Goal: Task Accomplishment & Management: Manage account settings

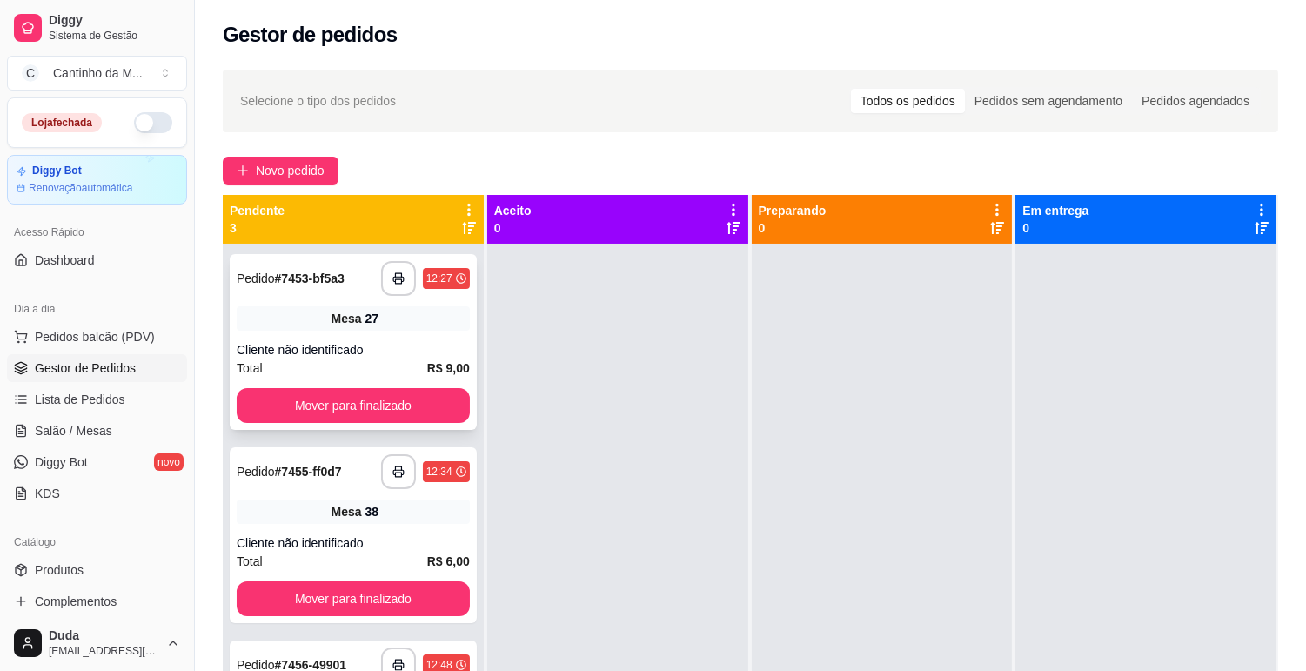
click at [319, 306] on div "Mesa 27" at bounding box center [353, 318] width 233 height 24
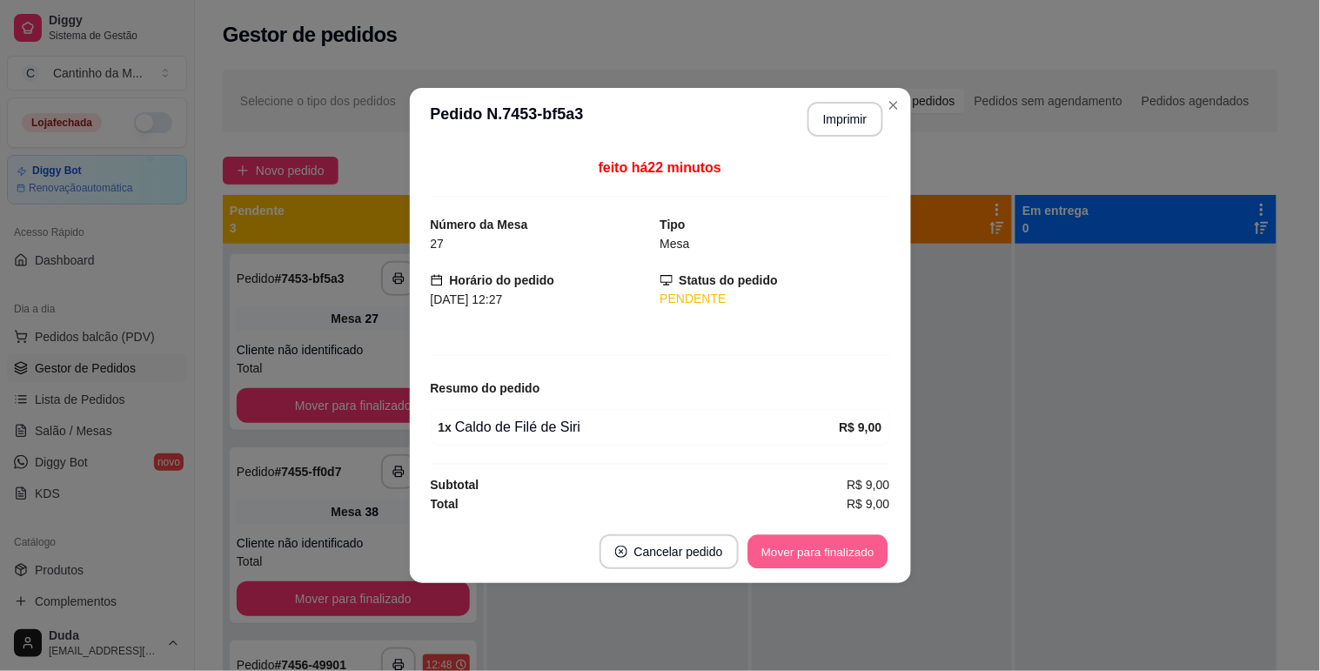
click at [847, 552] on button "Mover para finalizado" at bounding box center [818, 552] width 140 height 34
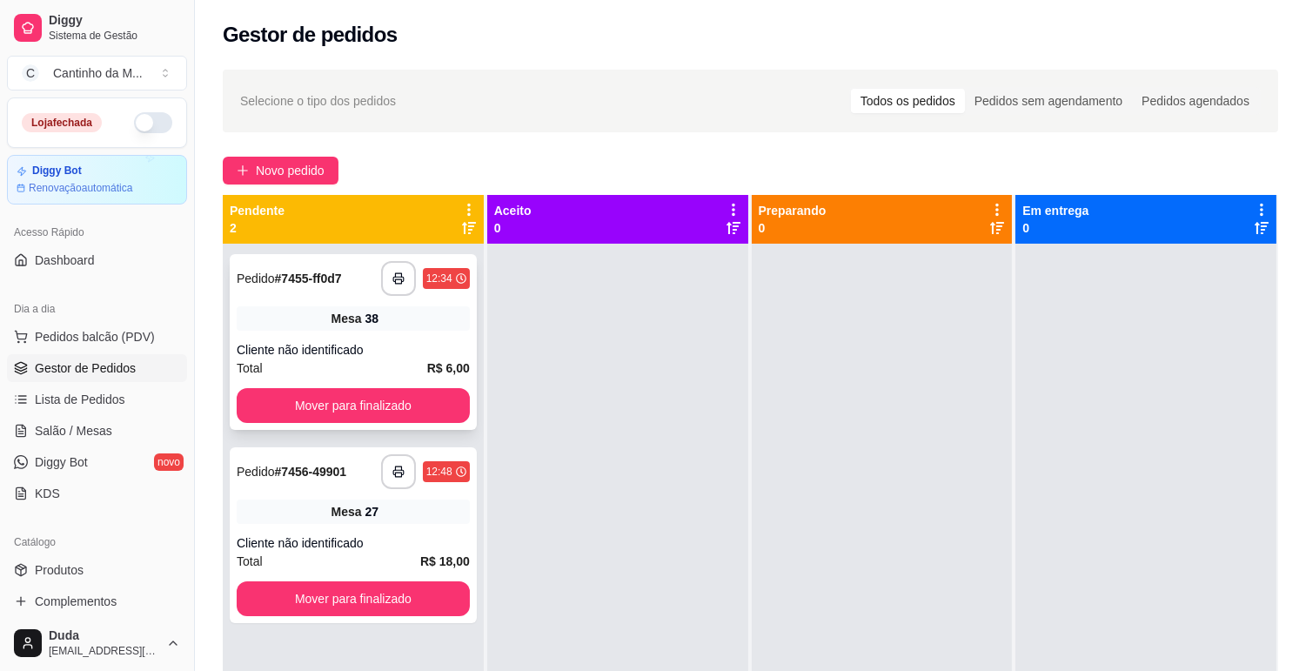
click at [315, 299] on div "**********" at bounding box center [353, 342] width 247 height 176
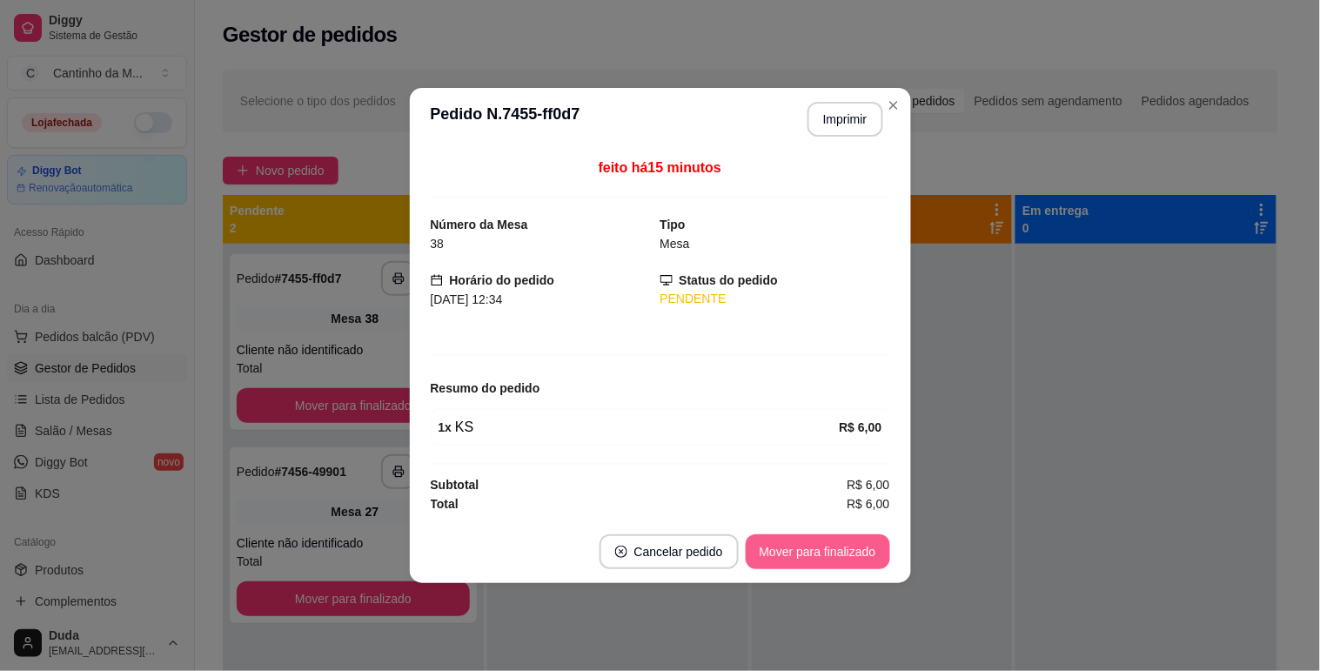
click at [778, 561] on button "Mover para finalizado" at bounding box center [818, 551] width 144 height 35
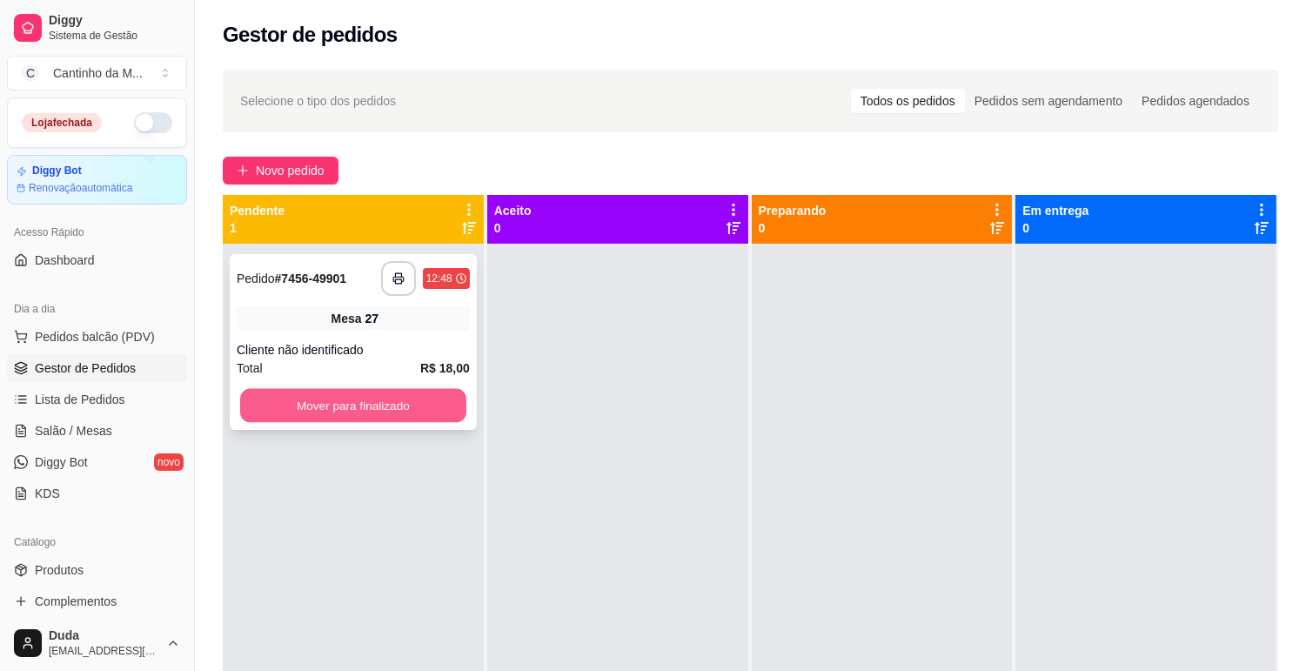
click at [386, 393] on button "Mover para finalizado" at bounding box center [353, 406] width 226 height 34
click at [339, 400] on button "Mover para finalizado" at bounding box center [353, 406] width 226 height 34
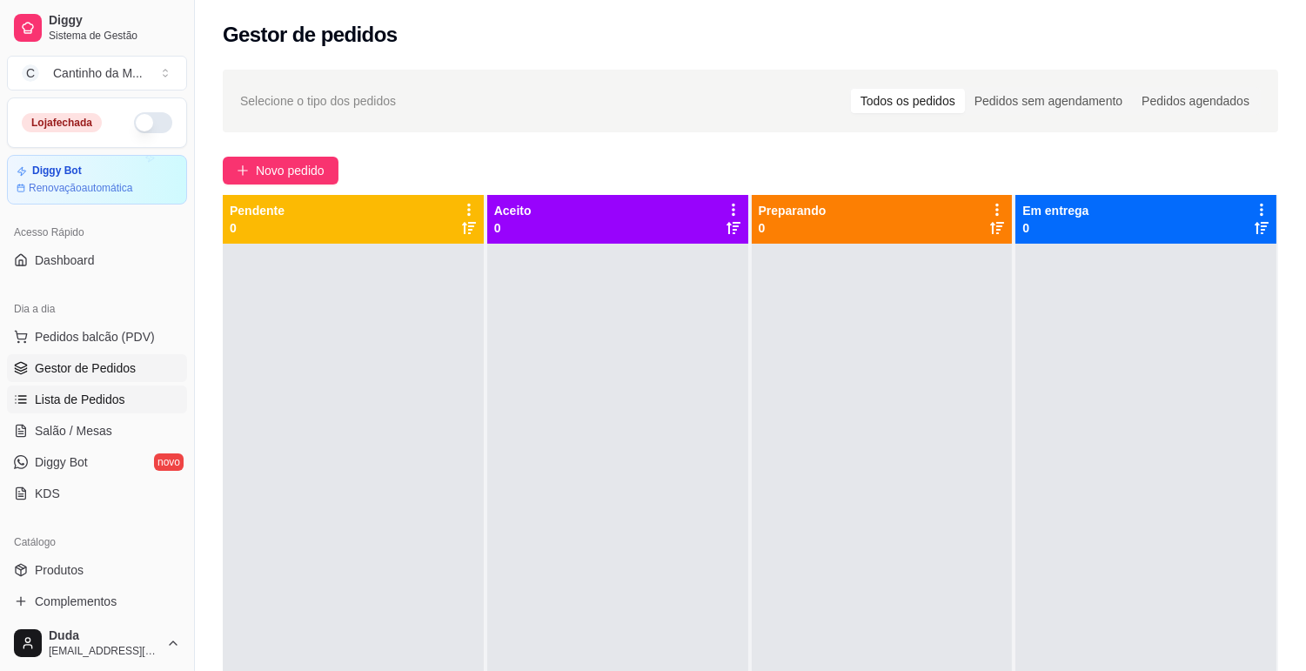
click at [94, 400] on span "Lista de Pedidos" at bounding box center [80, 399] width 91 height 17
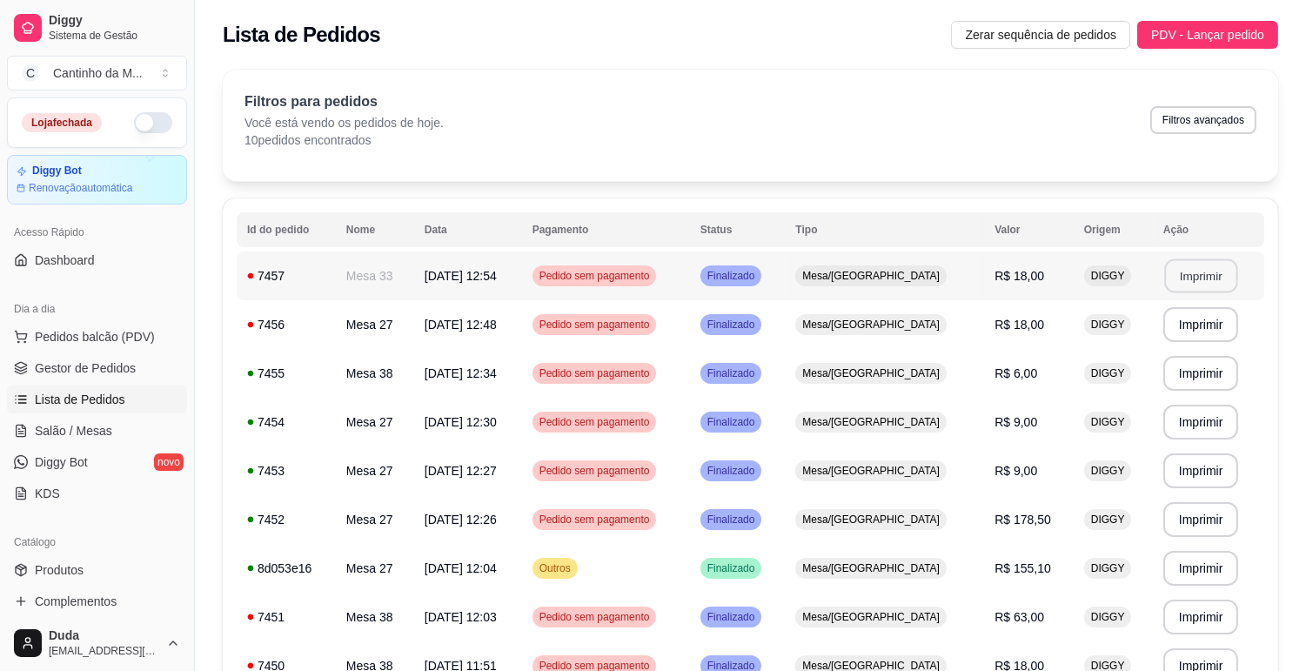
click at [1204, 287] on button "Imprimir" at bounding box center [1200, 276] width 73 height 34
click at [102, 366] on span "Gestor de Pedidos" at bounding box center [85, 367] width 101 height 17
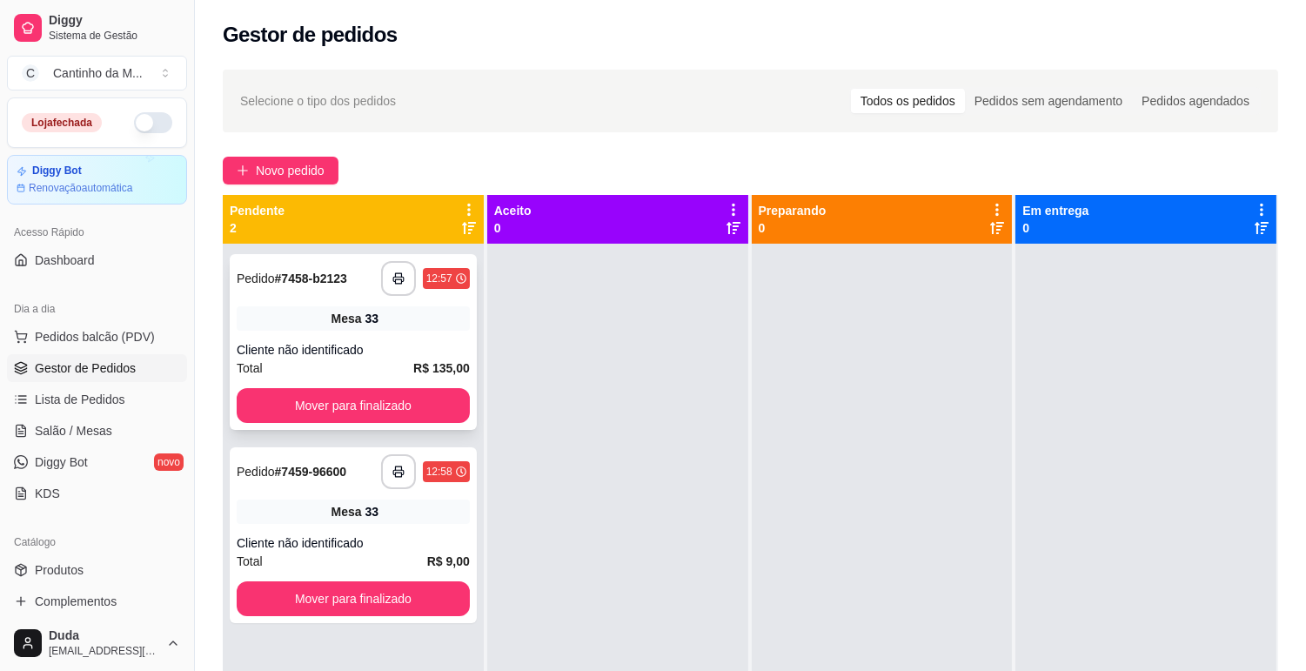
click at [353, 277] on div "**********" at bounding box center [353, 278] width 233 height 35
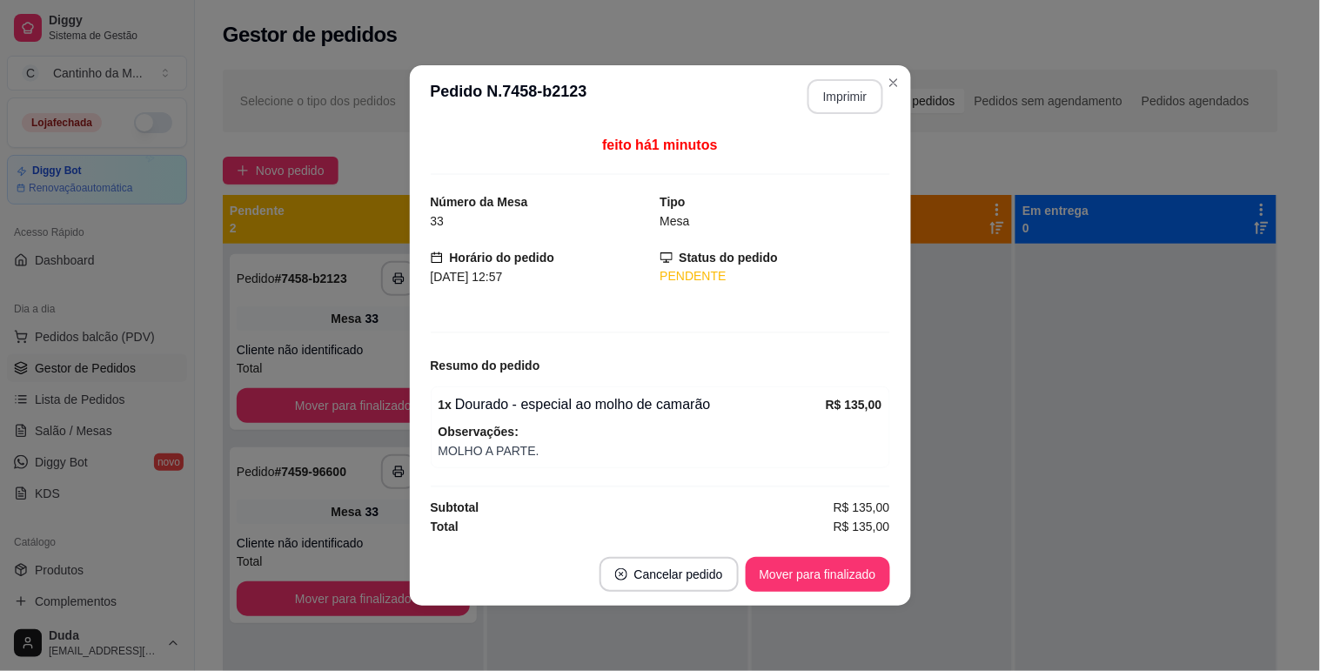
click at [844, 85] on button "Imprimir" at bounding box center [846, 96] width 76 height 35
click at [842, 584] on button "Mover para finalizado" at bounding box center [818, 575] width 140 height 34
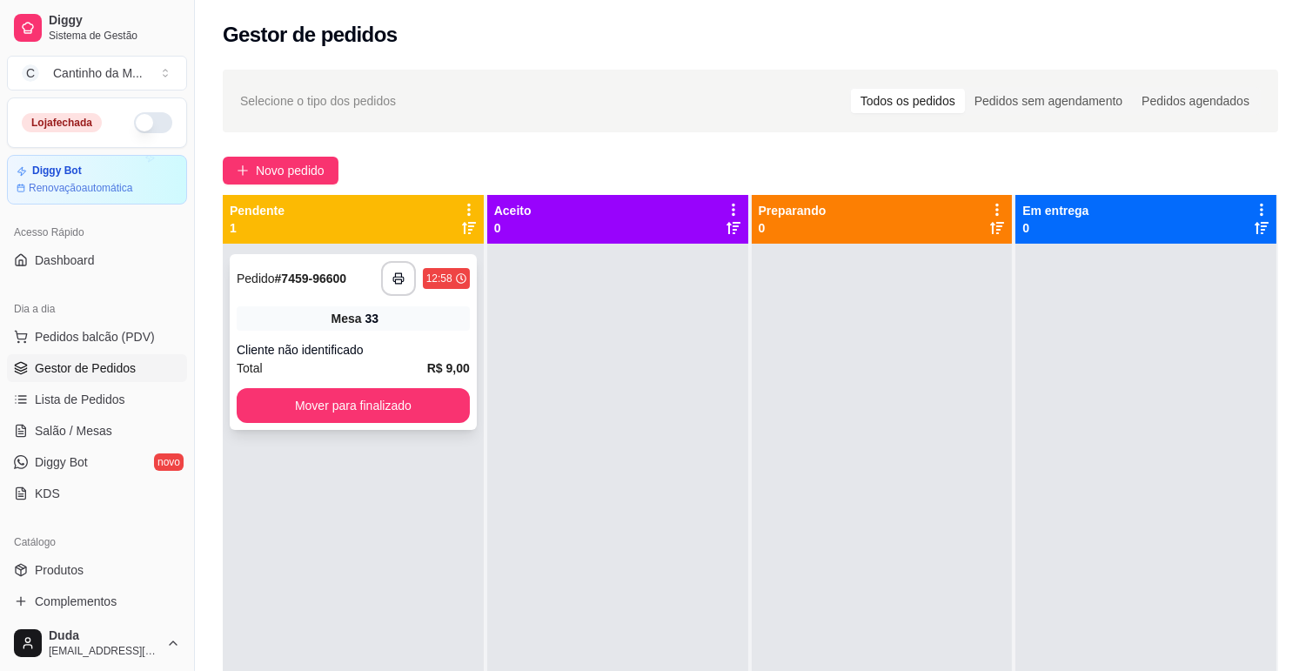
click at [272, 287] on div "Pedido # 7459-96600" at bounding box center [292, 278] width 110 height 21
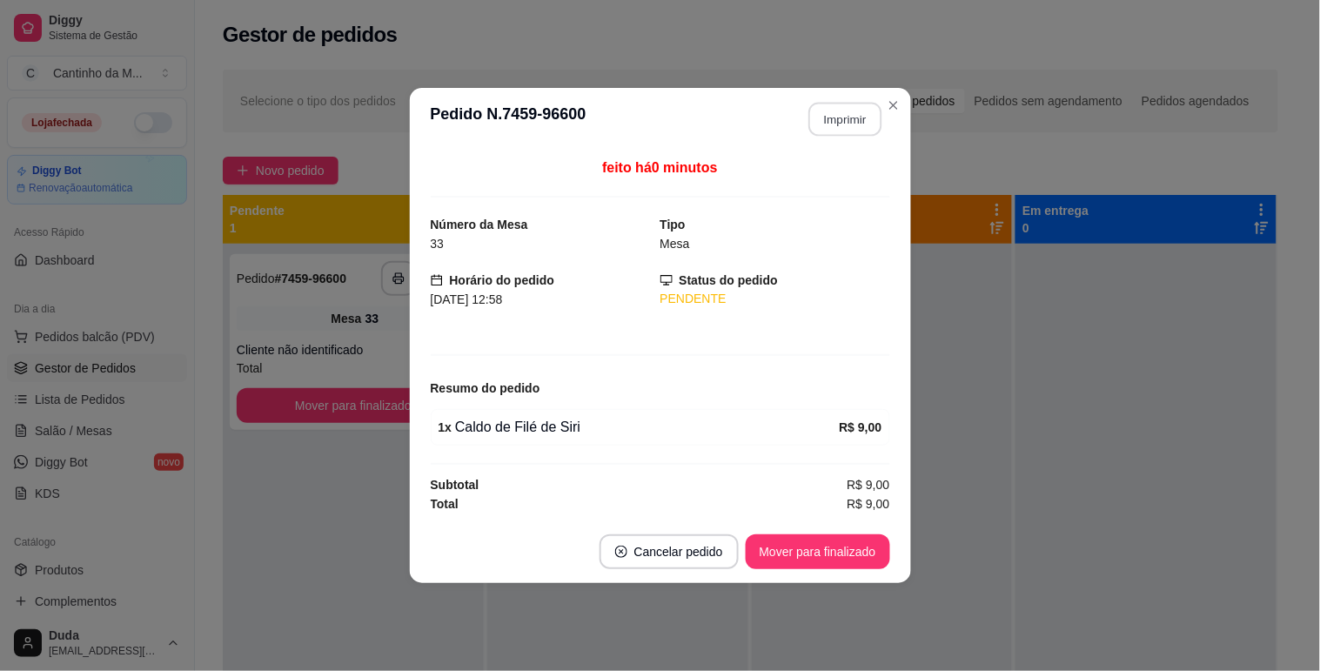
click at [838, 124] on button "Imprimir" at bounding box center [844, 120] width 73 height 34
click at [834, 552] on button "Mover para finalizado" at bounding box center [818, 551] width 144 height 35
click at [850, 552] on button "Mover para finalizado" at bounding box center [818, 552] width 140 height 34
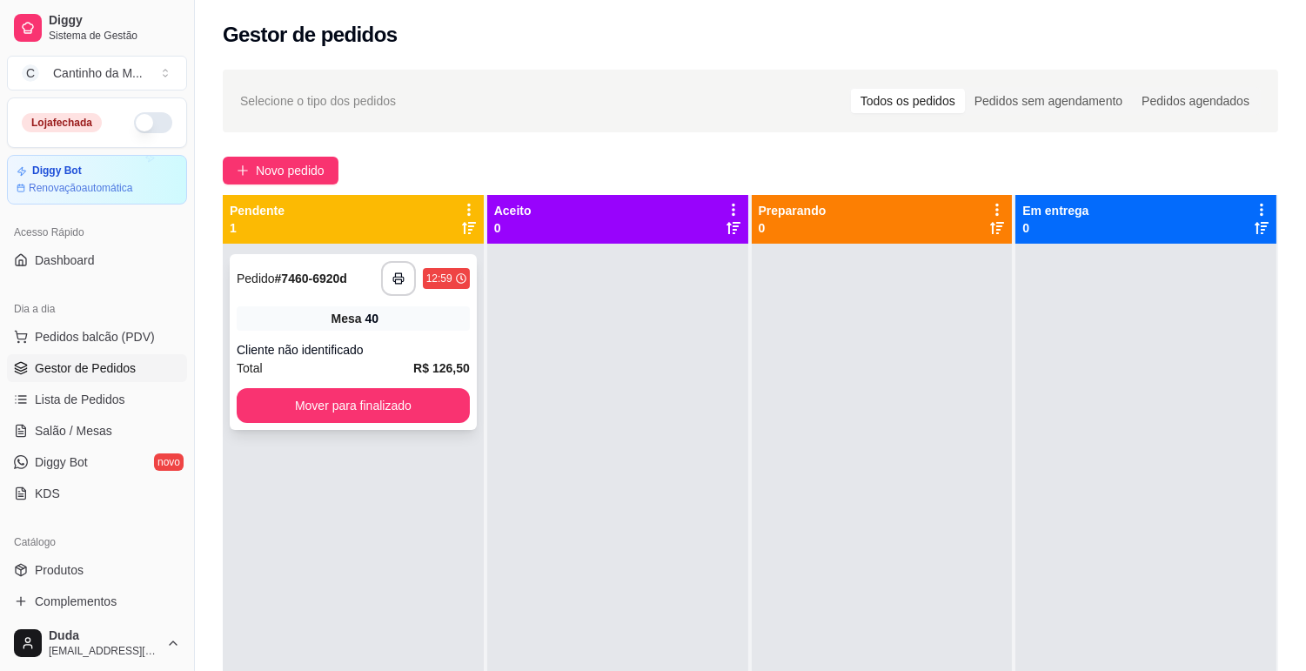
click at [320, 291] on div "**********" at bounding box center [353, 278] width 233 height 35
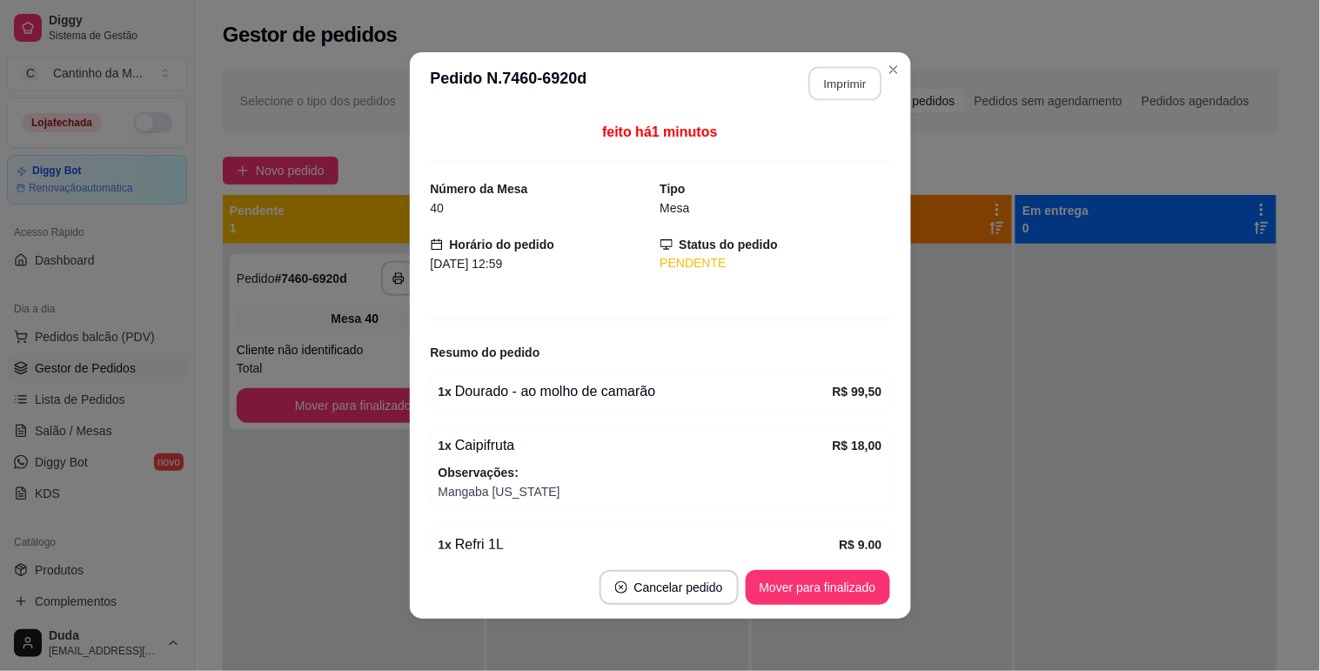
click at [850, 85] on button "Imprimir" at bounding box center [844, 84] width 73 height 34
click at [837, 593] on button "Mover para finalizado" at bounding box center [818, 588] width 140 height 34
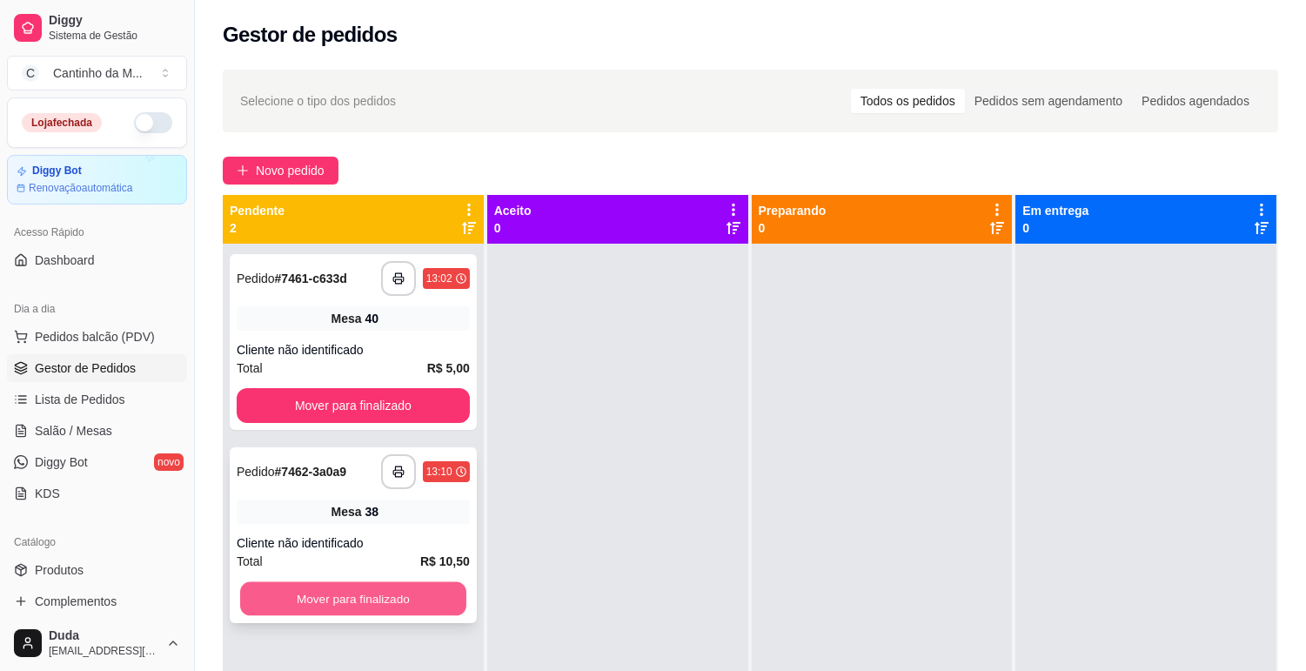
click at [368, 596] on button "Mover para finalizado" at bounding box center [353, 599] width 226 height 34
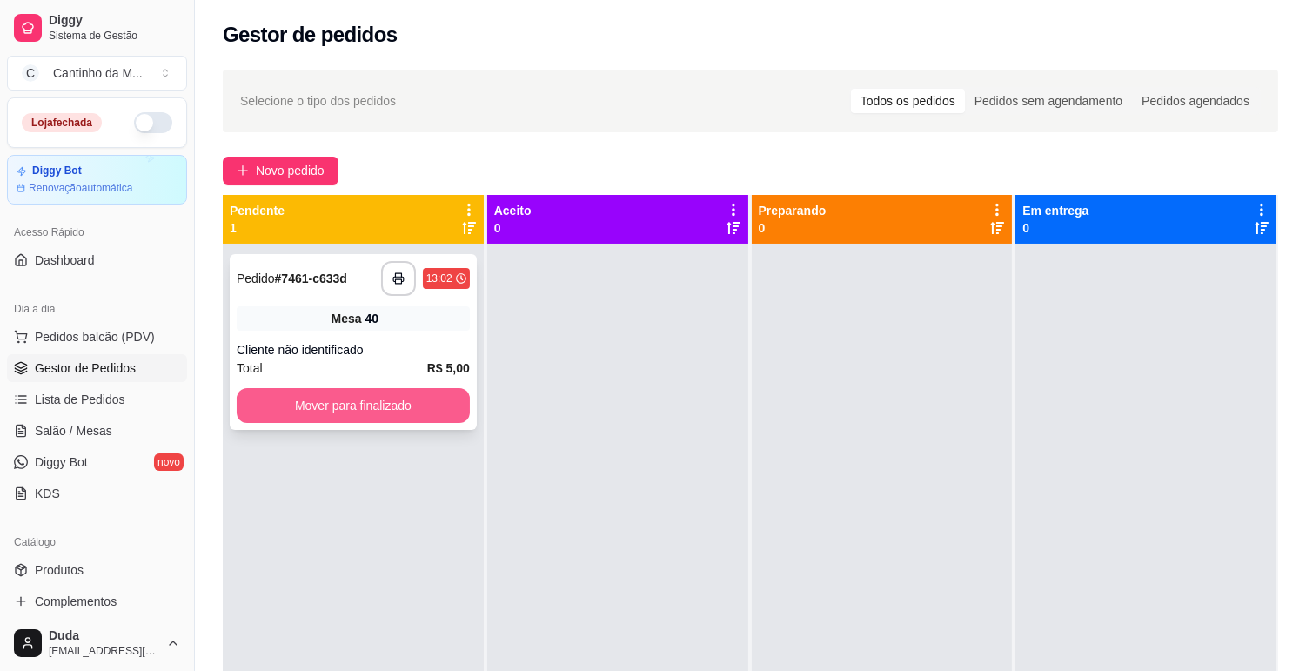
click at [432, 412] on button "Mover para finalizado" at bounding box center [353, 405] width 233 height 35
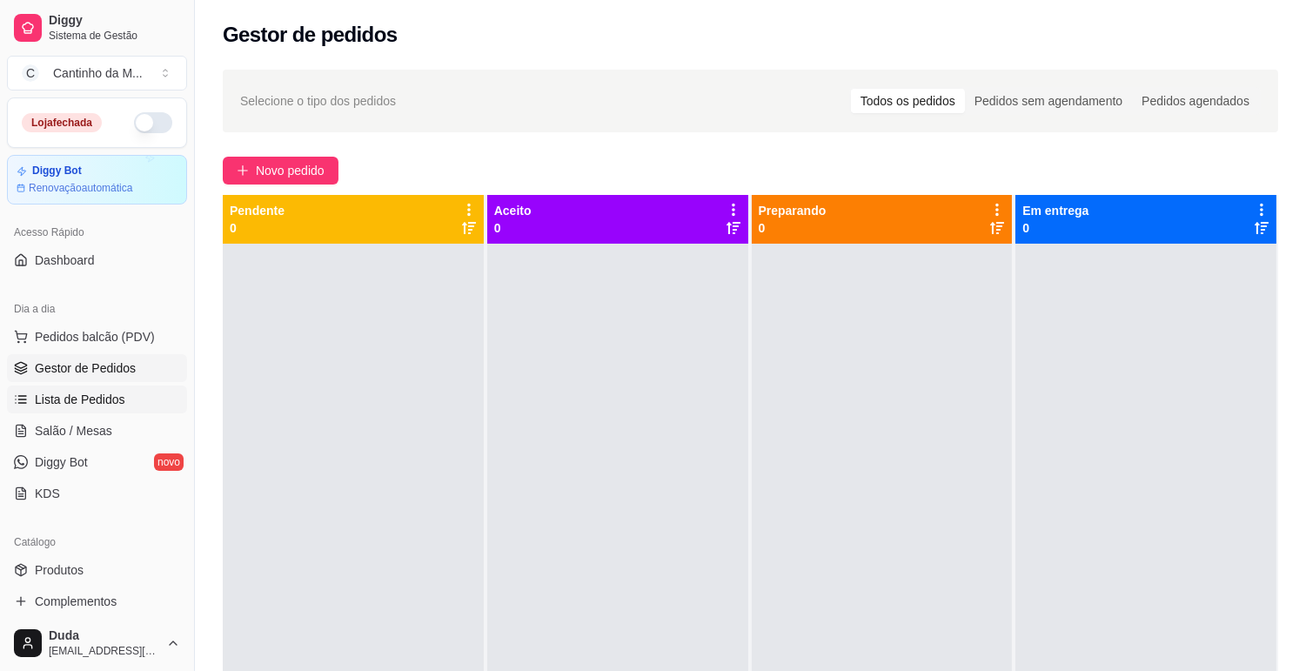
click at [50, 406] on span "Lista de Pedidos" at bounding box center [80, 399] width 91 height 17
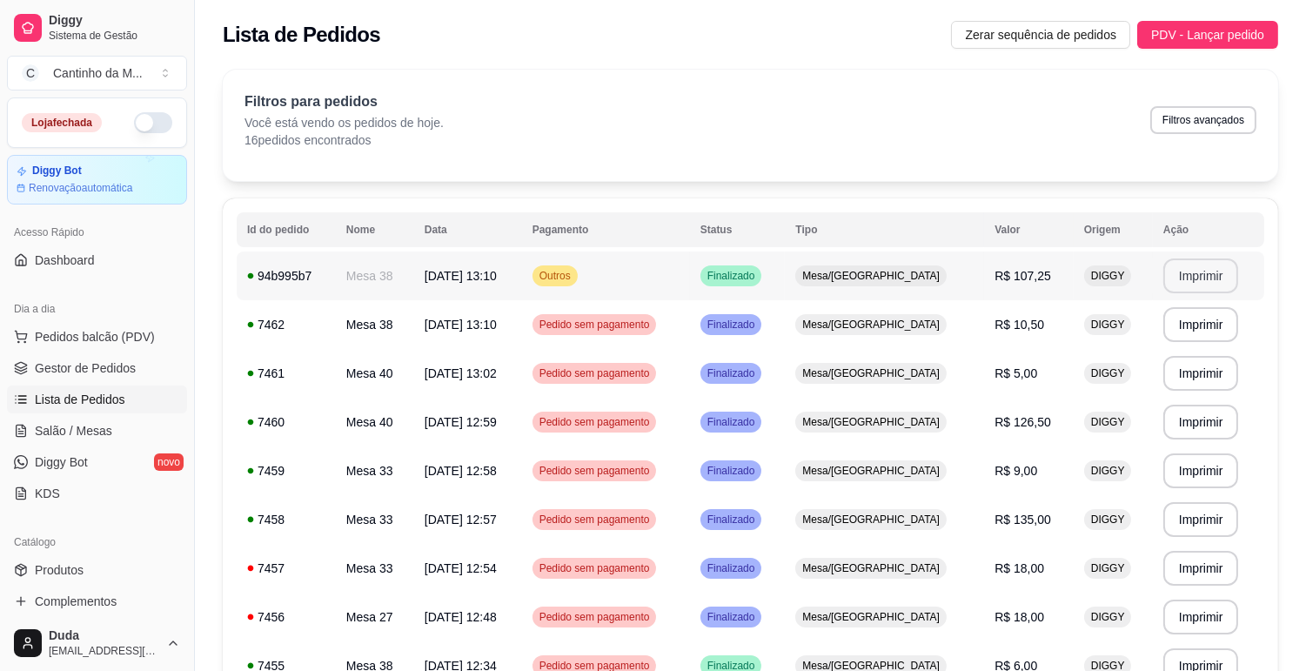
click at [1176, 275] on button "Imprimir" at bounding box center [1202, 275] width 76 height 35
click at [84, 362] on span "Gestor de Pedidos" at bounding box center [85, 367] width 101 height 17
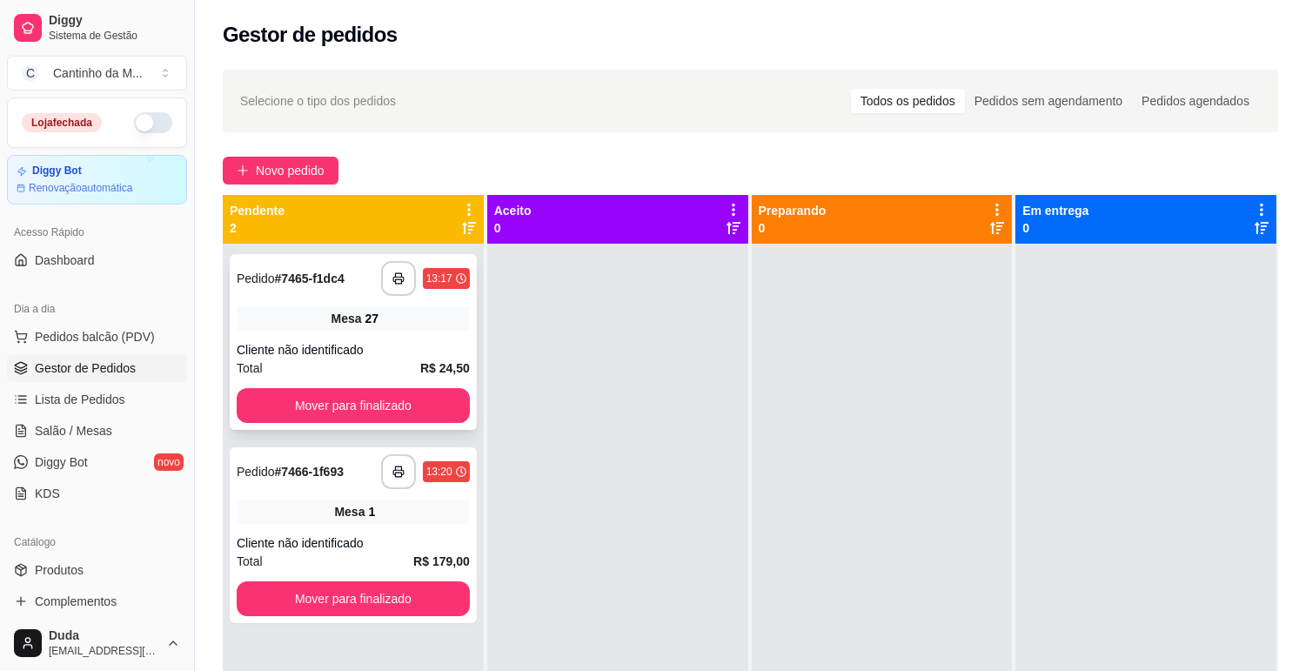
click at [285, 272] on strong "# 7465-f1dc4" at bounding box center [310, 279] width 70 height 14
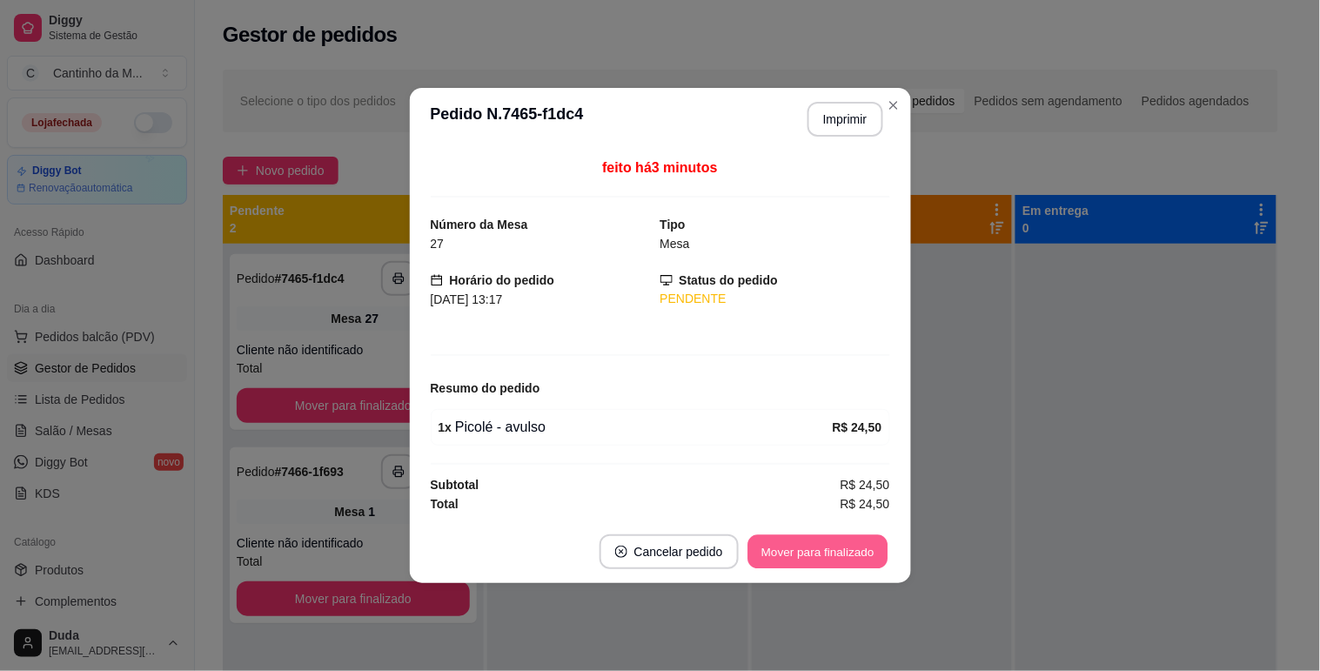
click at [795, 560] on button "Mover para finalizado" at bounding box center [818, 552] width 140 height 34
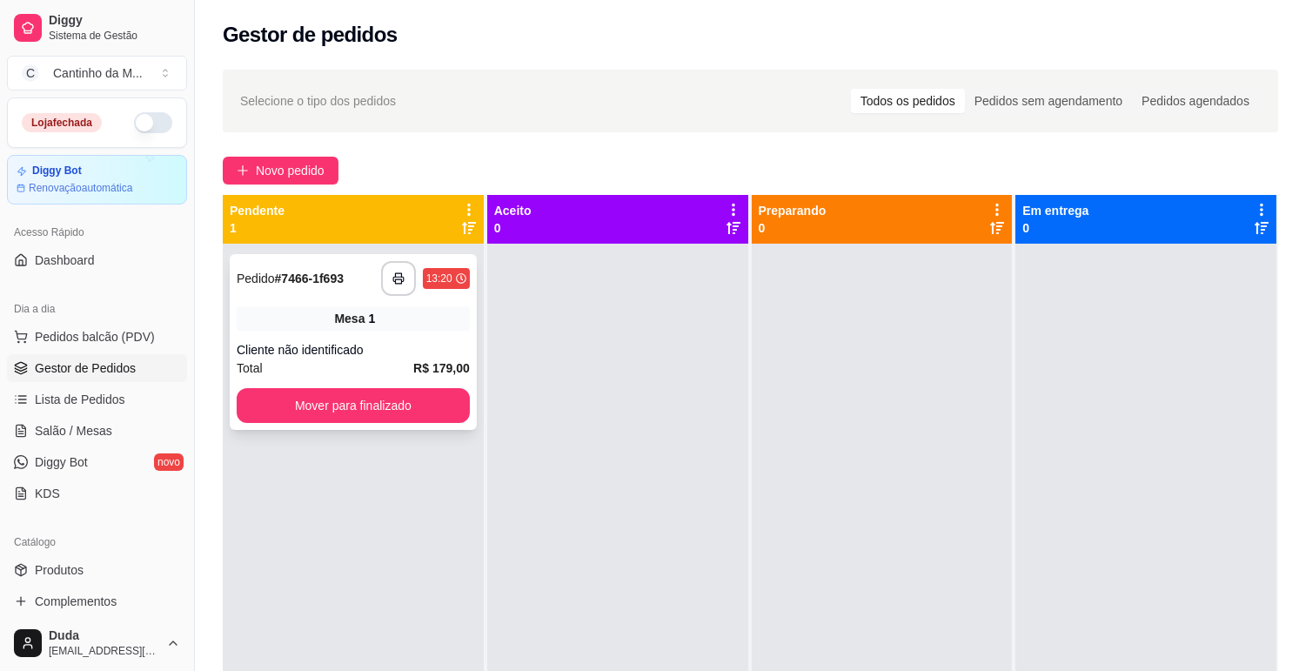
click at [325, 279] on strong "# 7466-1f693" at bounding box center [309, 279] width 69 height 14
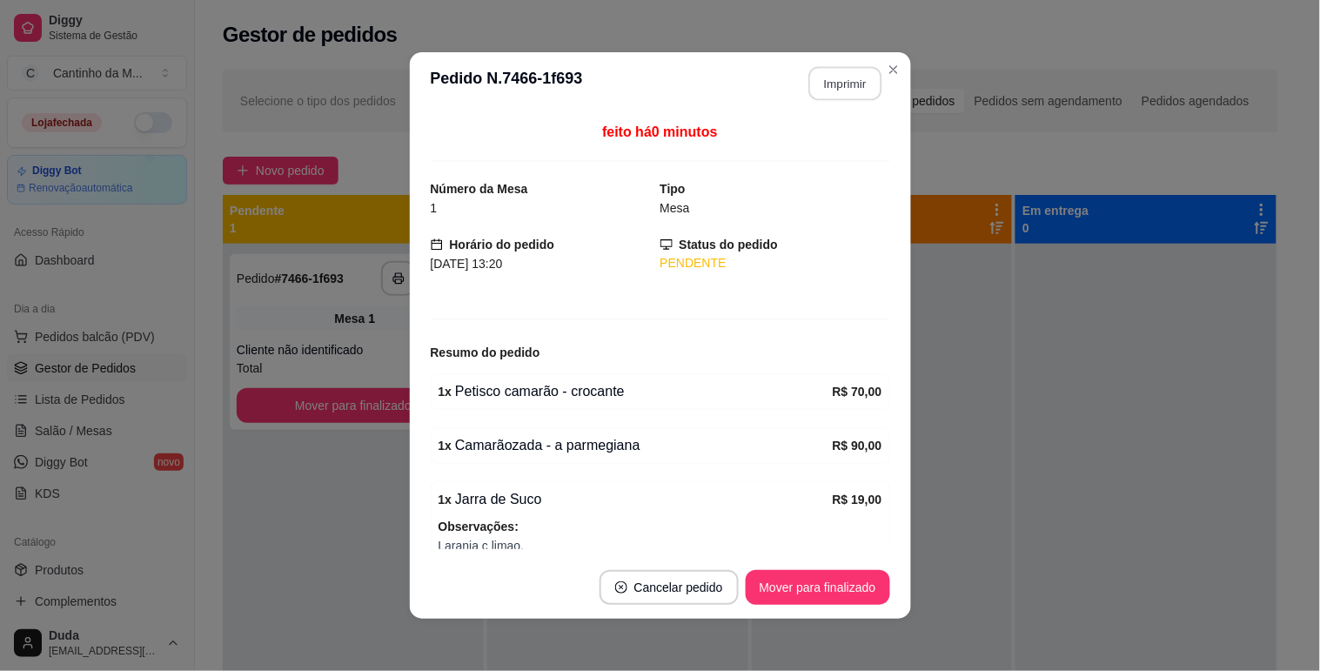
click at [859, 78] on button "Imprimir" at bounding box center [844, 84] width 73 height 34
click at [879, 597] on button "Mover para finalizado" at bounding box center [818, 588] width 140 height 34
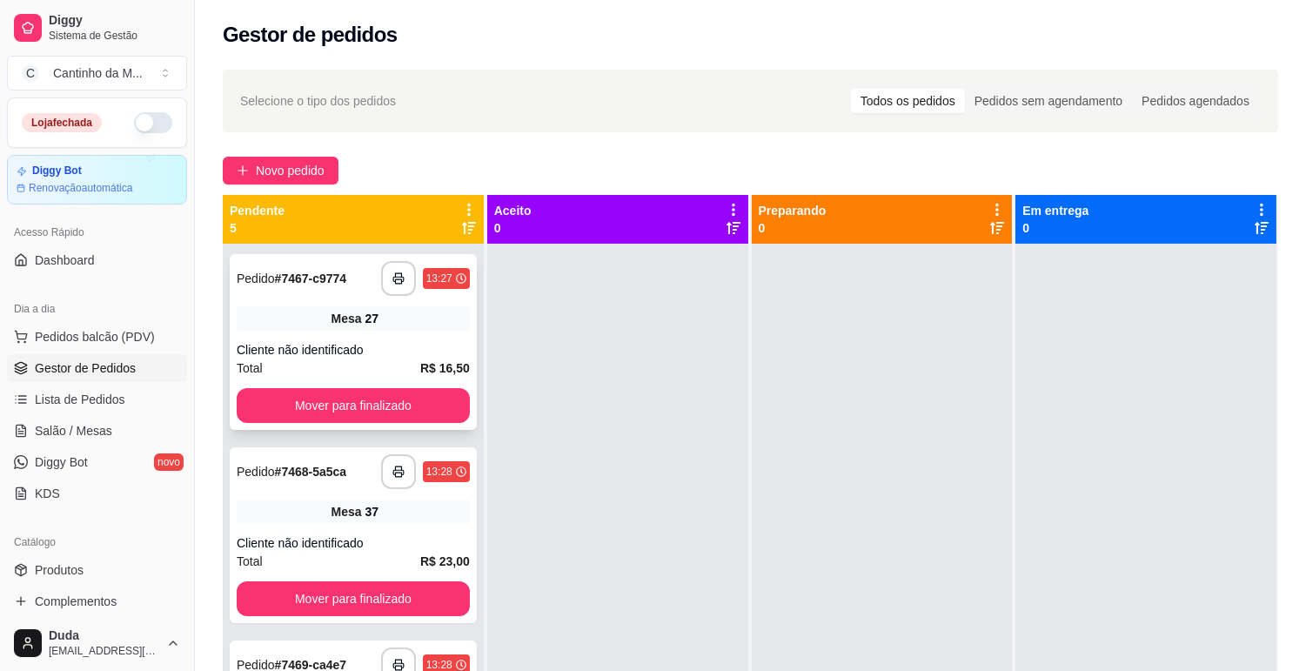
click at [303, 273] on strong "# 7467-c9774" at bounding box center [311, 279] width 72 height 14
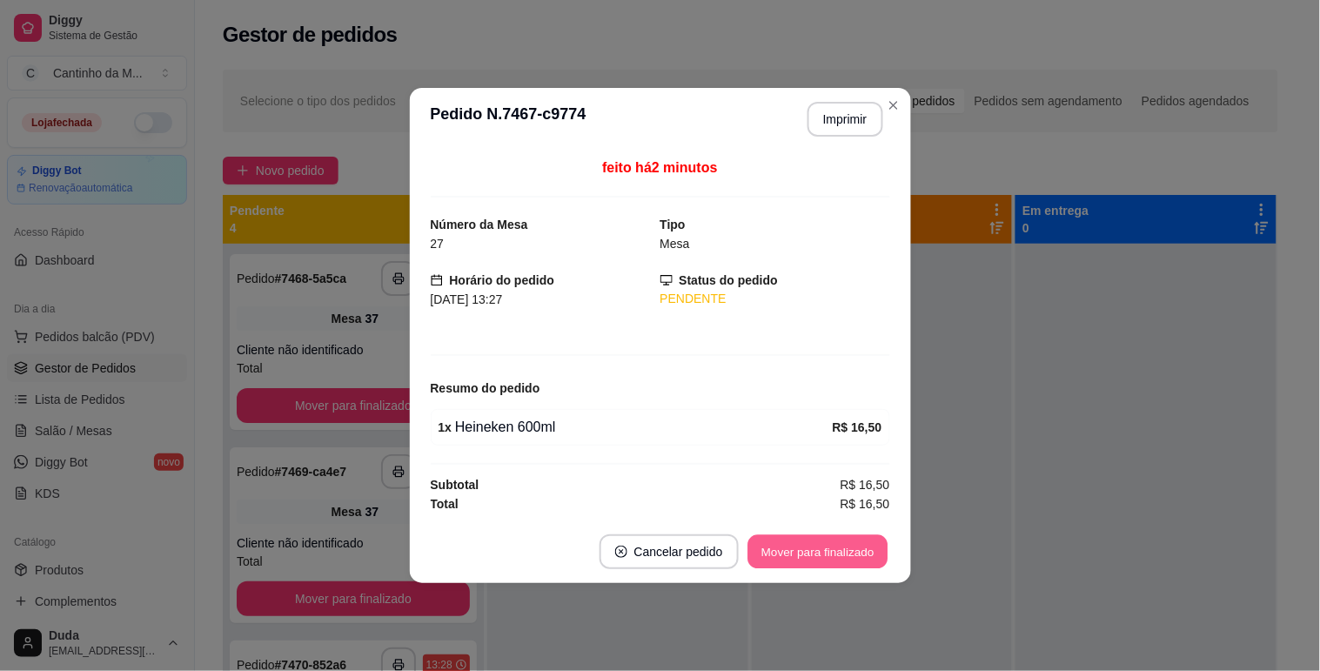
click at [803, 549] on button "Mover para finalizado" at bounding box center [818, 552] width 140 height 34
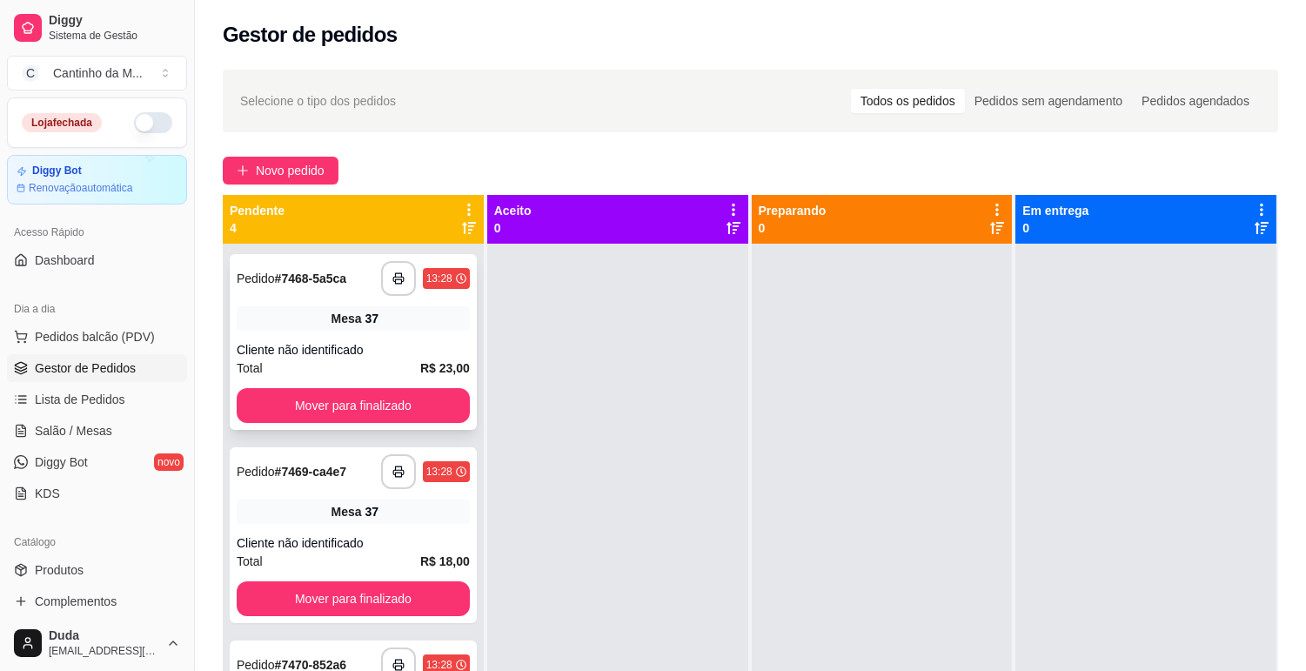
click at [314, 276] on strong "# 7468-5a5ca" at bounding box center [311, 279] width 72 height 14
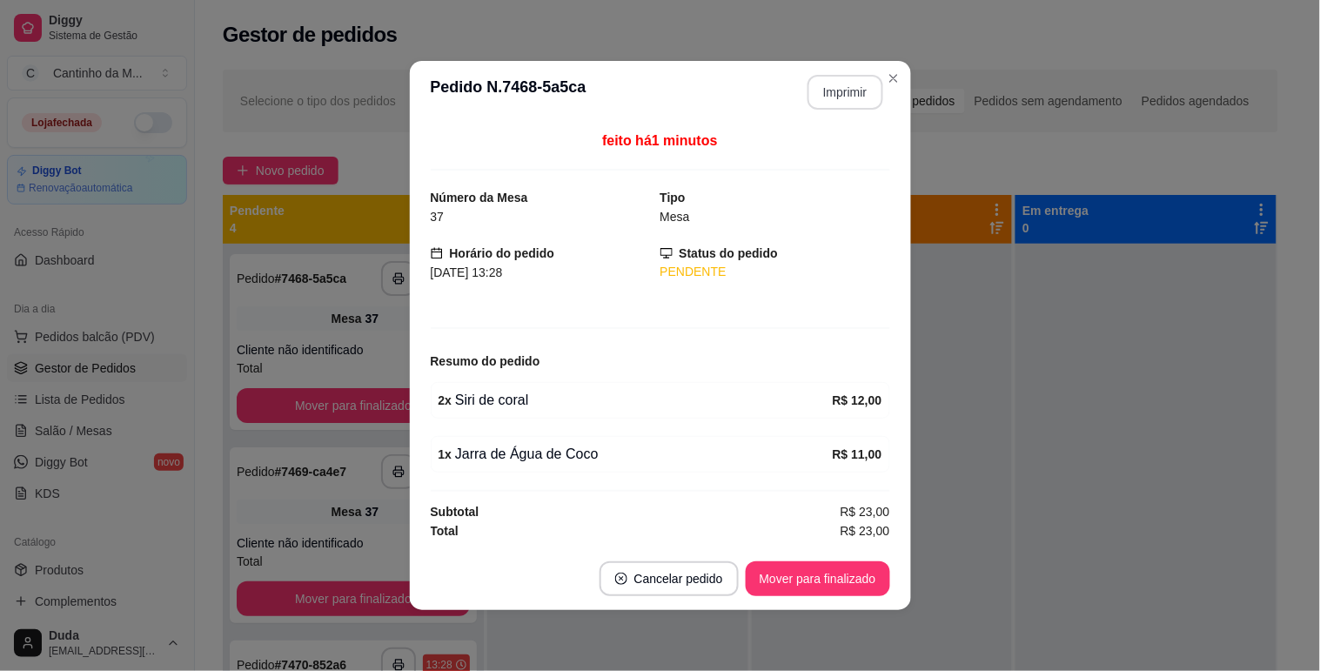
click at [842, 97] on button "Imprimir" at bounding box center [846, 92] width 76 height 35
click at [773, 589] on button "Mover para finalizado" at bounding box center [818, 578] width 144 height 35
click at [802, 580] on button "Mover para finalizado" at bounding box center [818, 579] width 140 height 34
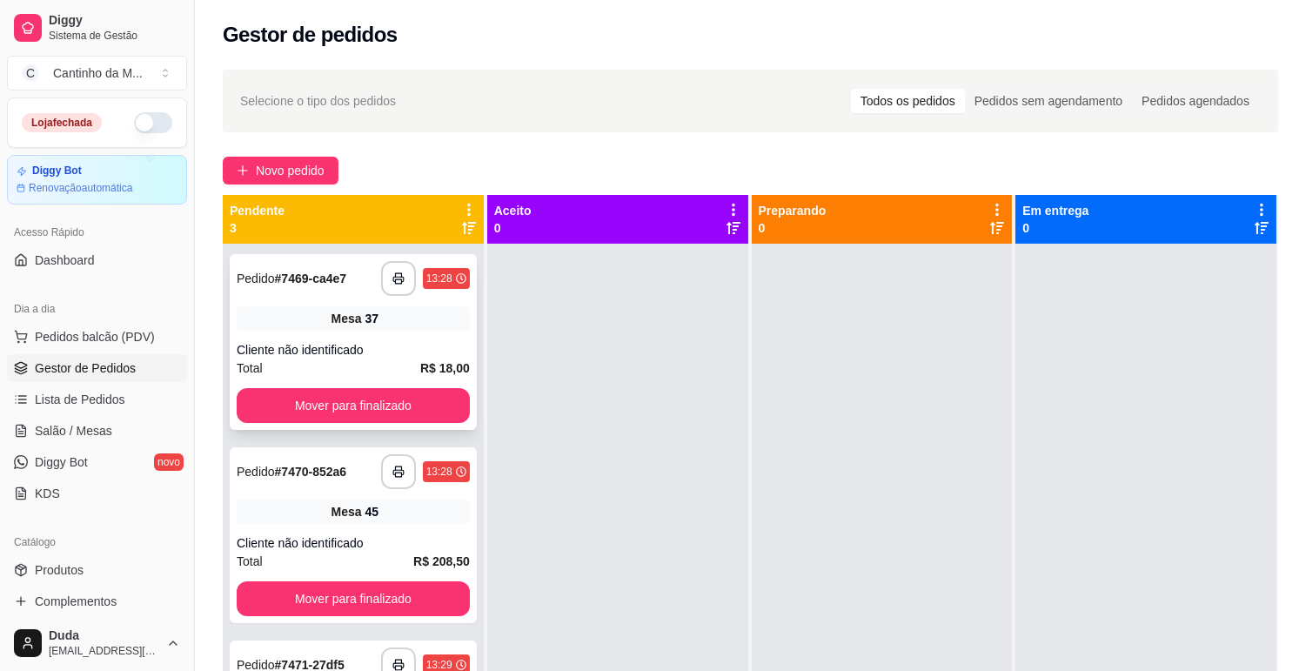
click at [285, 276] on strong "# 7469-ca4e7" at bounding box center [311, 279] width 72 height 14
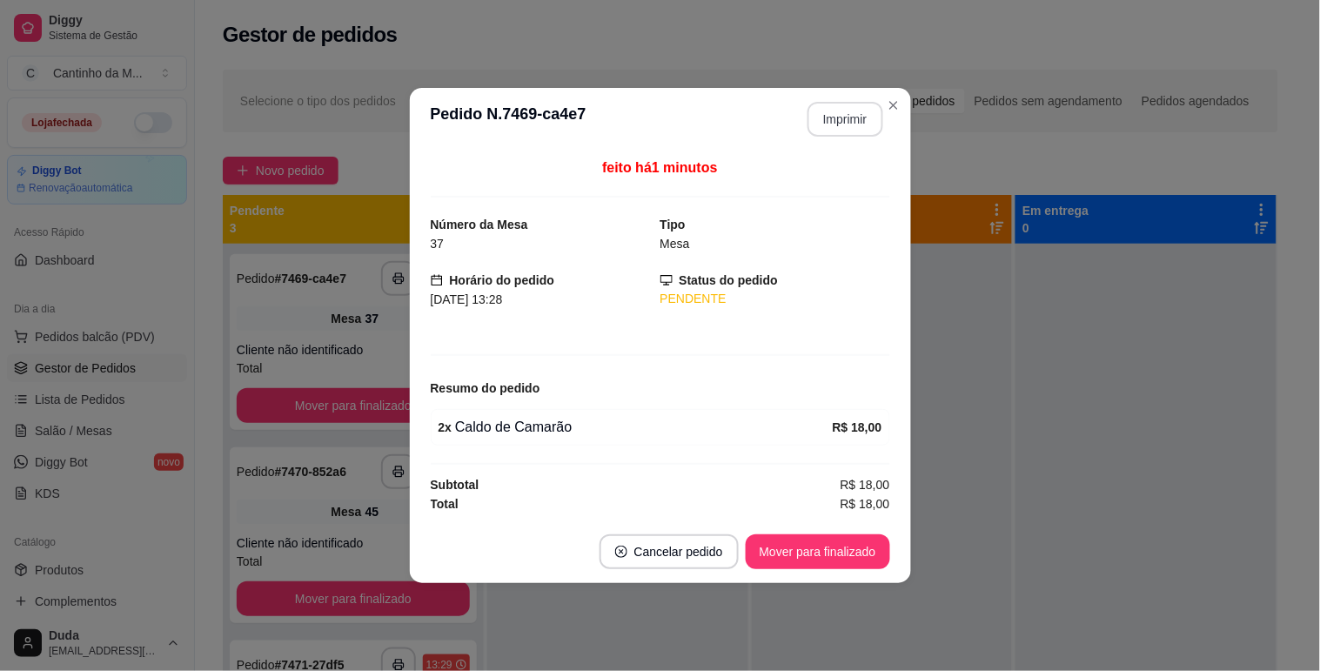
click at [838, 126] on button "Imprimir" at bounding box center [846, 119] width 76 height 35
click at [822, 553] on button "Mover para finalizado" at bounding box center [818, 551] width 144 height 35
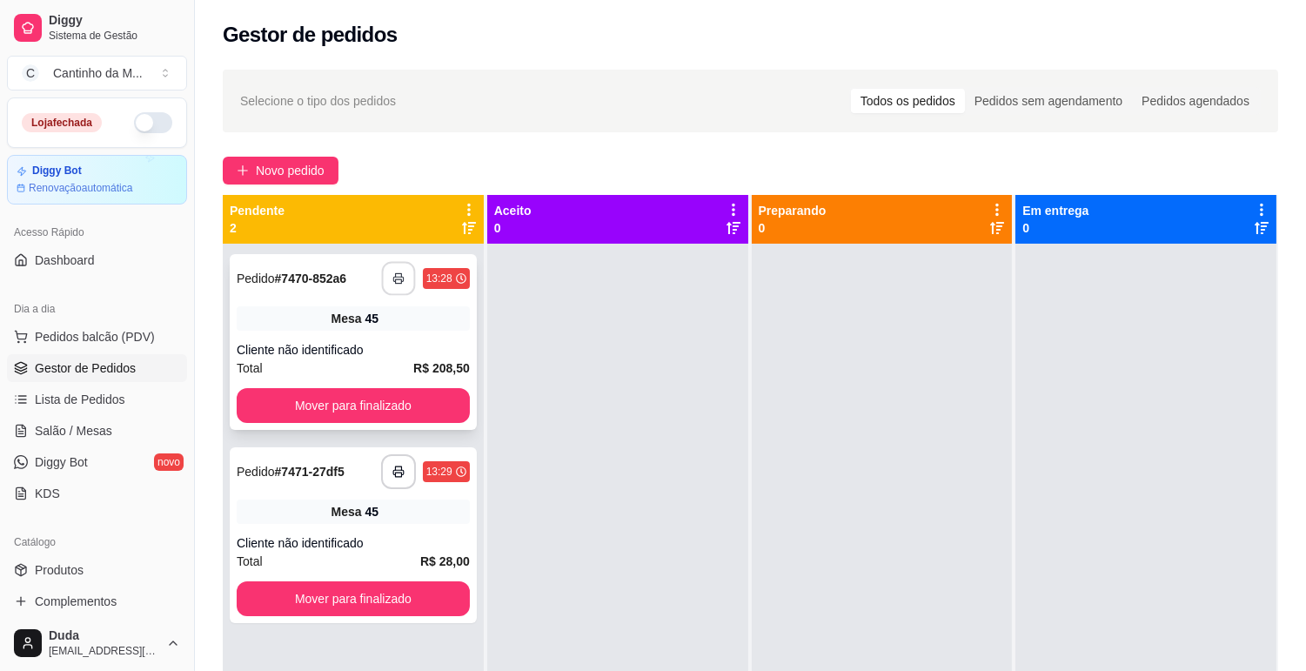
click at [406, 287] on button "button" at bounding box center [398, 279] width 34 height 34
click at [399, 285] on button "button" at bounding box center [398, 278] width 35 height 35
click at [385, 393] on button "Mover para finalizado" at bounding box center [353, 405] width 233 height 35
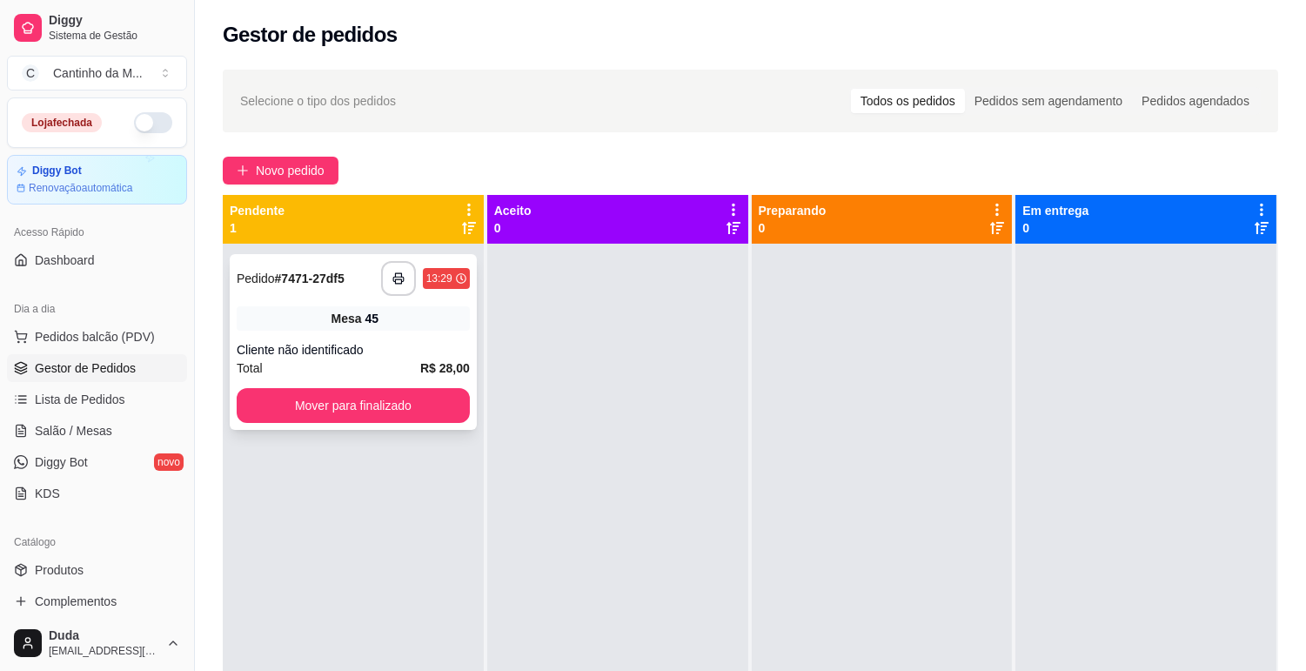
click at [322, 268] on div "Pedido # 7471-27df5" at bounding box center [291, 278] width 108 height 21
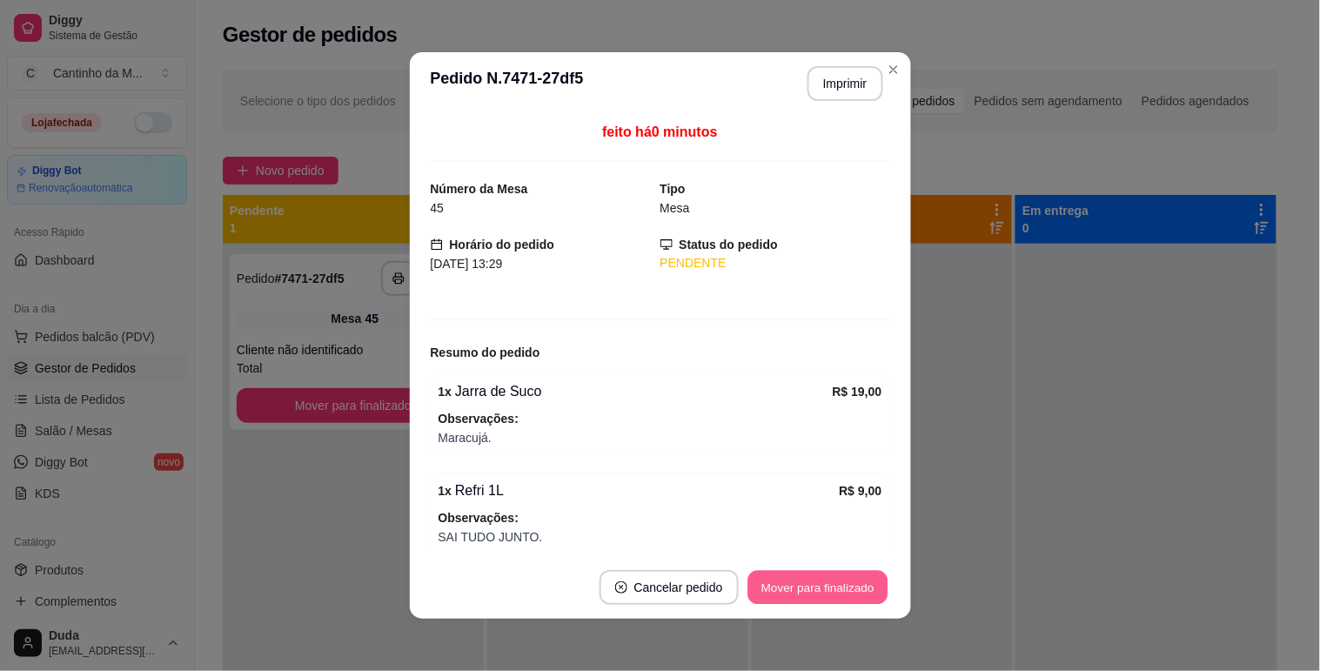
click at [832, 580] on button "Mover para finalizado" at bounding box center [818, 588] width 140 height 34
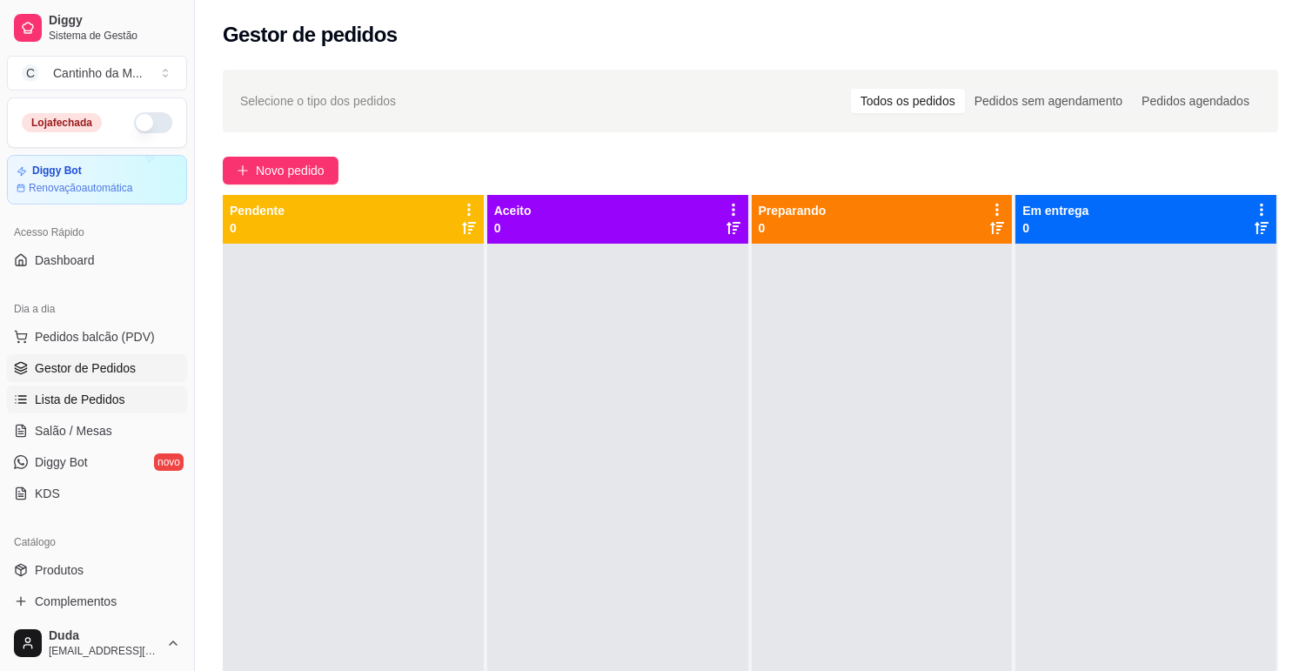
click at [38, 395] on span "Lista de Pedidos" at bounding box center [80, 399] width 91 height 17
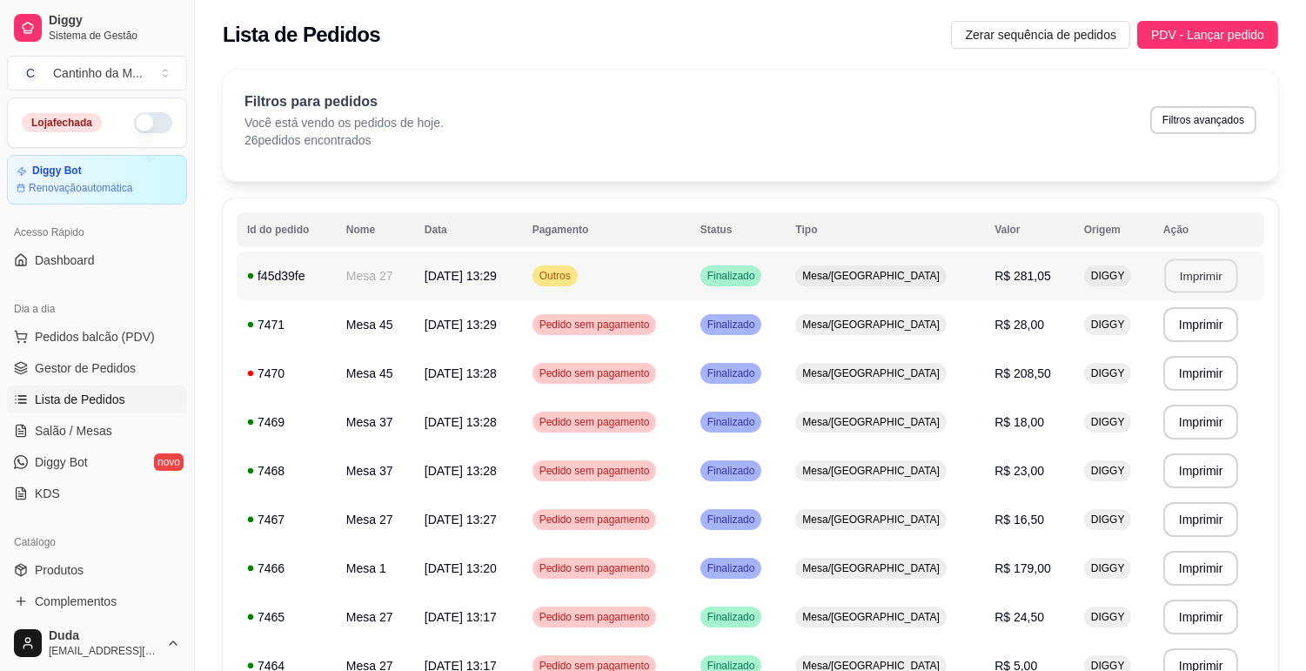
click at [1184, 280] on button "Imprimir" at bounding box center [1200, 276] width 73 height 34
click at [64, 366] on span "Gestor de Pedidos" at bounding box center [85, 367] width 101 height 17
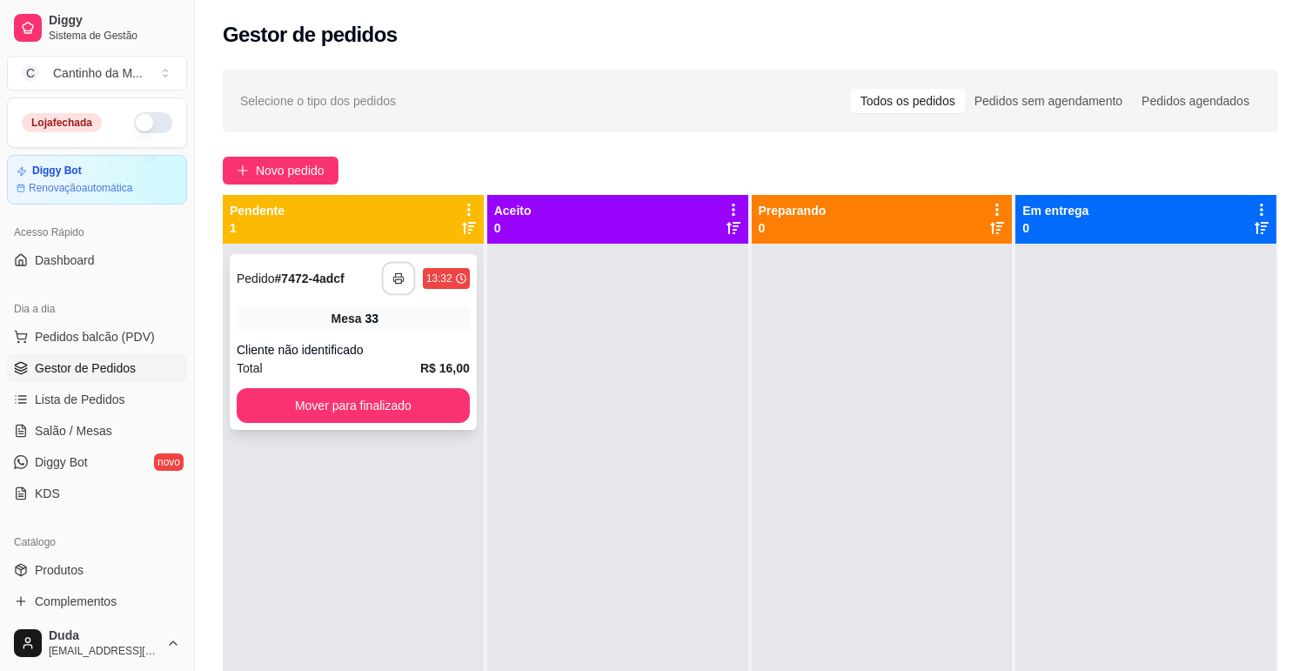
click at [395, 281] on rect "button" at bounding box center [398, 281] width 6 height 4
click at [397, 394] on button "Mover para finalizado" at bounding box center [353, 406] width 226 height 34
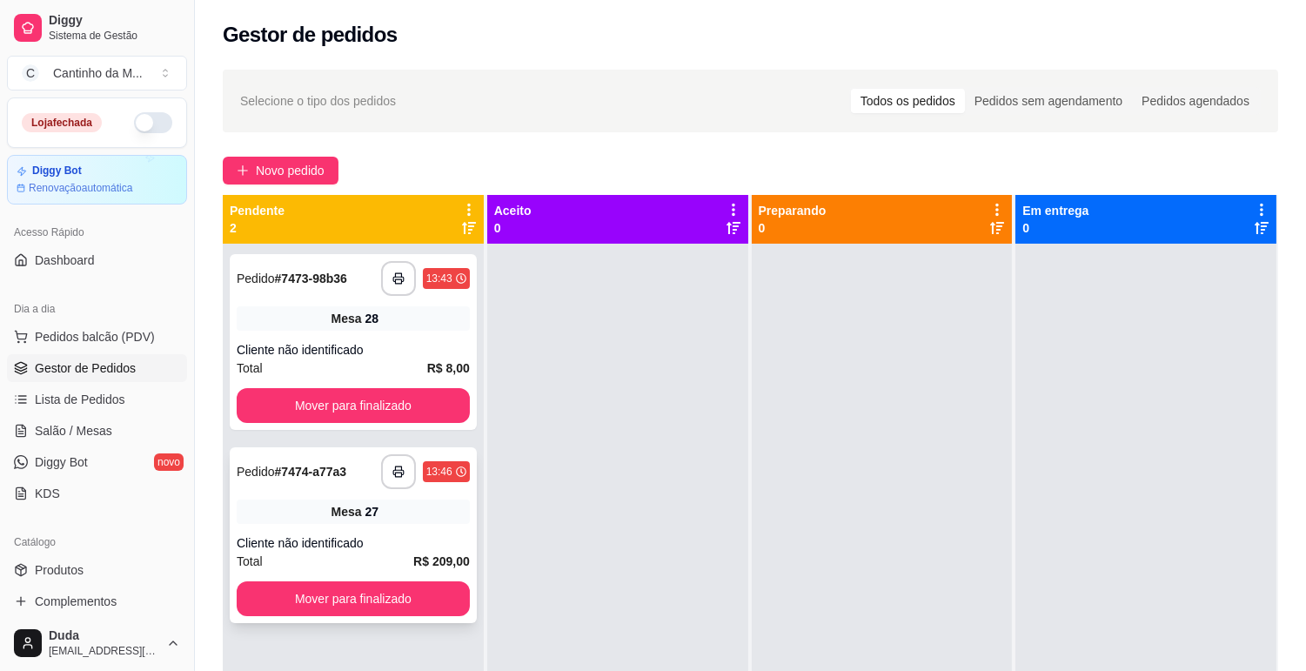
click at [287, 471] on strong "# 7474-a77a3" at bounding box center [311, 472] width 72 height 14
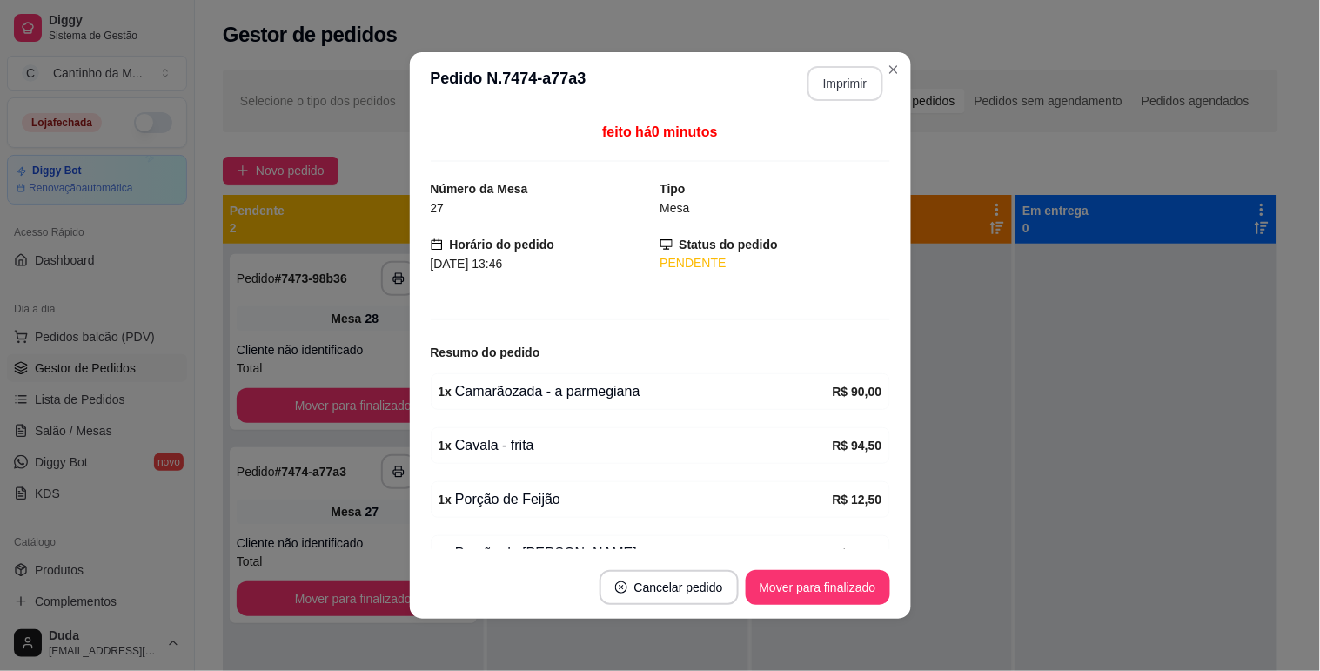
click at [836, 68] on button "Imprimir" at bounding box center [846, 83] width 76 height 35
click at [835, 580] on button "Mover para finalizado" at bounding box center [818, 588] width 140 height 34
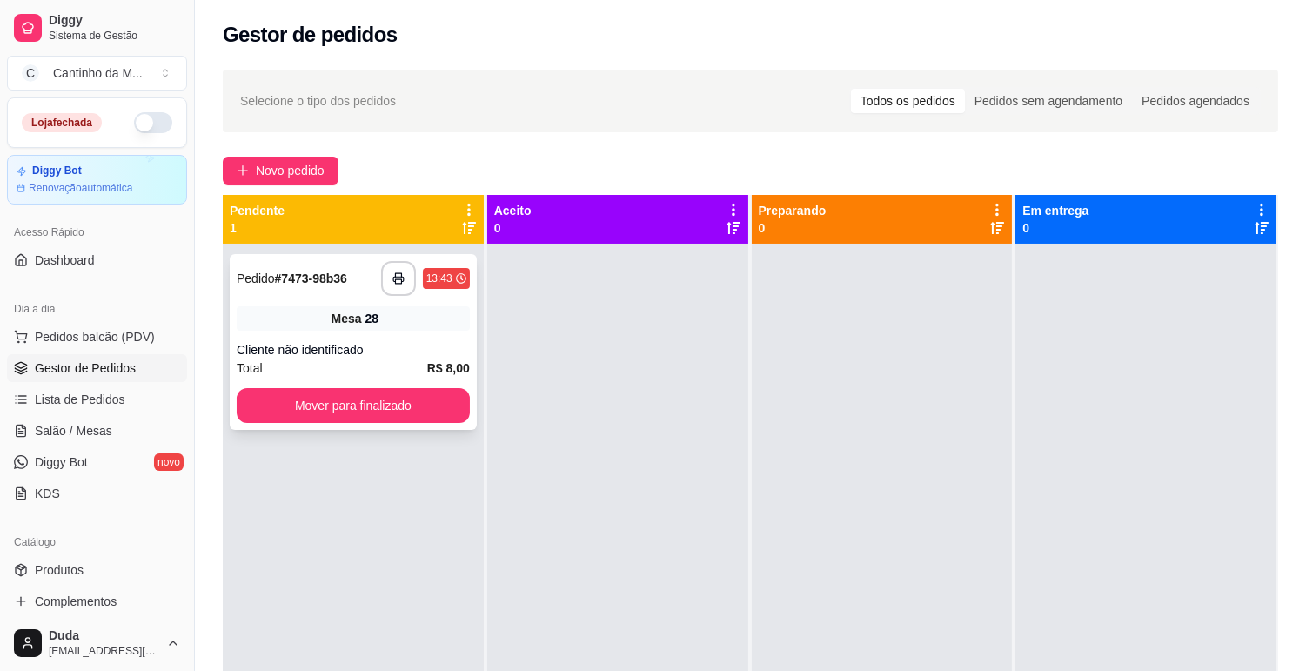
click at [341, 292] on div "**********" at bounding box center [353, 278] width 233 height 35
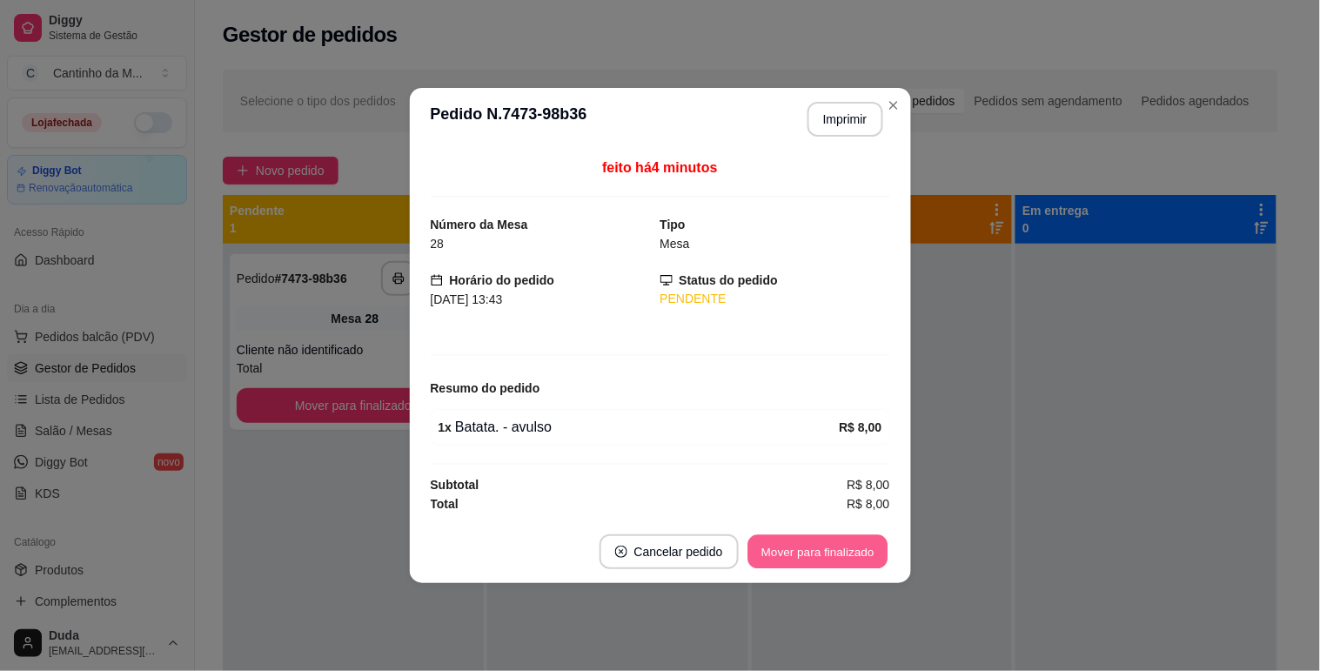
click at [789, 562] on button "Mover para finalizado" at bounding box center [818, 552] width 140 height 34
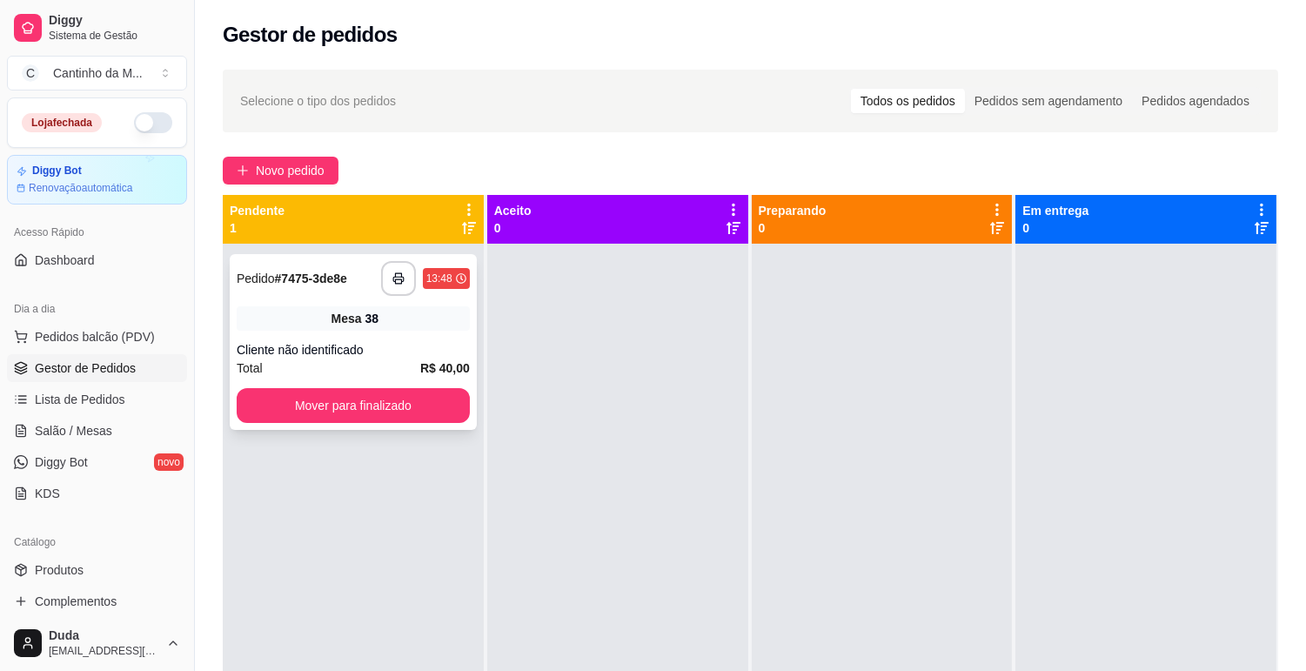
click at [324, 280] on strong "# 7475-3de8e" at bounding box center [311, 279] width 72 height 14
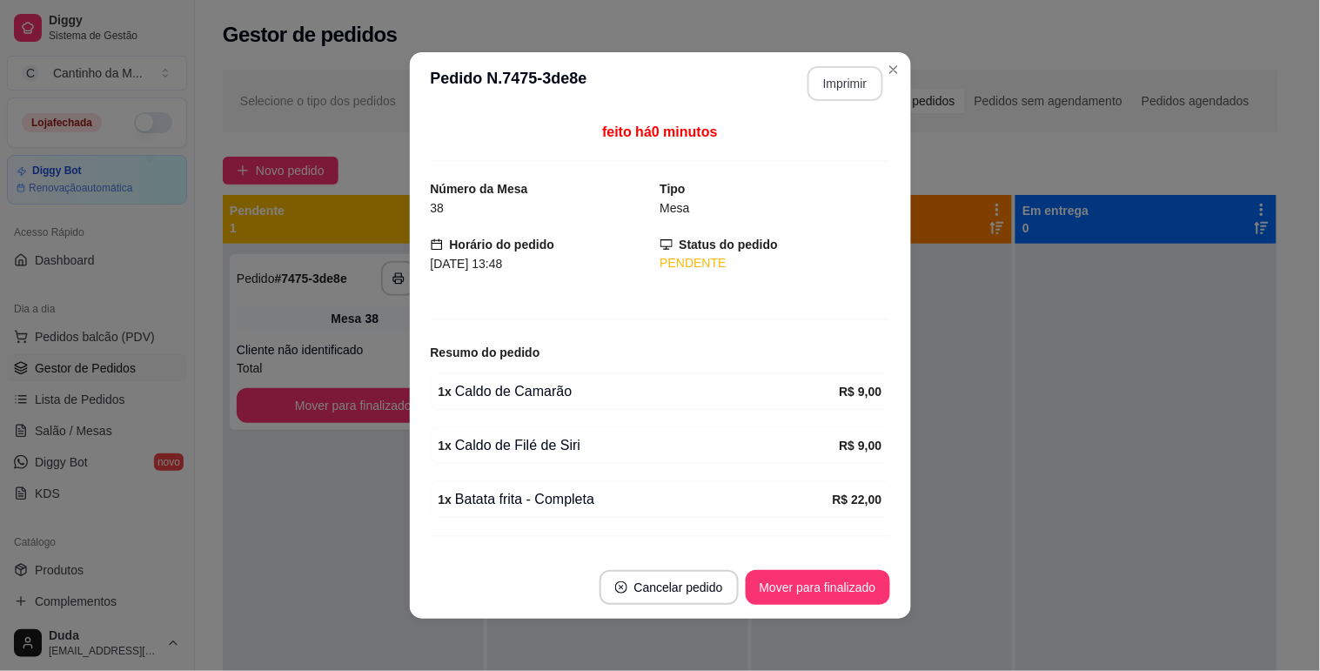
click at [818, 80] on button "Imprimir" at bounding box center [846, 83] width 76 height 35
click at [821, 588] on button "Mover para finalizado" at bounding box center [818, 588] width 140 height 34
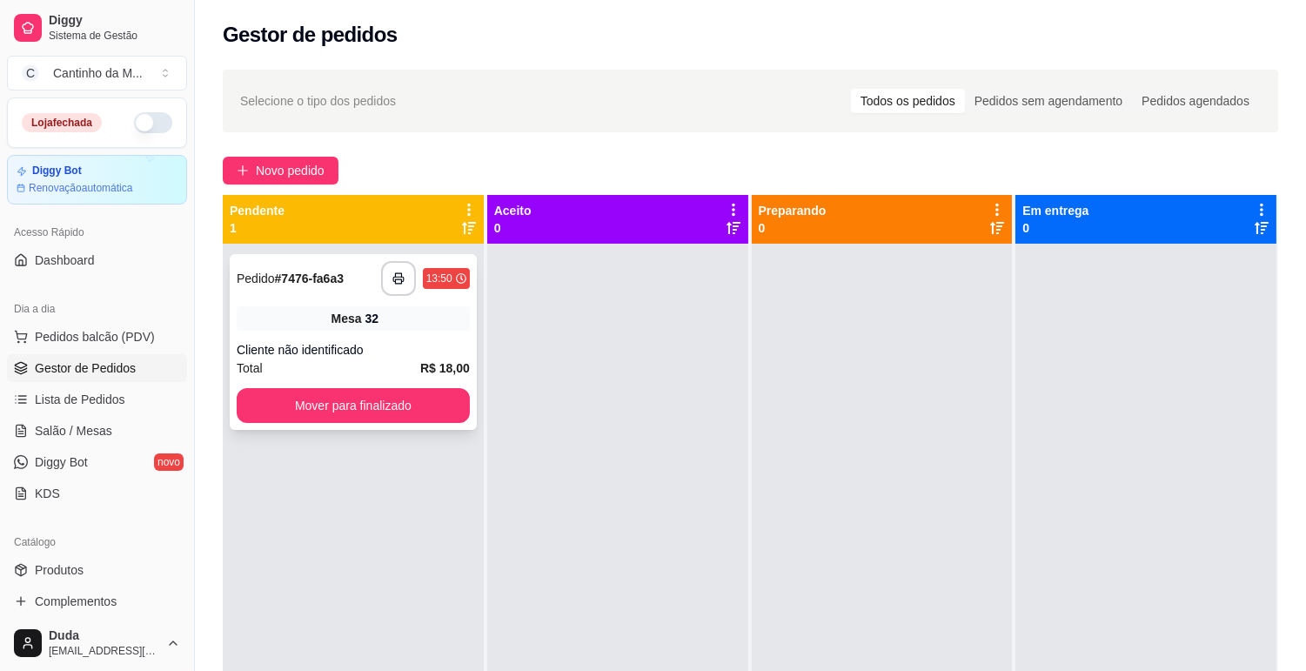
click at [335, 281] on strong "# 7476-fa6a3" at bounding box center [309, 279] width 69 height 14
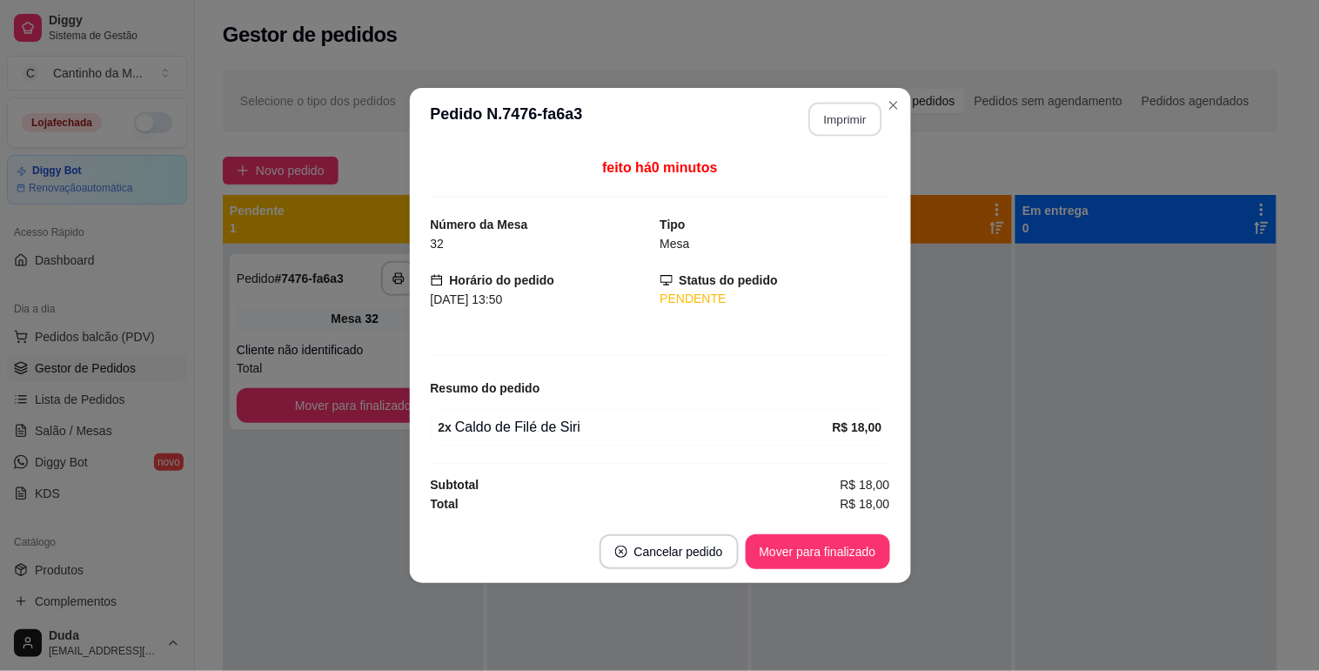
click at [849, 105] on button "Imprimir" at bounding box center [844, 120] width 73 height 34
click at [820, 559] on button "Mover para finalizado" at bounding box center [818, 551] width 144 height 35
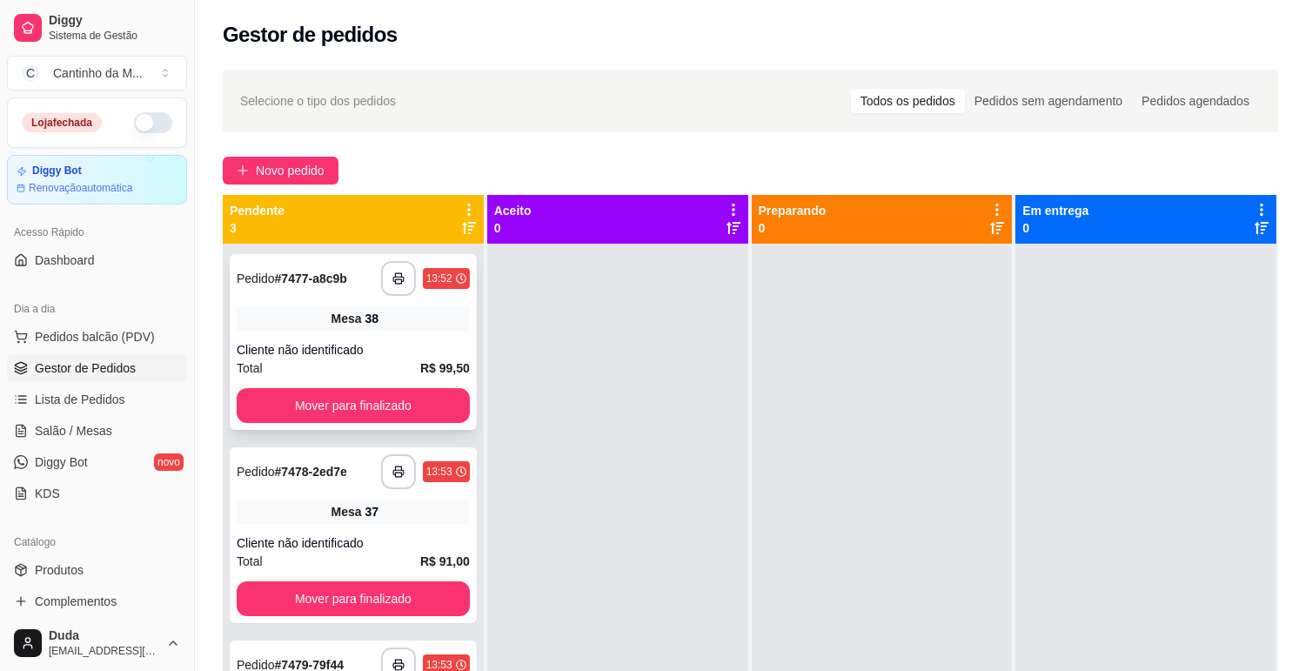
click at [299, 278] on strong "# 7477-a8c9b" at bounding box center [311, 279] width 72 height 14
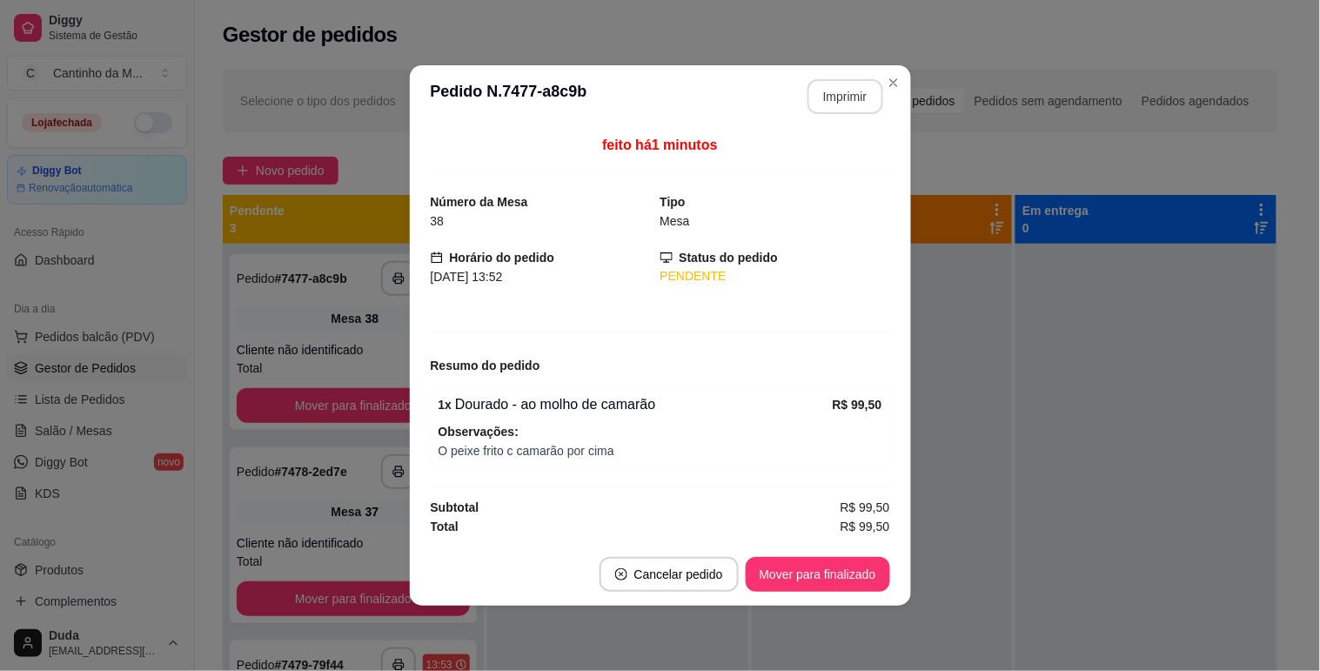
click at [836, 87] on button "Imprimir" at bounding box center [846, 96] width 76 height 35
click at [828, 579] on button "Mover para finalizado" at bounding box center [818, 575] width 140 height 34
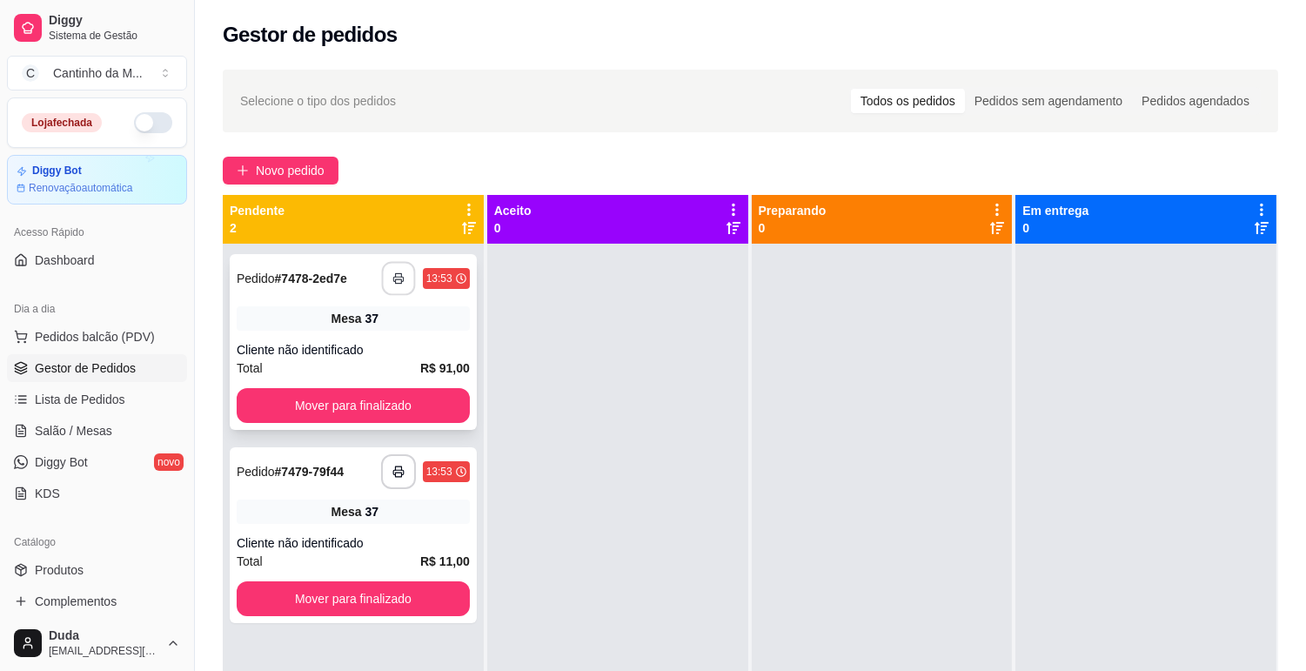
click at [393, 283] on icon "button" at bounding box center [398, 278] width 12 height 12
click at [401, 399] on button "Mover para finalizado" at bounding box center [353, 406] width 226 height 34
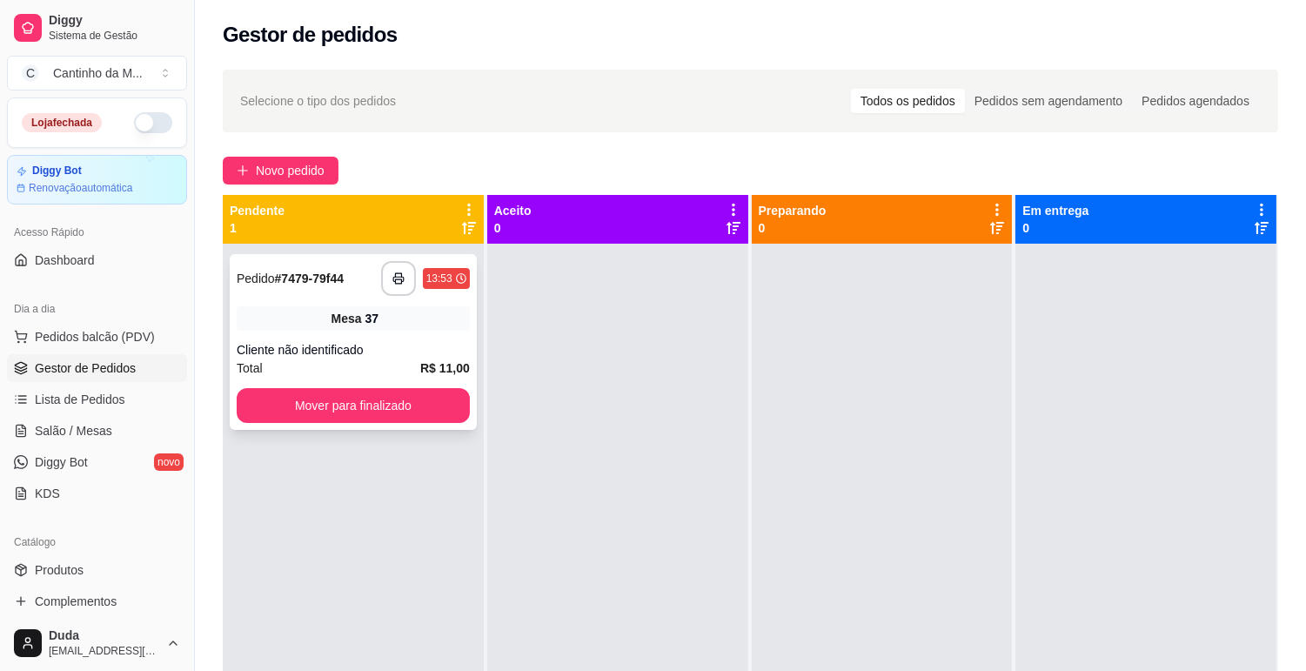
click at [322, 278] on strong "# 7479-79f44" at bounding box center [309, 279] width 69 height 14
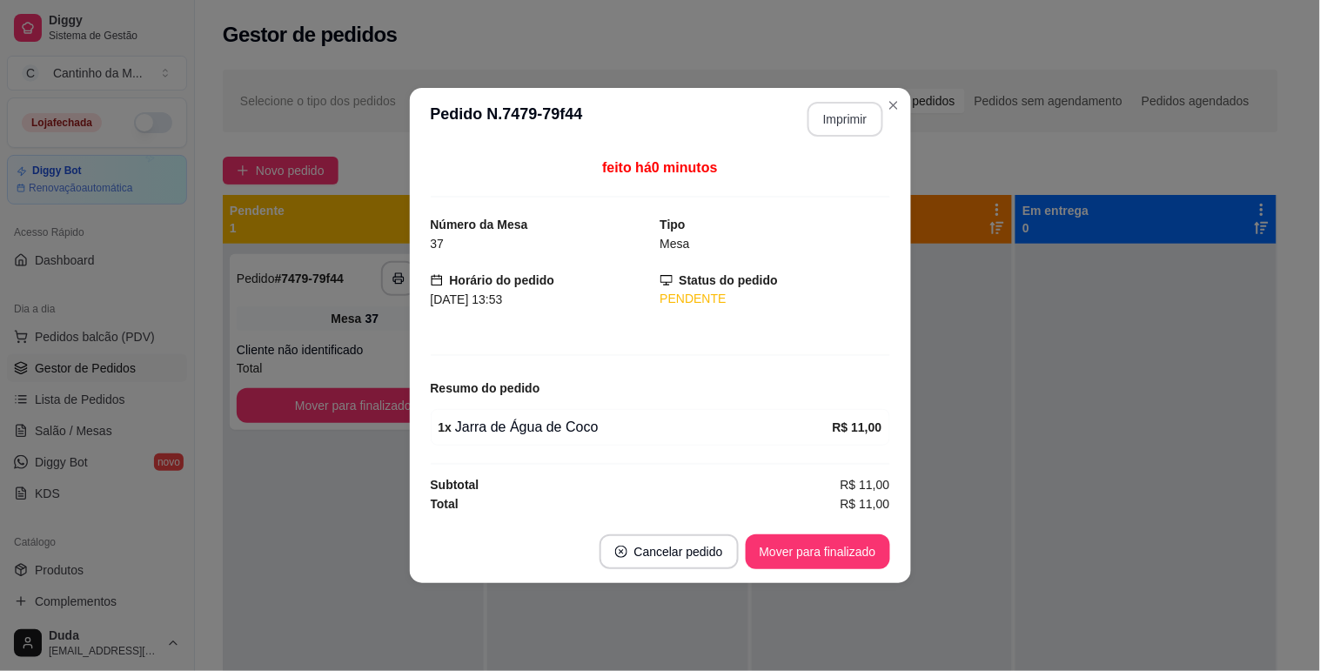
click at [855, 122] on button "Imprimir" at bounding box center [846, 119] width 76 height 35
click at [784, 551] on button "Mover para finalizado" at bounding box center [818, 552] width 140 height 34
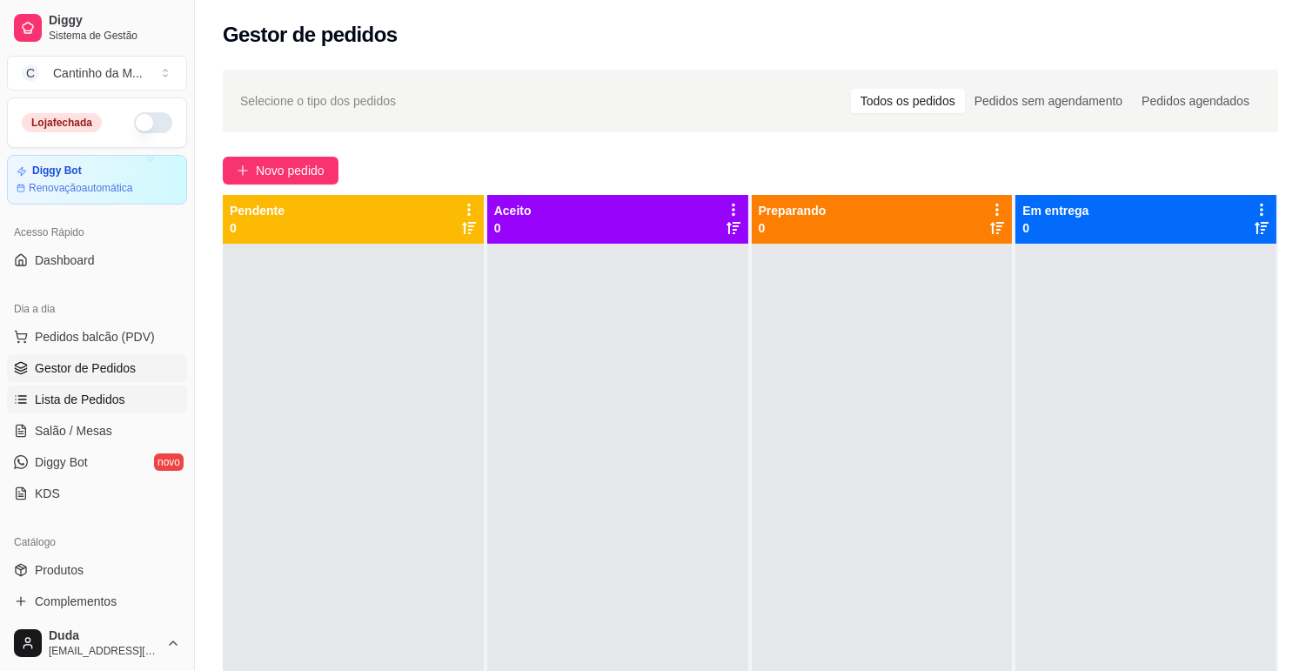
click at [97, 396] on span "Lista de Pedidos" at bounding box center [80, 399] width 91 height 17
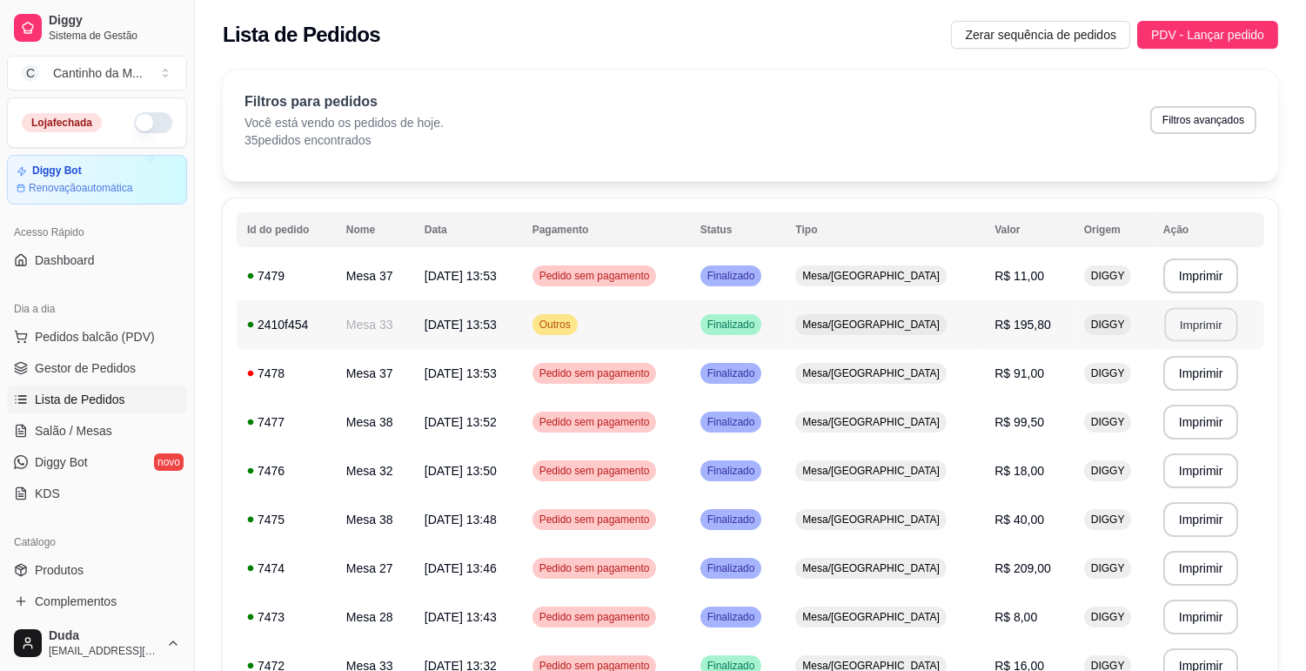
click at [1203, 324] on button "Imprimir" at bounding box center [1200, 325] width 73 height 34
click at [1177, 332] on button "Imprimir" at bounding box center [1200, 325] width 73 height 34
click at [116, 366] on span "Gestor de Pedidos" at bounding box center [85, 367] width 101 height 17
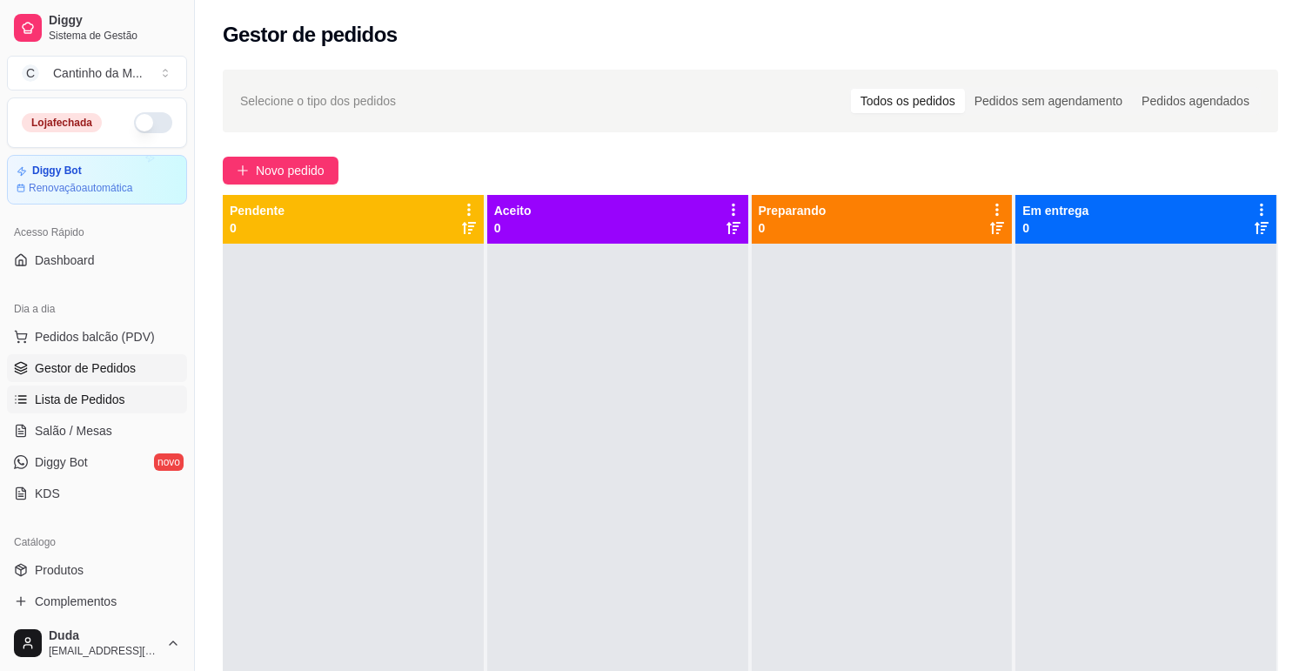
click at [80, 412] on link "Lista de Pedidos" at bounding box center [97, 400] width 180 height 28
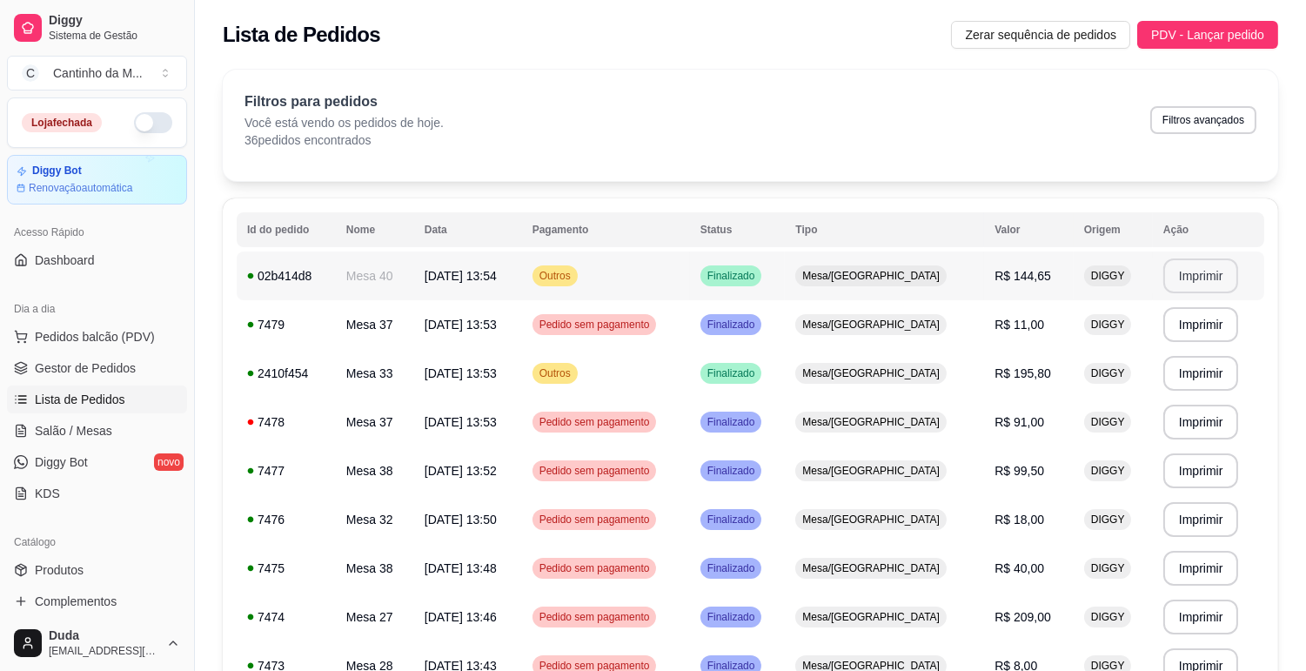
click at [1197, 282] on button "Imprimir" at bounding box center [1202, 275] width 76 height 35
click at [103, 372] on span "Gestor de Pedidos" at bounding box center [85, 367] width 101 height 17
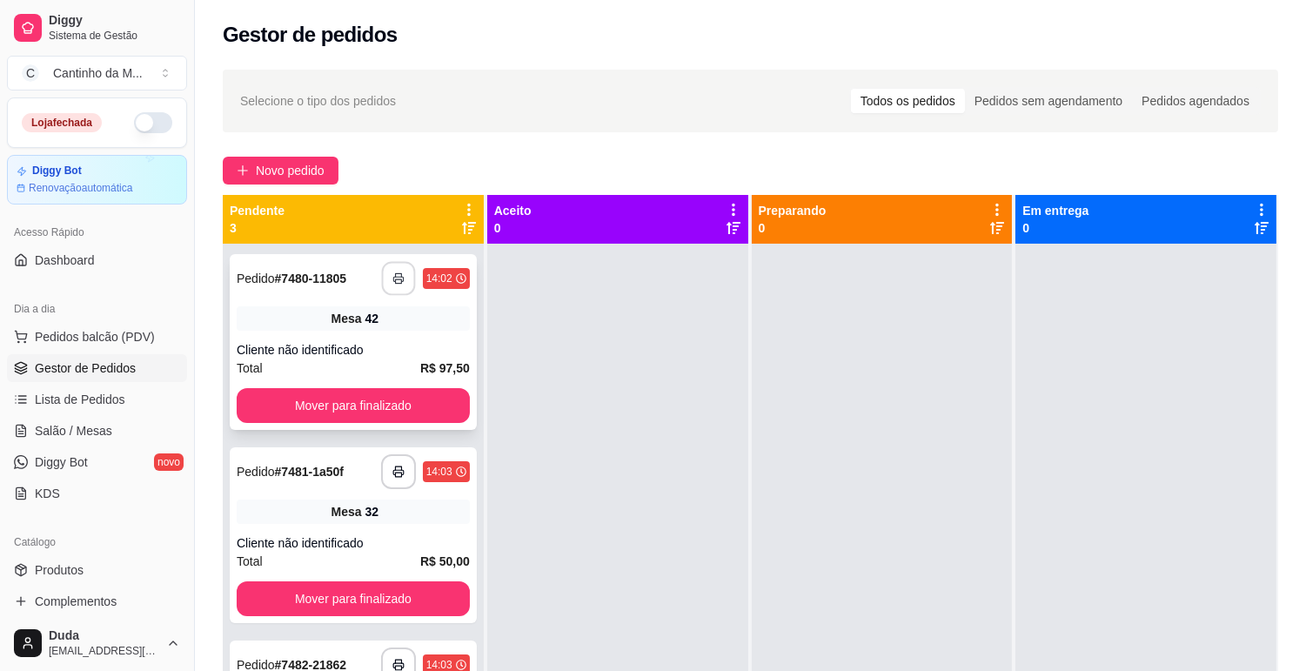
click at [388, 283] on button "button" at bounding box center [398, 279] width 34 height 34
click at [322, 411] on button "Mover para finalizado" at bounding box center [353, 406] width 226 height 34
click at [317, 283] on strong "# 7481-1a50f" at bounding box center [309, 279] width 69 height 14
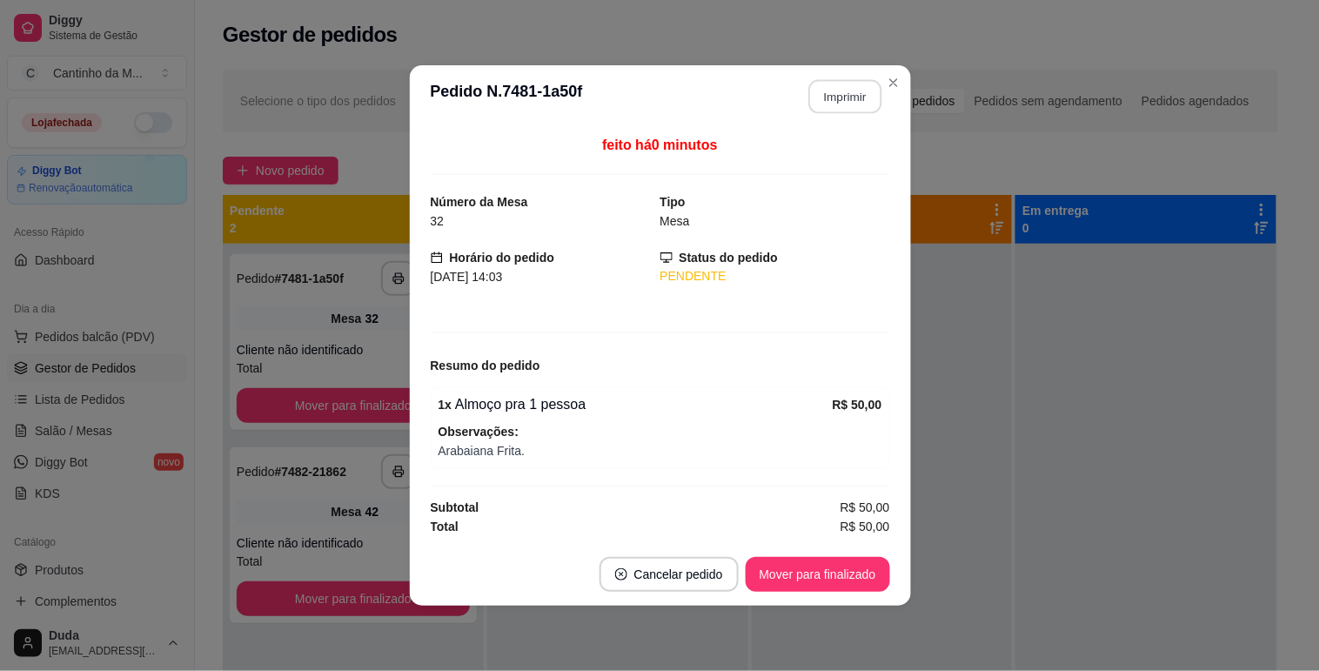
click at [836, 97] on button "Imprimir" at bounding box center [844, 97] width 73 height 34
click at [801, 560] on button "Mover para finalizado" at bounding box center [818, 575] width 140 height 34
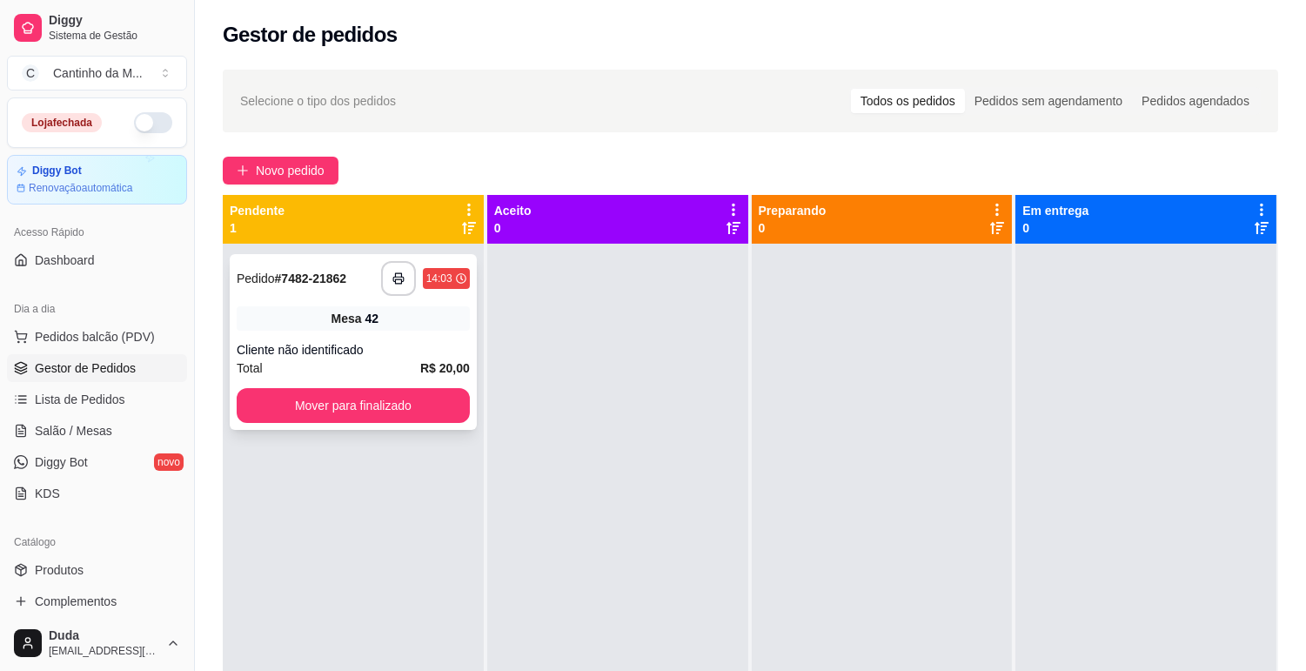
click at [320, 274] on strong "# 7482-21862" at bounding box center [311, 279] width 72 height 14
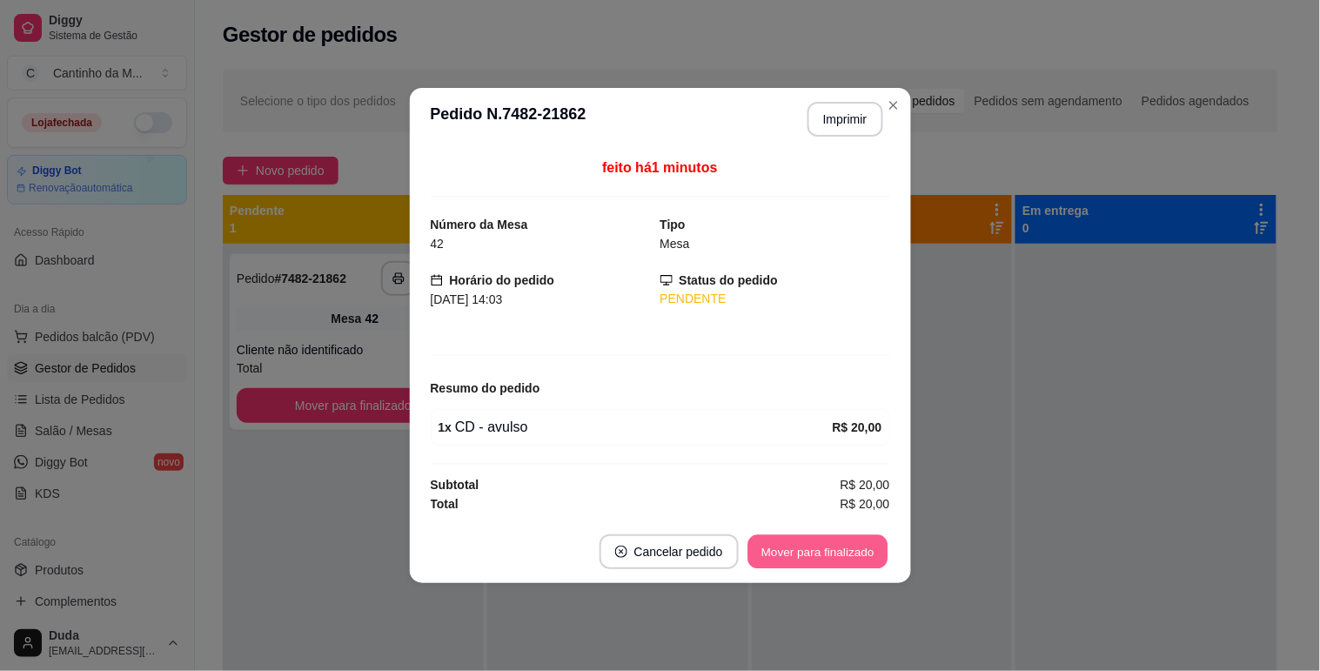
click at [795, 559] on button "Mover para finalizado" at bounding box center [818, 552] width 140 height 34
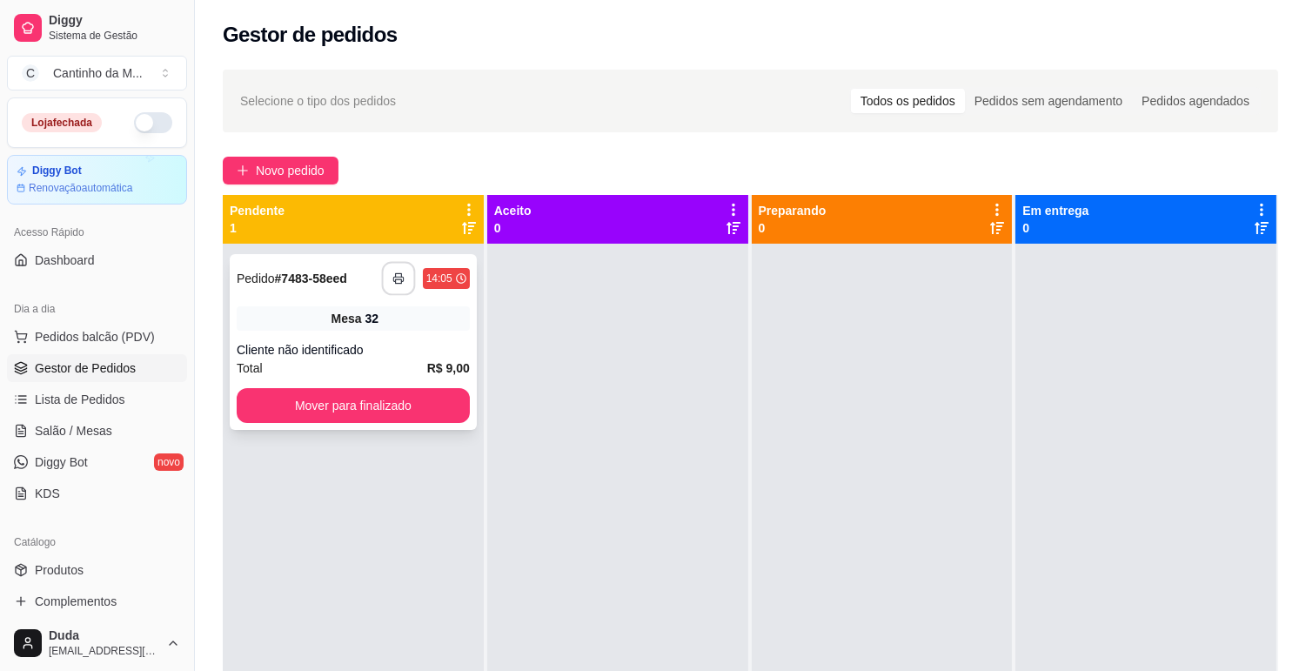
click at [411, 282] on button "button" at bounding box center [398, 279] width 34 height 34
click at [399, 409] on button "Mover para finalizado" at bounding box center [353, 405] width 233 height 35
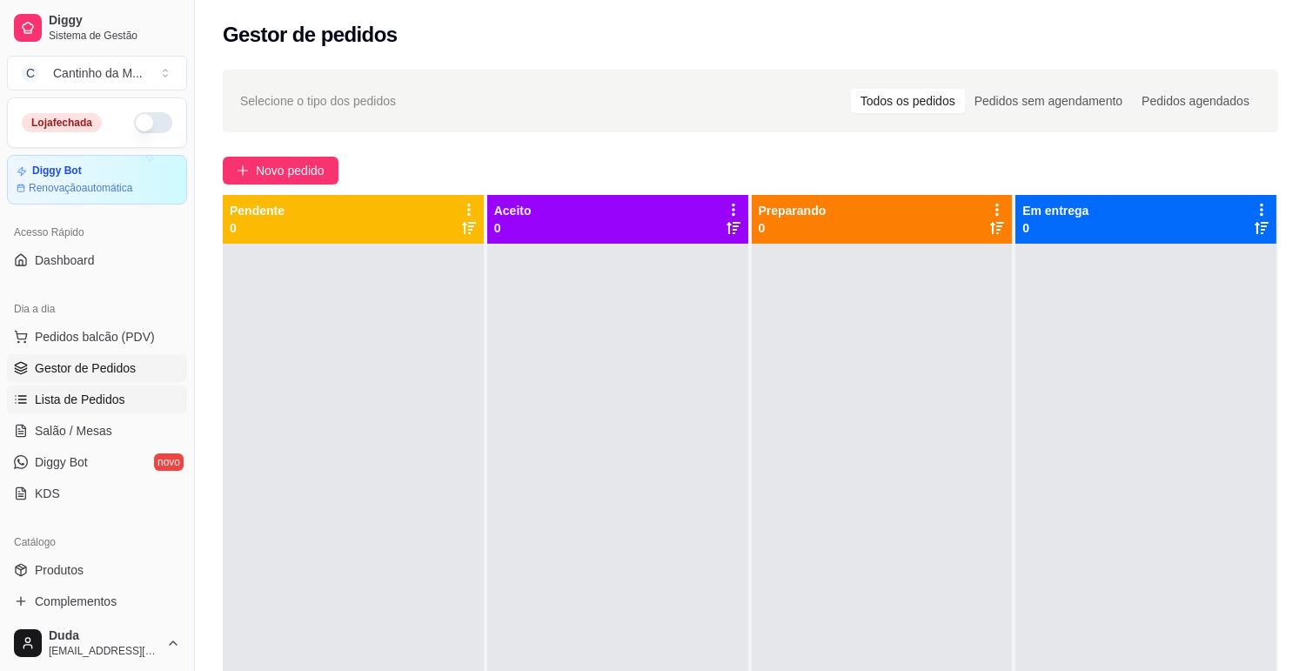
click at [70, 403] on span "Lista de Pedidos" at bounding box center [80, 399] width 91 height 17
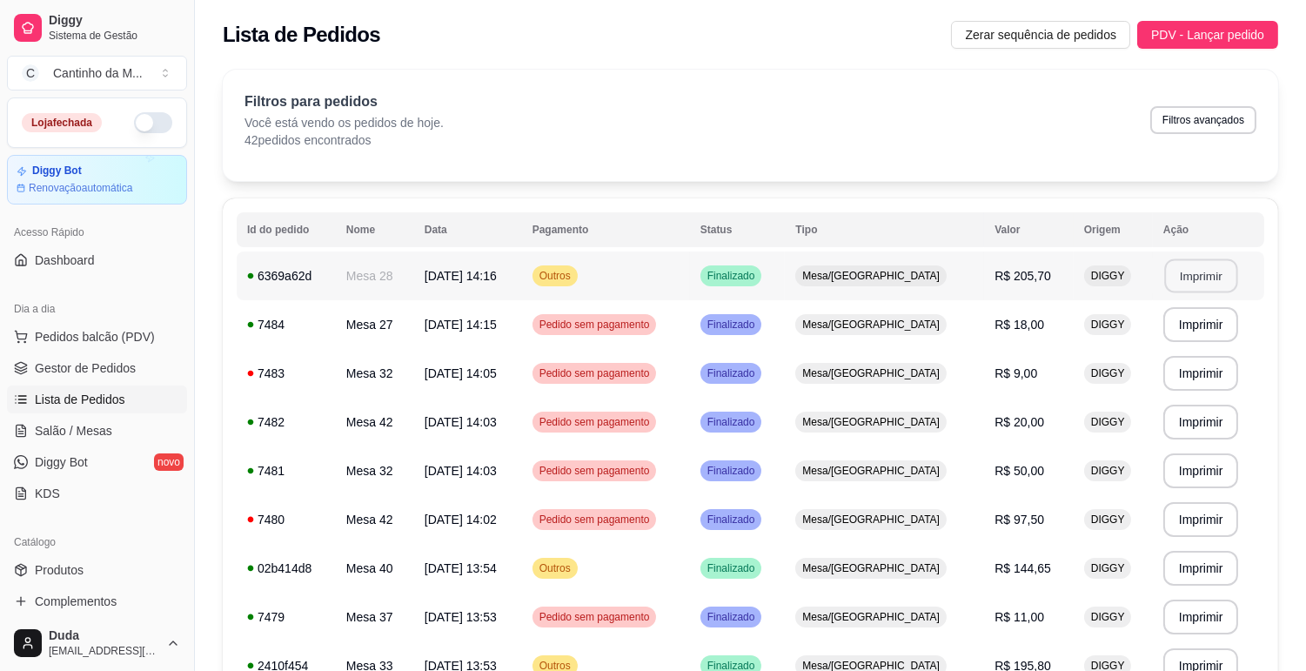
click at [1201, 278] on button "Imprimir" at bounding box center [1200, 276] width 73 height 34
click at [110, 367] on span "Gestor de Pedidos" at bounding box center [85, 367] width 101 height 17
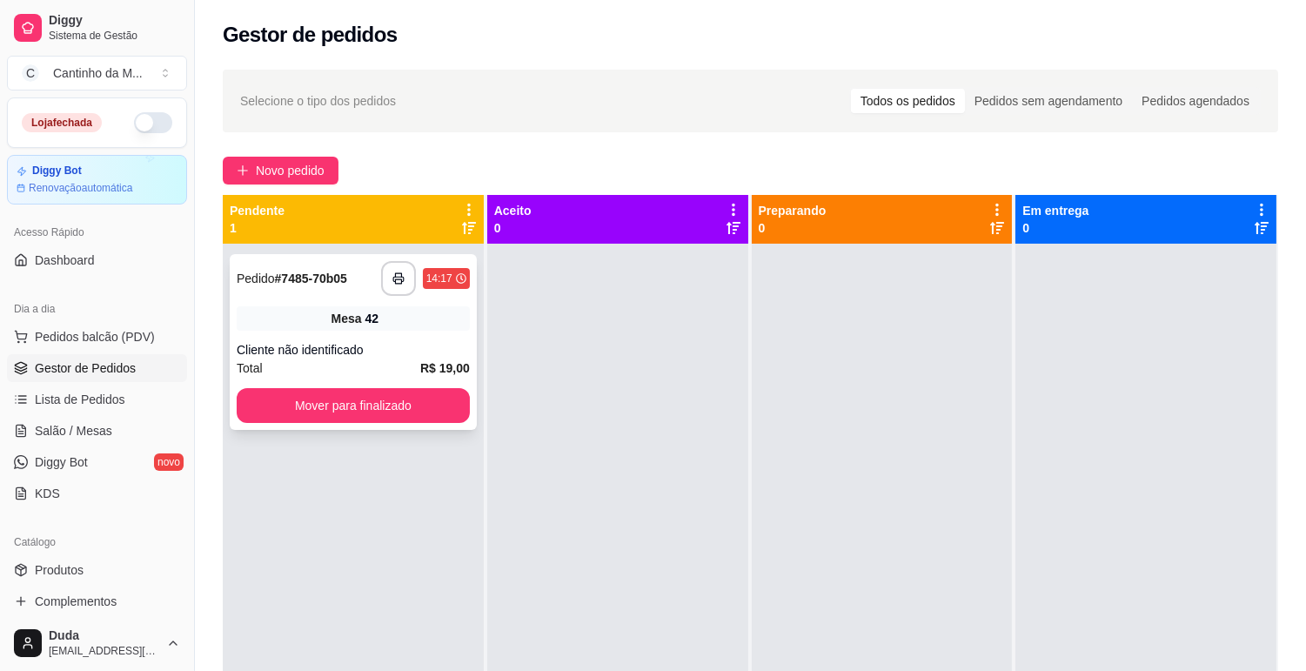
click at [303, 282] on strong "# 7485-70b05" at bounding box center [311, 279] width 72 height 14
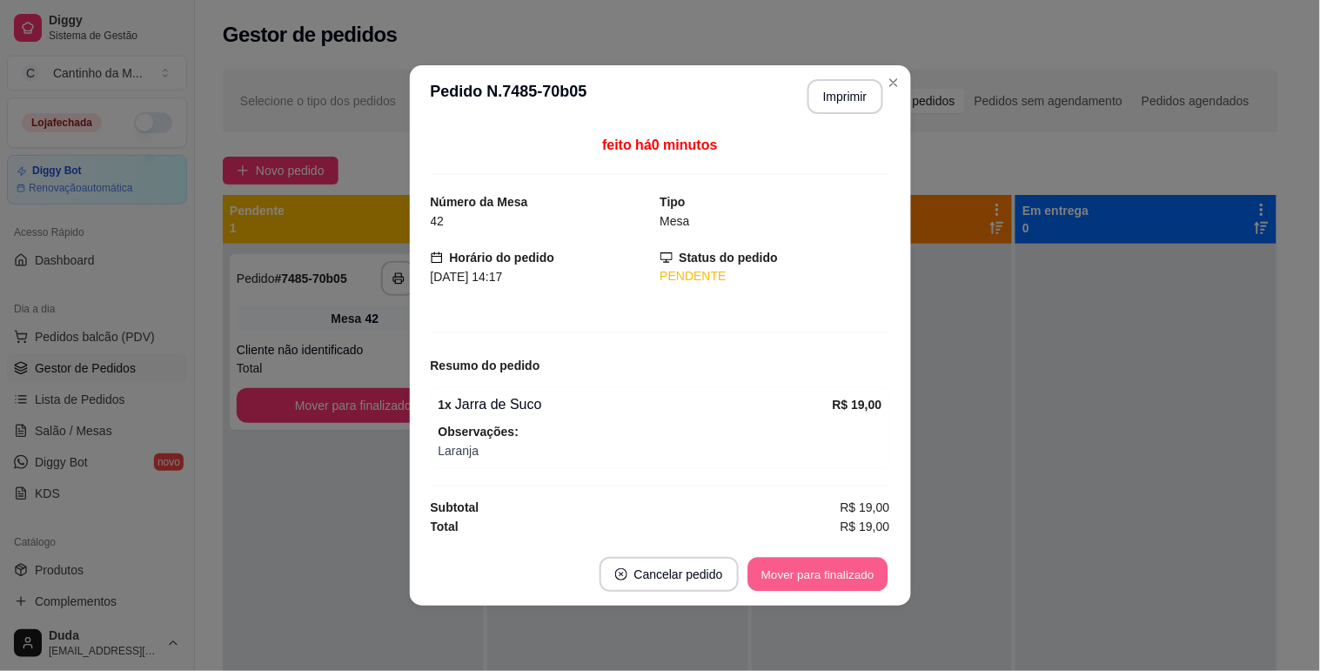
click at [775, 570] on button "Mover para finalizado" at bounding box center [818, 575] width 140 height 34
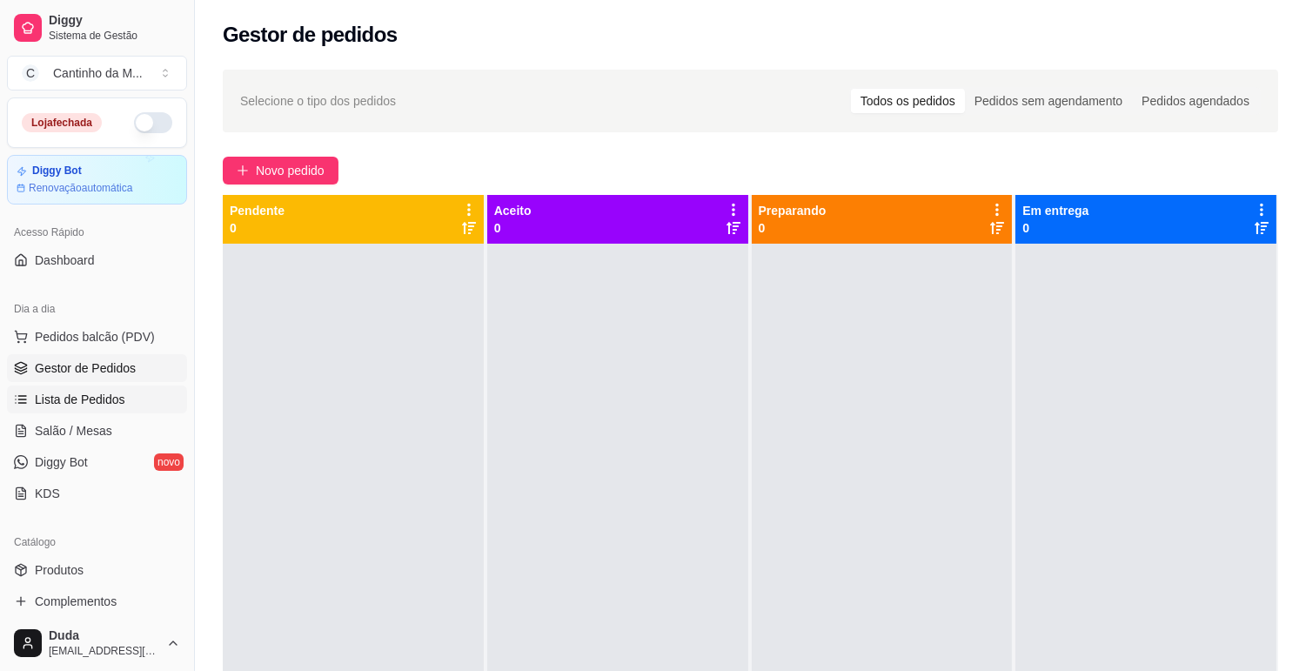
click at [65, 397] on span "Lista de Pedidos" at bounding box center [80, 399] width 91 height 17
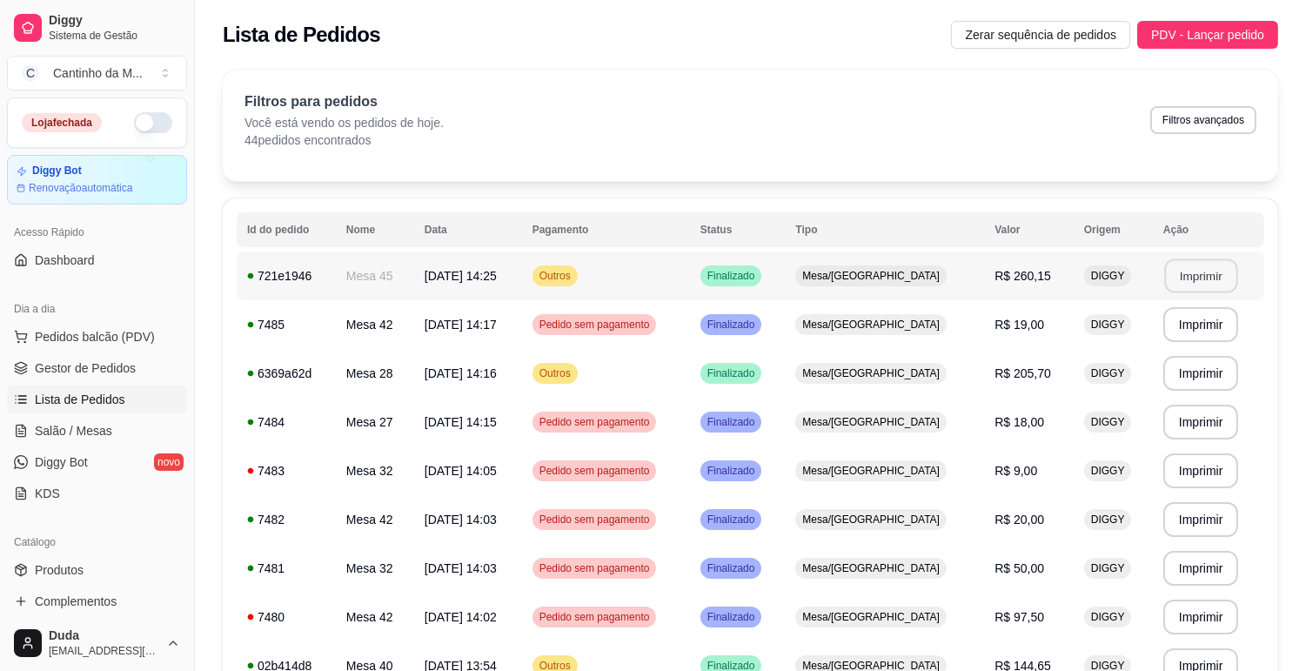
click at [1217, 280] on button "Imprimir" at bounding box center [1200, 276] width 73 height 34
click at [117, 368] on span "Gestor de Pedidos" at bounding box center [85, 367] width 101 height 17
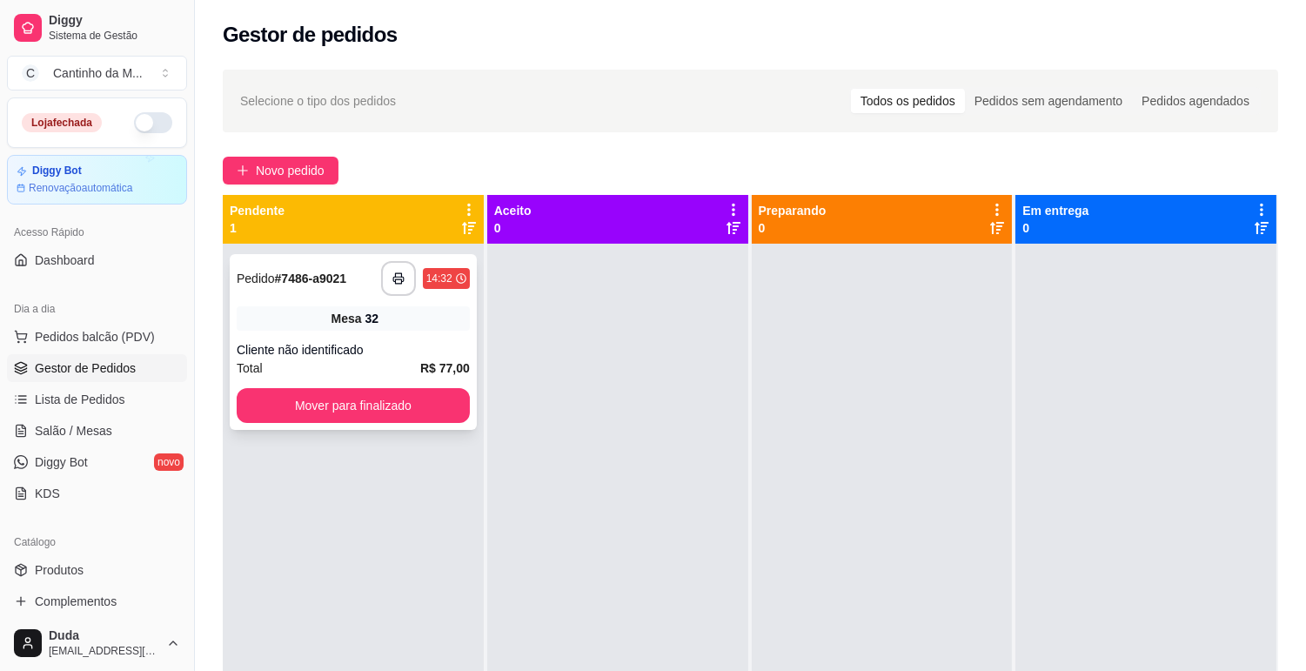
click at [311, 254] on div "**********" at bounding box center [353, 342] width 247 height 176
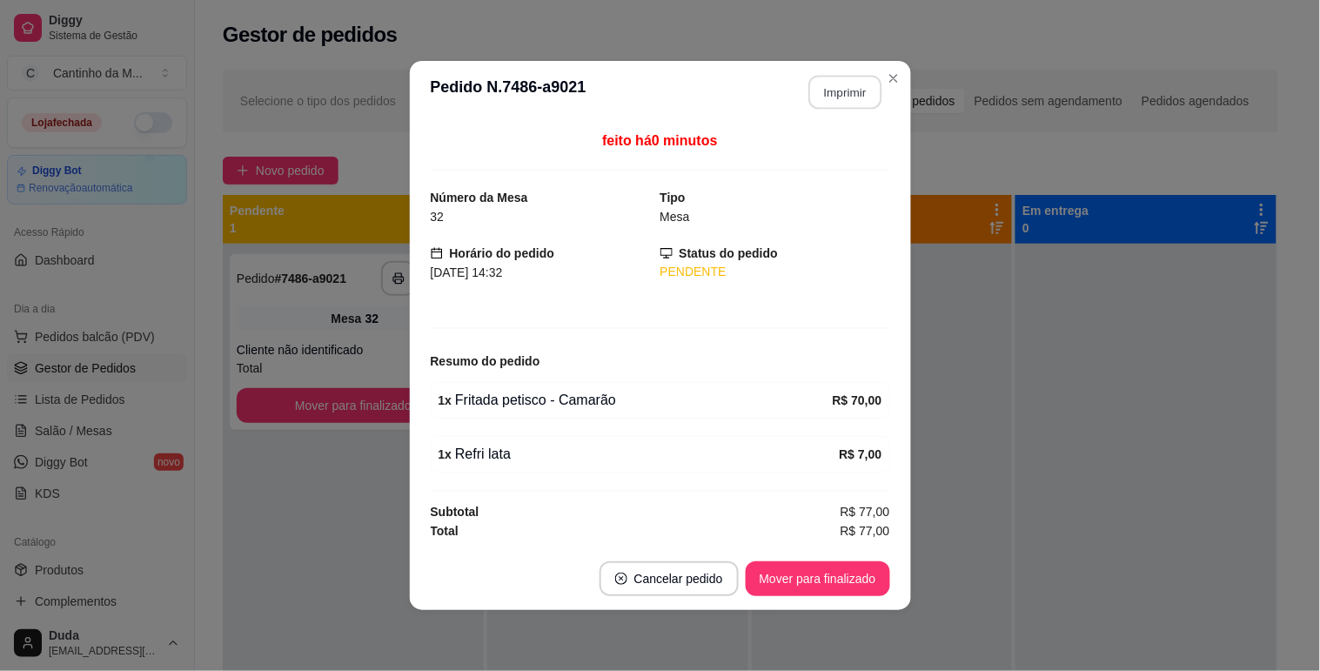
click at [818, 103] on button "Imprimir" at bounding box center [844, 93] width 73 height 34
click at [828, 575] on button "Mover para finalizado" at bounding box center [818, 578] width 144 height 35
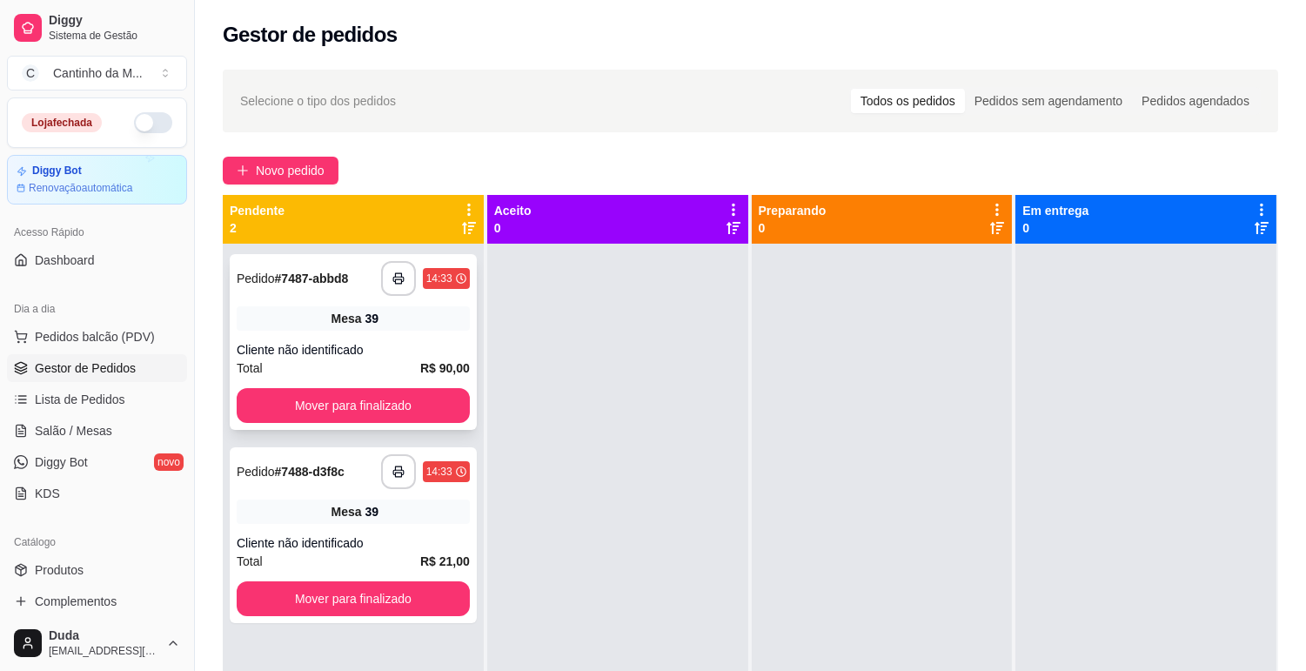
drag, startPoint x: 325, startPoint y: 265, endPoint x: 335, endPoint y: 278, distance: 16.7
click at [335, 278] on div "**********" at bounding box center [353, 278] width 233 height 35
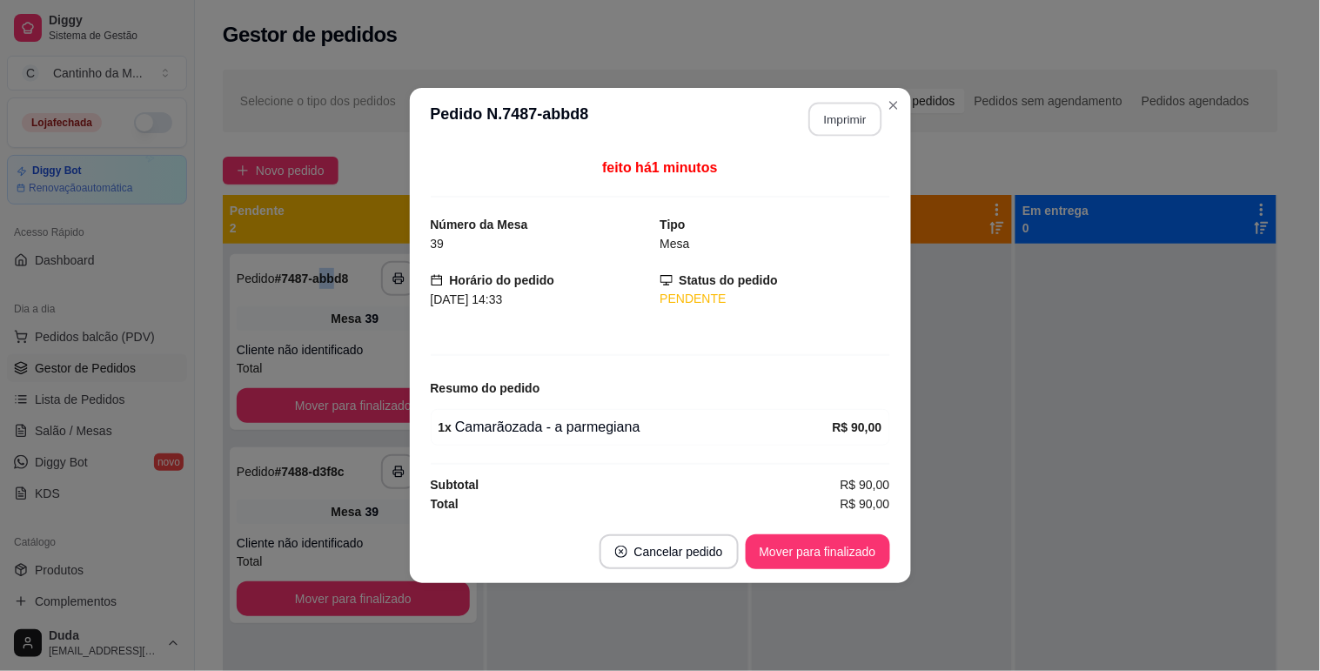
click at [839, 131] on button "Imprimir" at bounding box center [844, 120] width 73 height 34
click at [868, 547] on button "Mover para finalizado" at bounding box center [818, 552] width 140 height 34
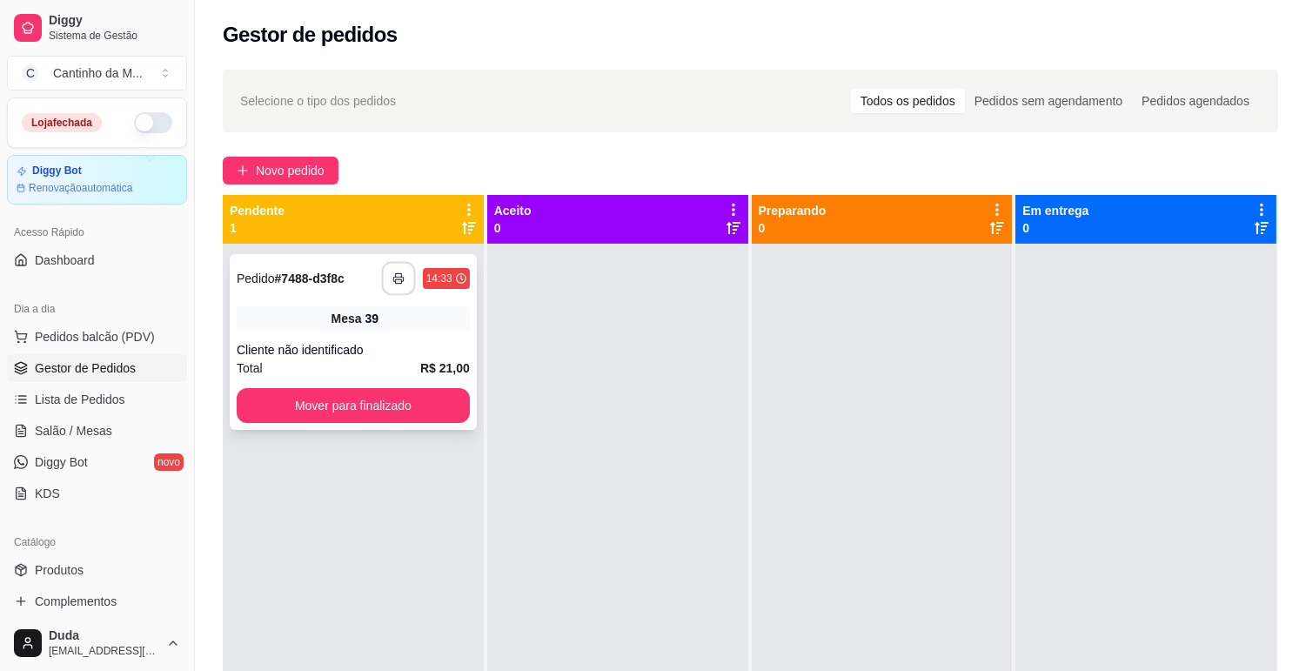
click at [405, 278] on button "button" at bounding box center [398, 279] width 34 height 34
click at [367, 397] on button "Mover para finalizado" at bounding box center [353, 406] width 226 height 34
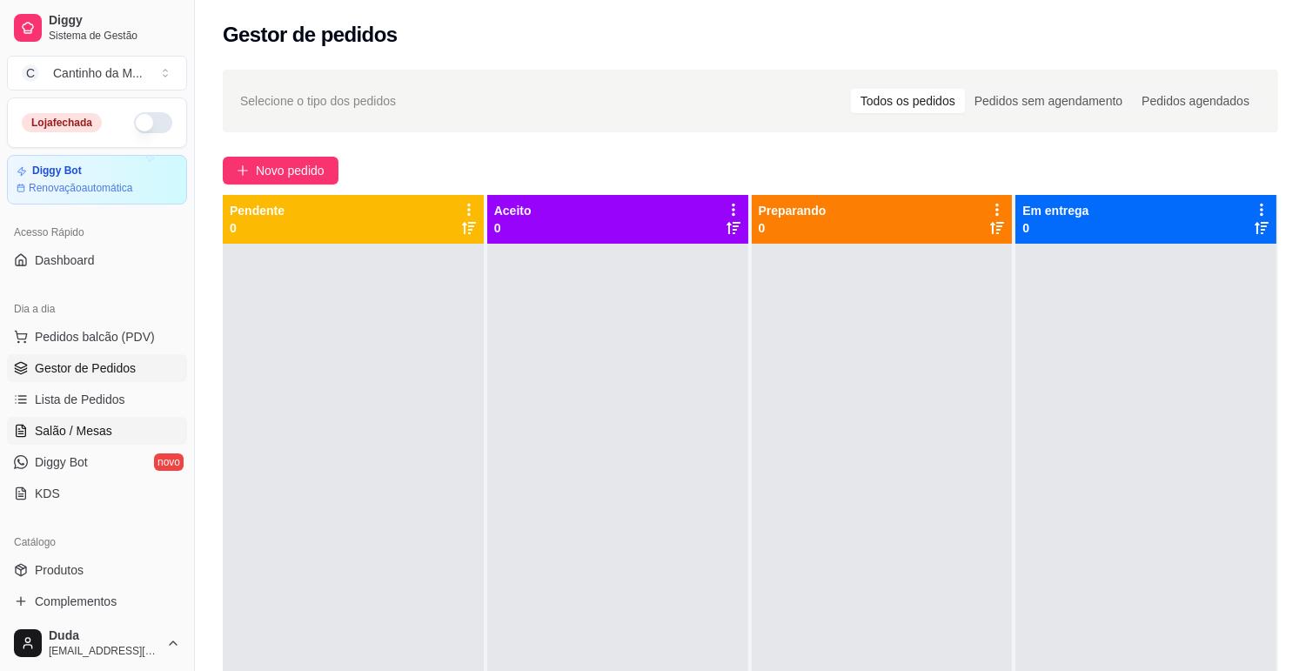
click at [102, 427] on span "Salão / Mesas" at bounding box center [73, 430] width 77 height 17
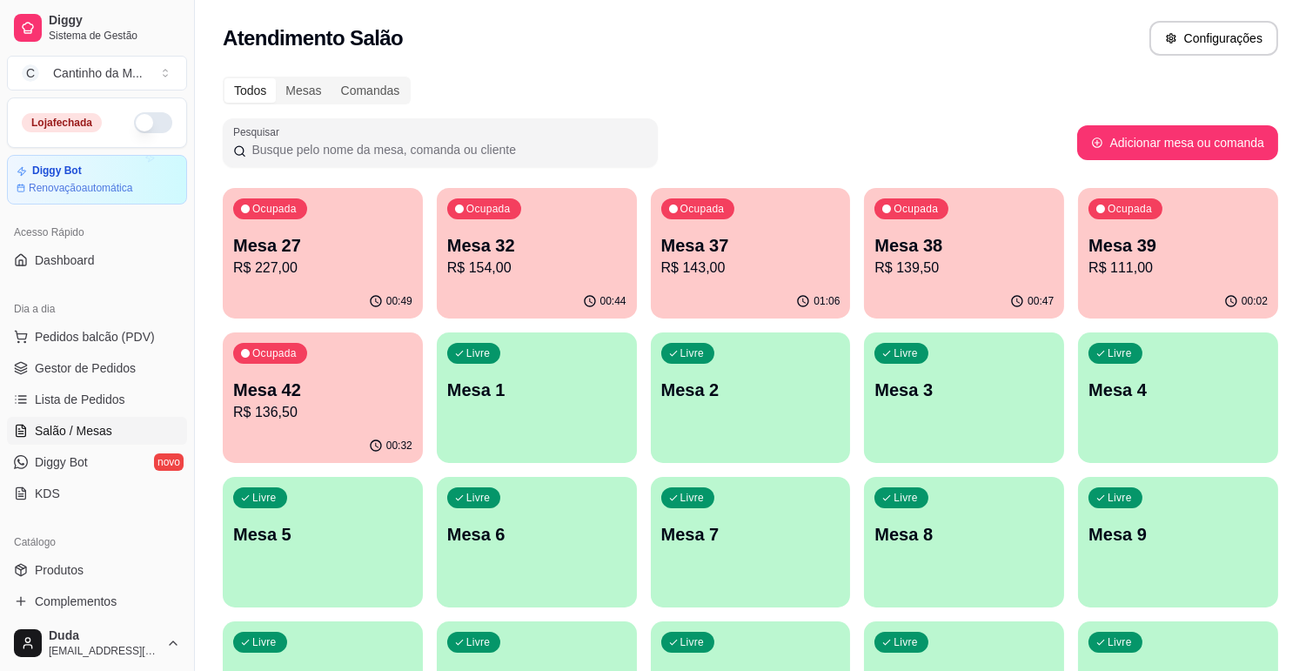
click at [323, 393] on p "Mesa 42" at bounding box center [322, 390] width 179 height 24
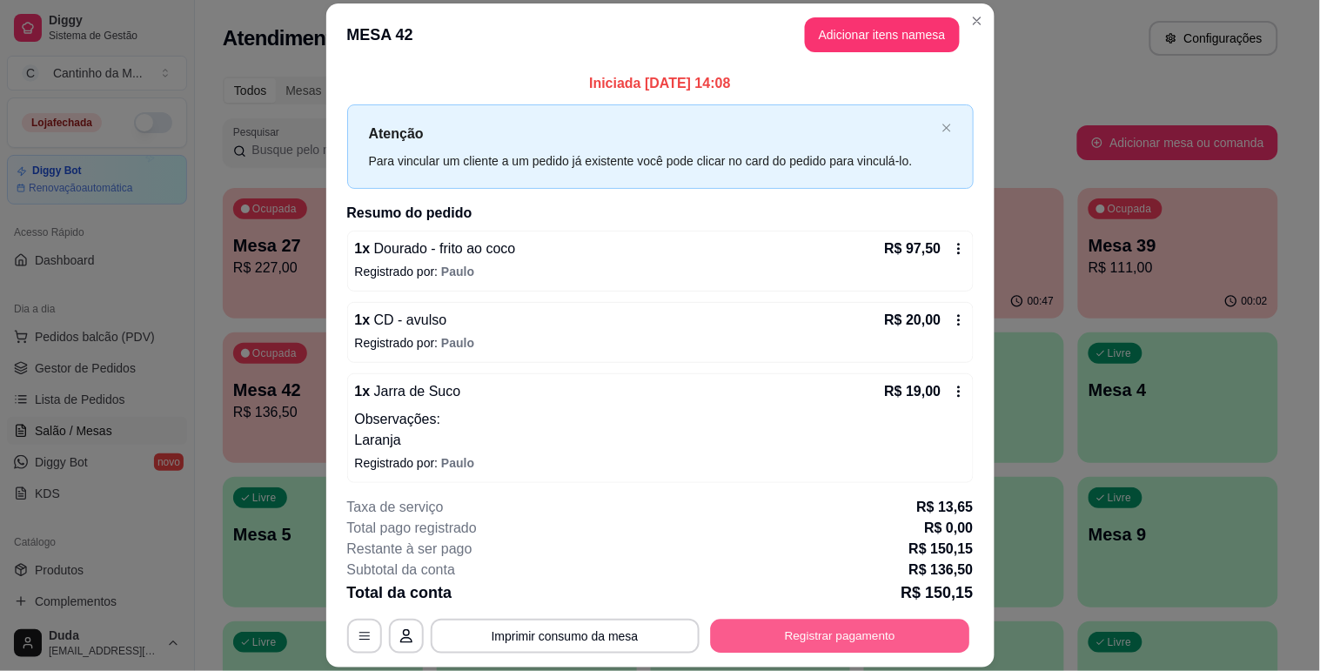
click at [783, 641] on button "Registrar pagamento" at bounding box center [839, 637] width 259 height 34
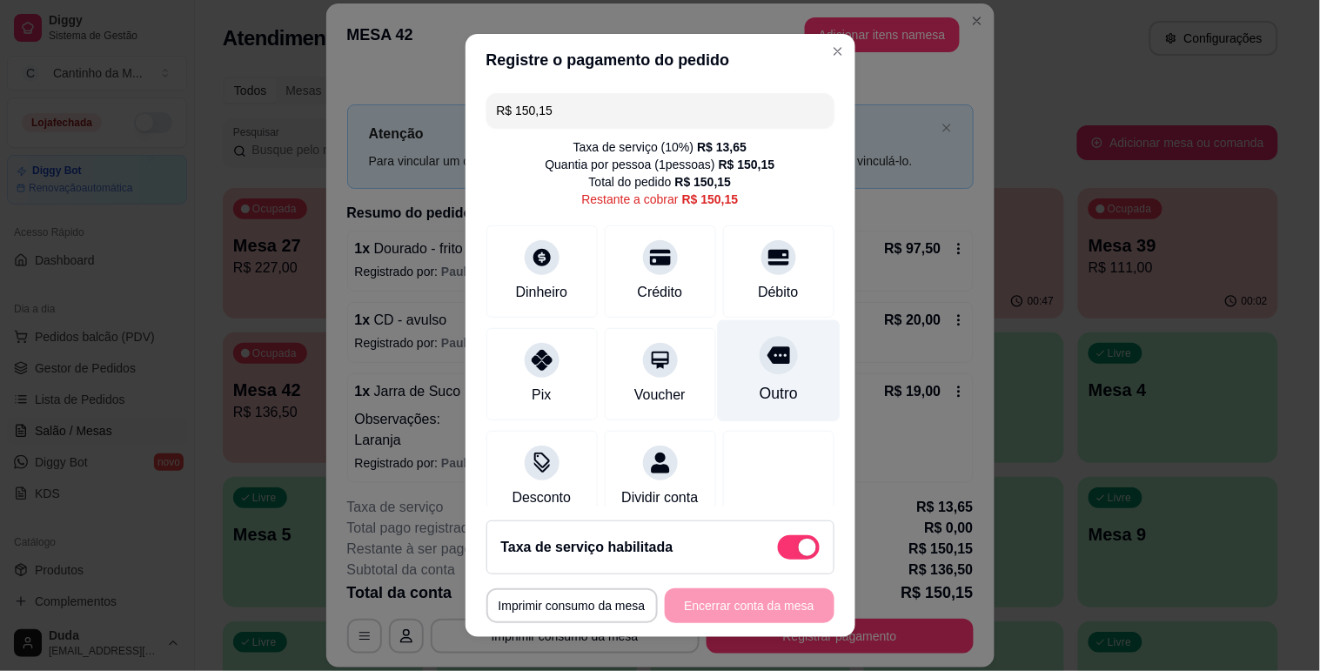
click at [795, 411] on div "Outro" at bounding box center [778, 370] width 123 height 102
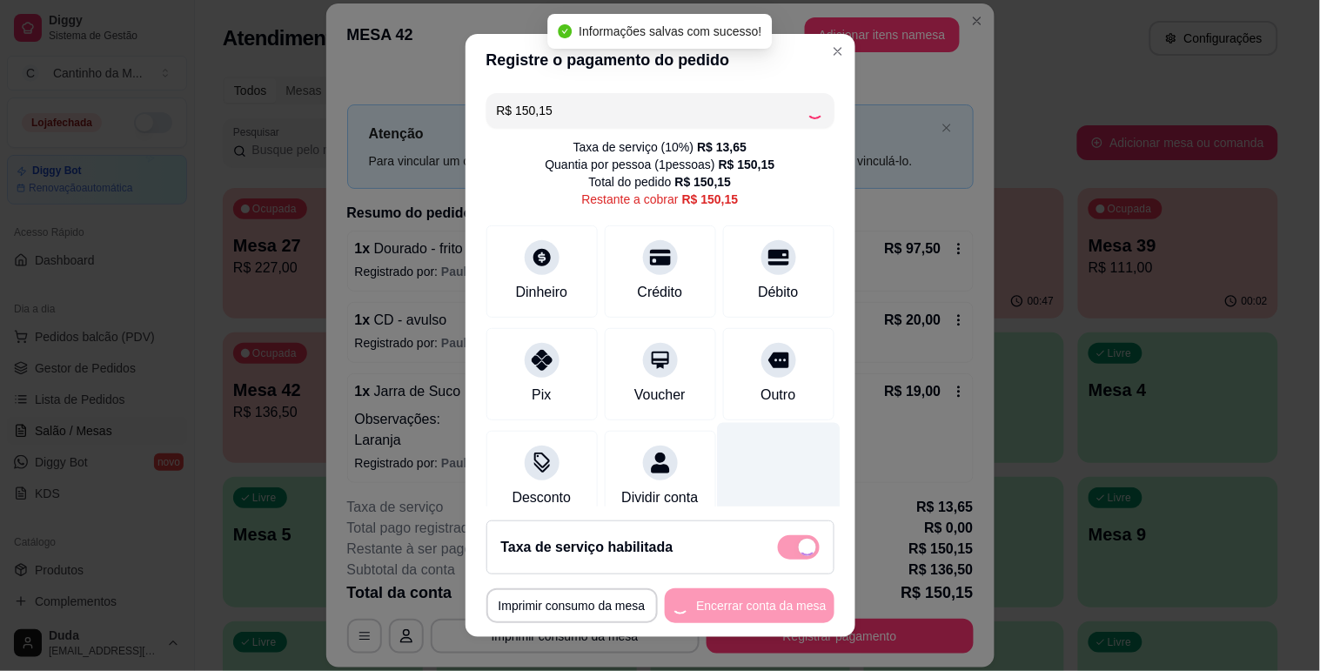
type input "R$ 0,00"
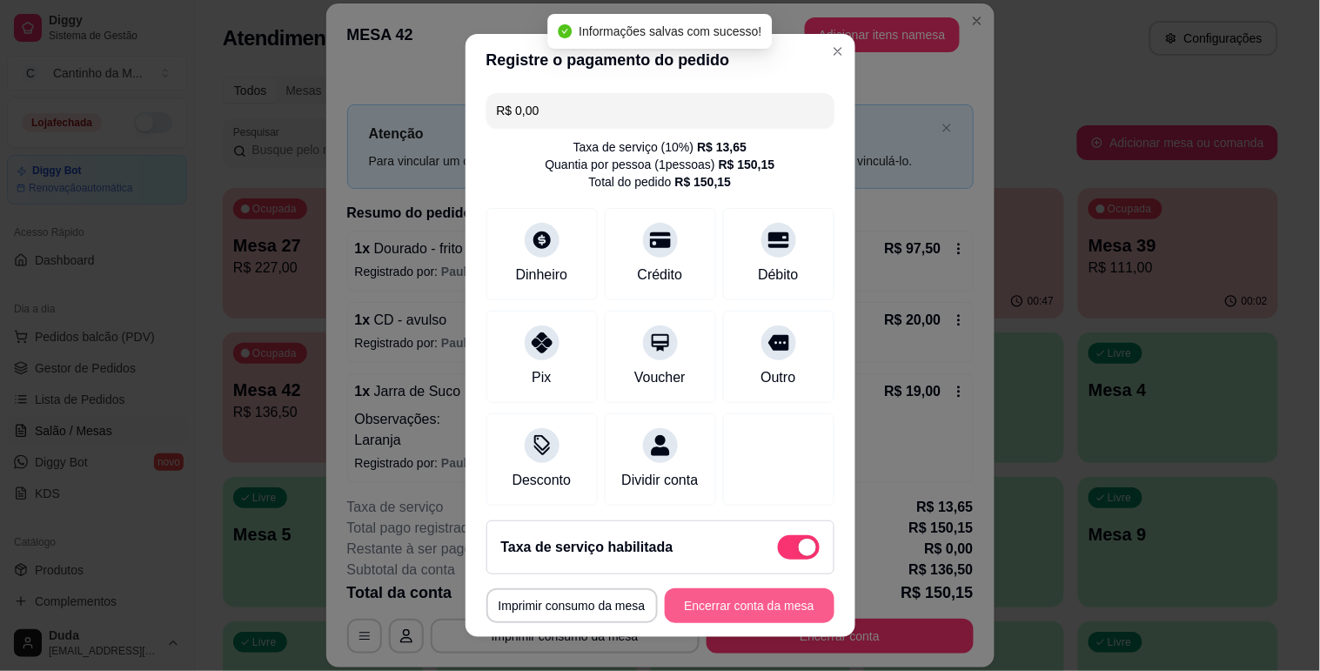
click at [760, 606] on button "Encerrar conta da mesa" at bounding box center [750, 605] width 170 height 35
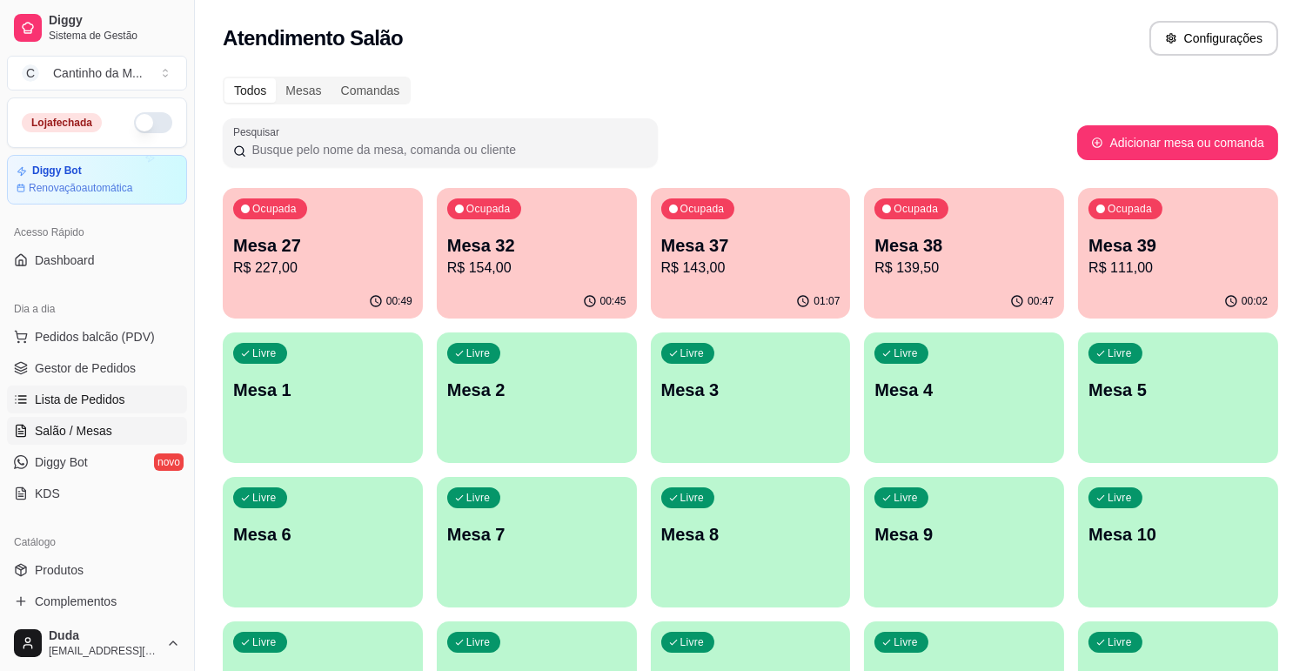
click at [111, 399] on span "Lista de Pedidos" at bounding box center [80, 399] width 91 height 17
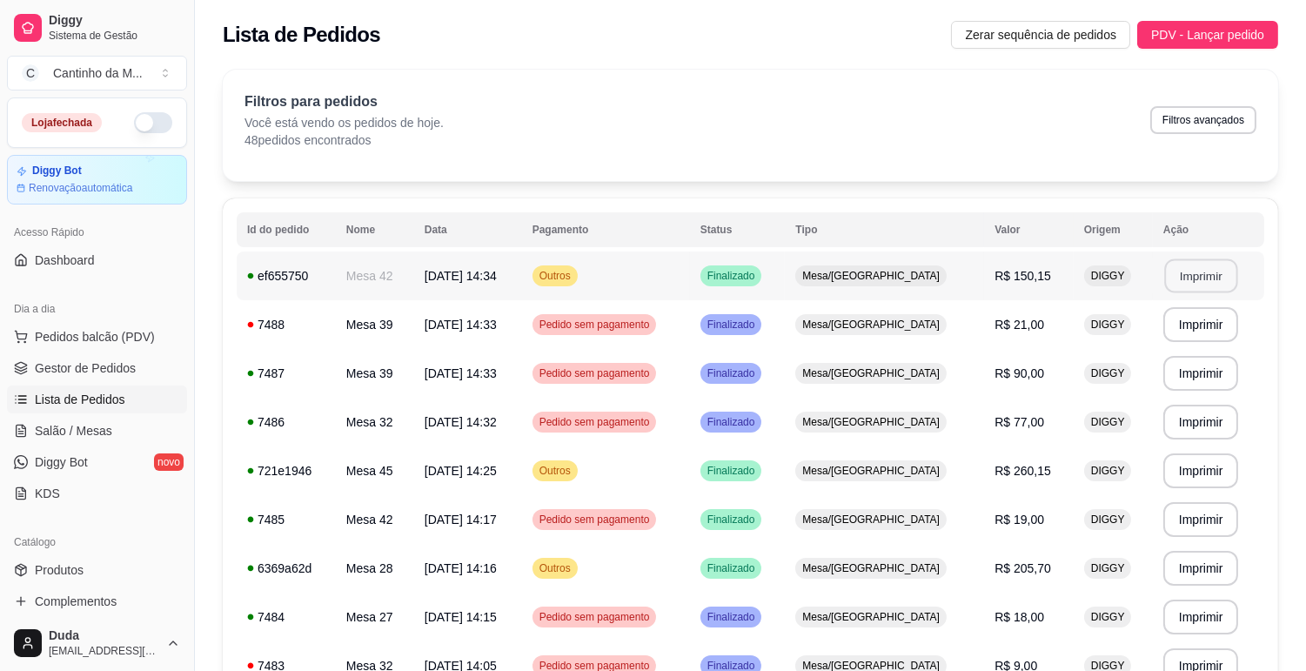
click at [1182, 274] on button "Imprimir" at bounding box center [1200, 276] width 73 height 34
click at [85, 378] on link "Gestor de Pedidos" at bounding box center [97, 368] width 180 height 28
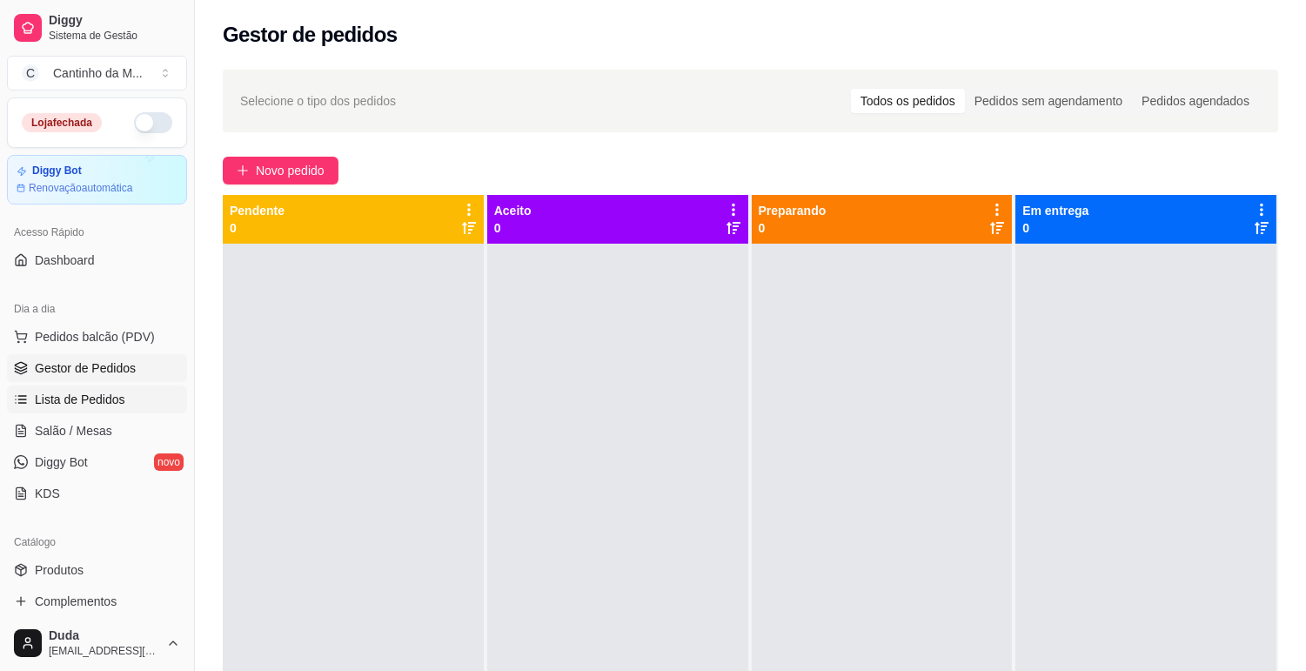
click at [81, 392] on span "Lista de Pedidos" at bounding box center [80, 399] width 91 height 17
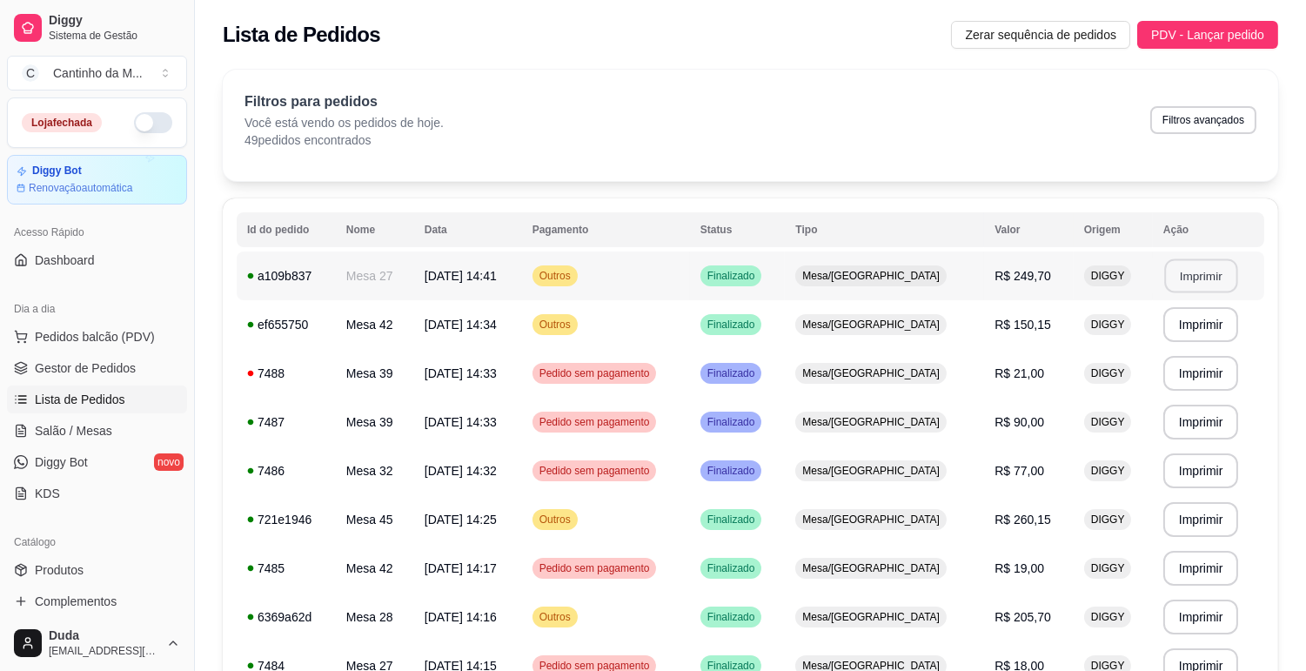
click at [1204, 288] on button "Imprimir" at bounding box center [1200, 276] width 73 height 34
click at [125, 367] on span "Gestor de Pedidos" at bounding box center [85, 367] width 101 height 17
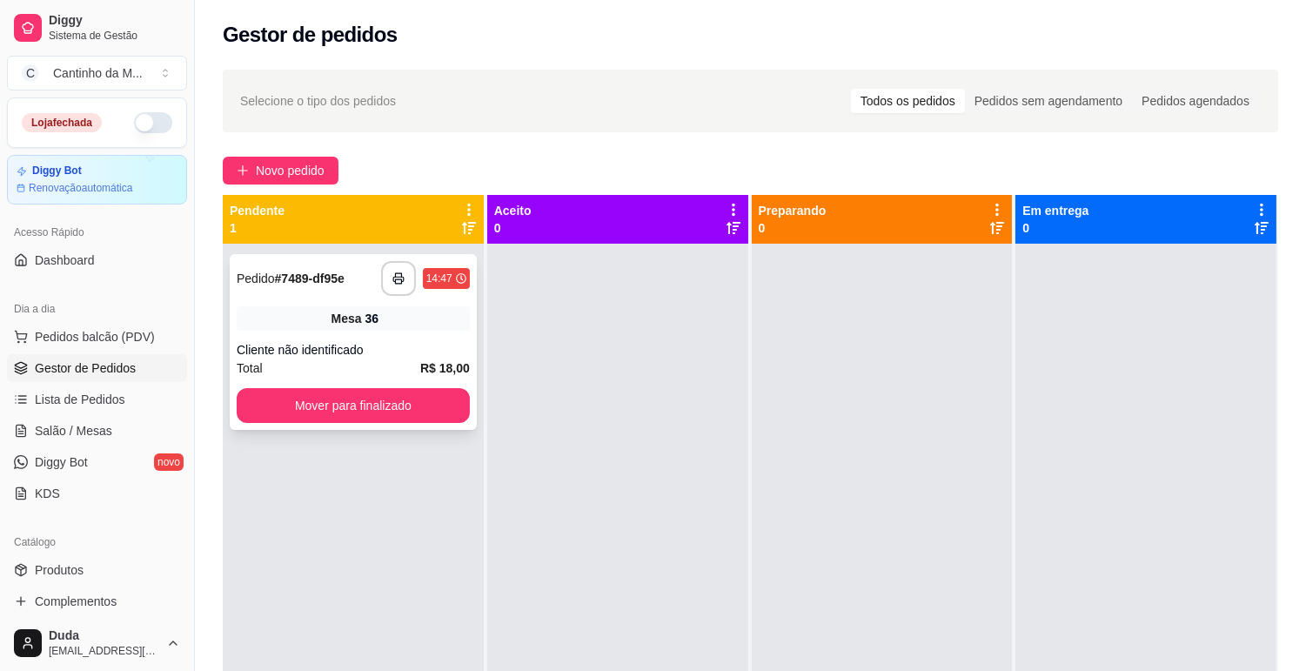
click at [345, 285] on strong "# 7489-df95e" at bounding box center [310, 279] width 70 height 14
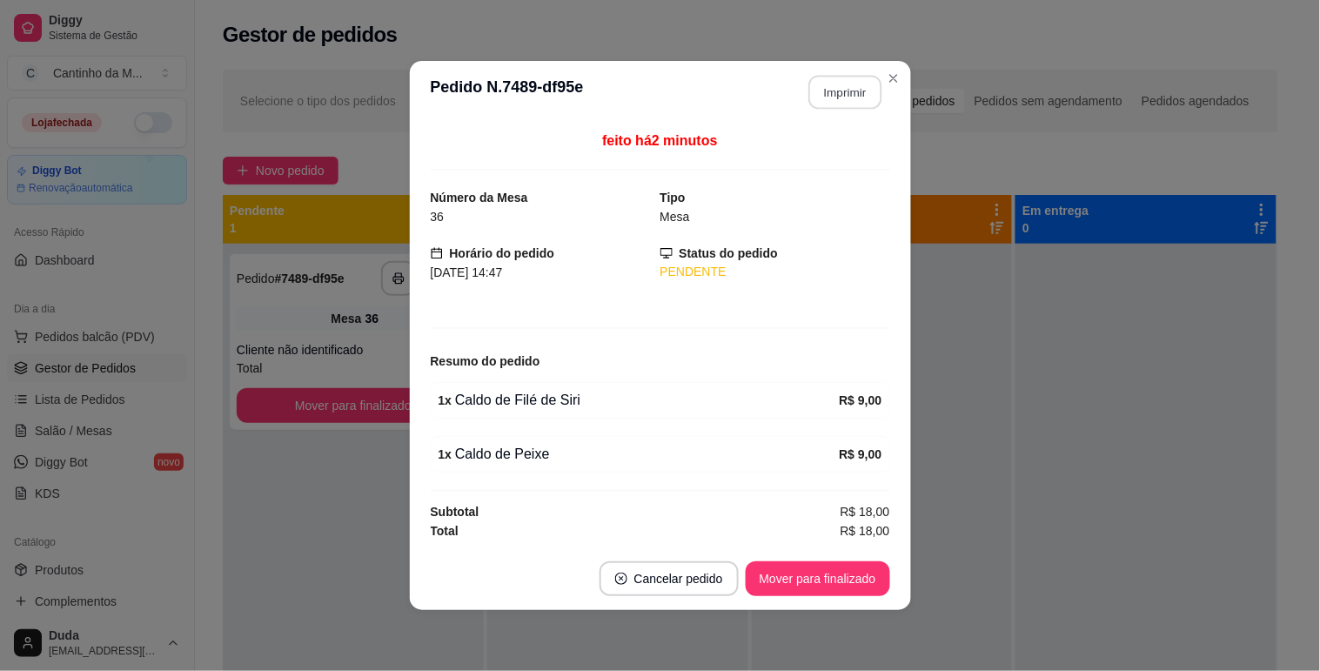
click at [839, 102] on button "Imprimir" at bounding box center [844, 93] width 73 height 34
click at [846, 584] on button "Mover para finalizado" at bounding box center [818, 578] width 144 height 35
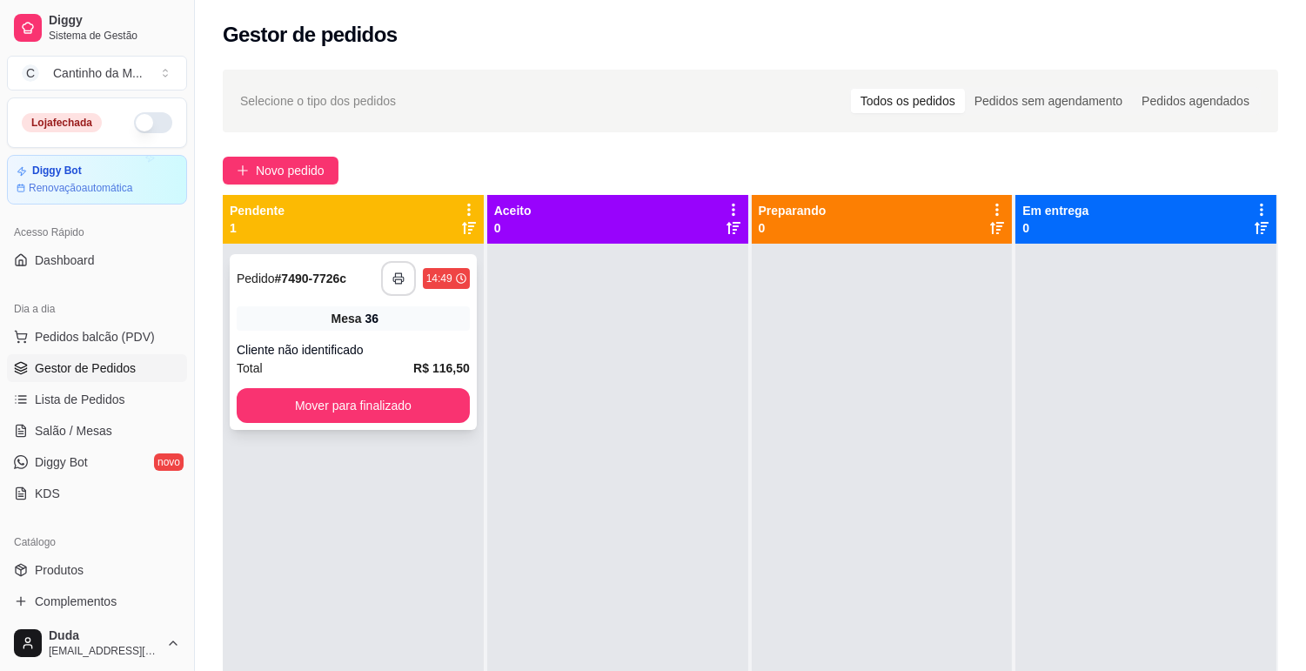
click at [394, 289] on button "button" at bounding box center [398, 278] width 35 height 35
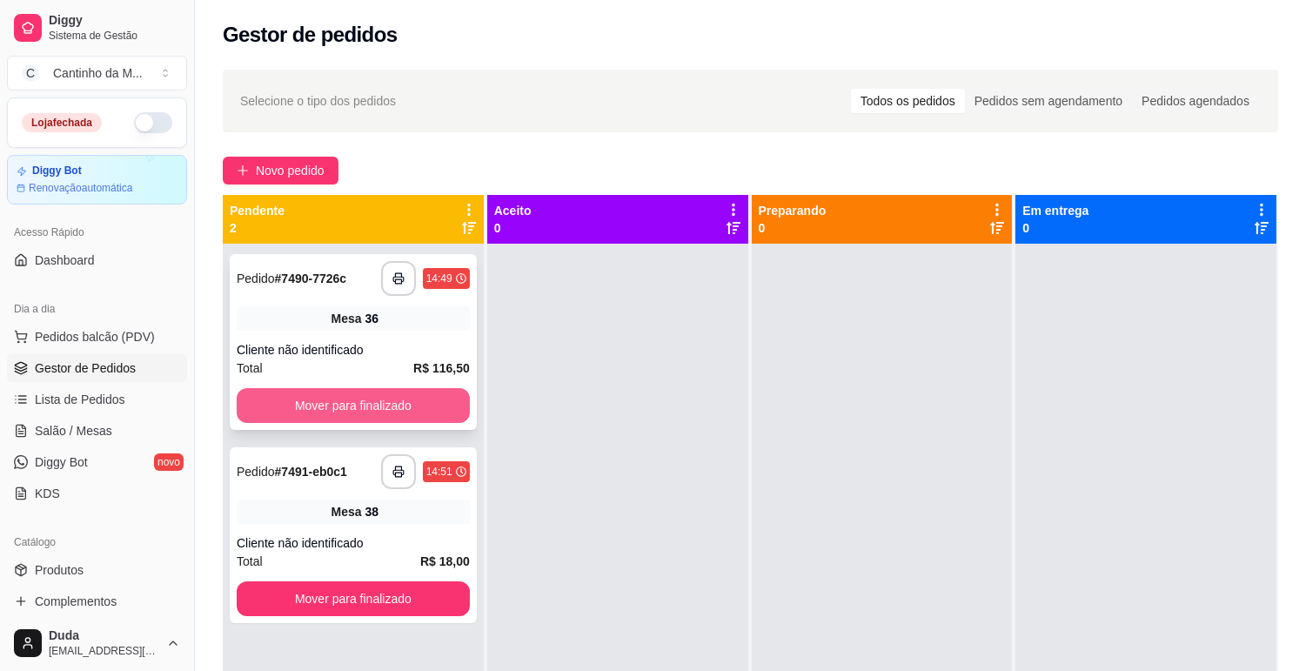
click at [379, 411] on button "Mover para finalizado" at bounding box center [353, 405] width 233 height 35
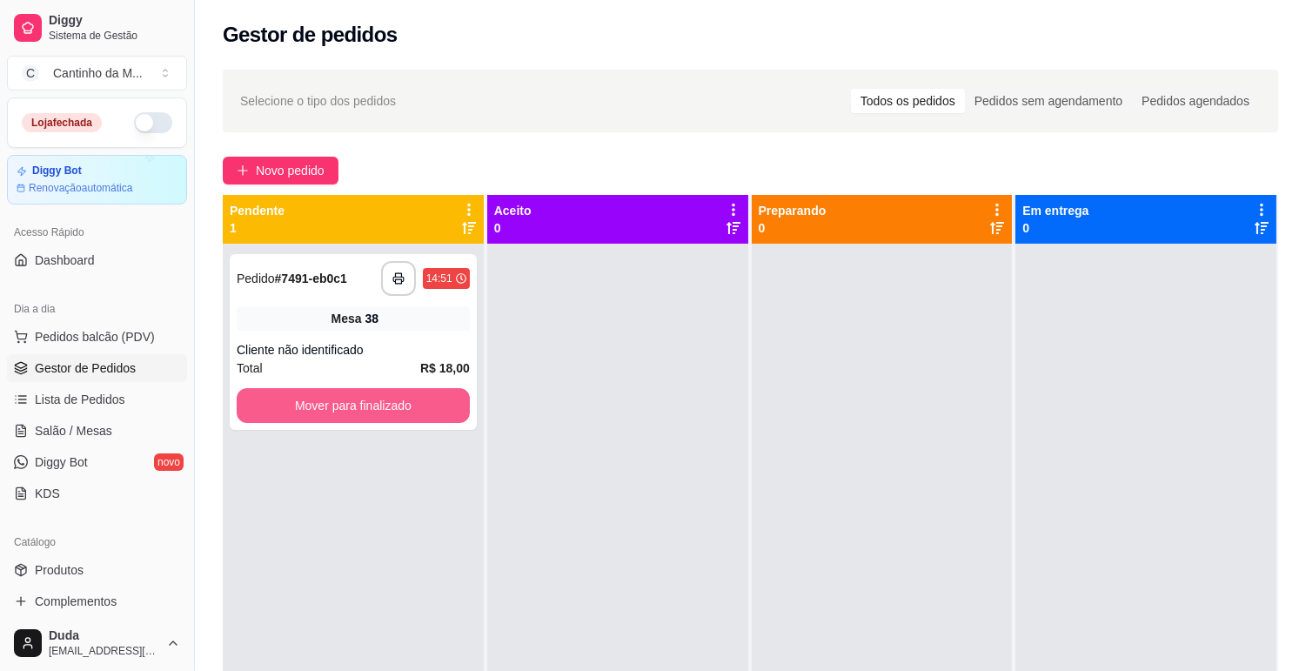
click at [379, 411] on button "Mover para finalizado" at bounding box center [353, 405] width 233 height 35
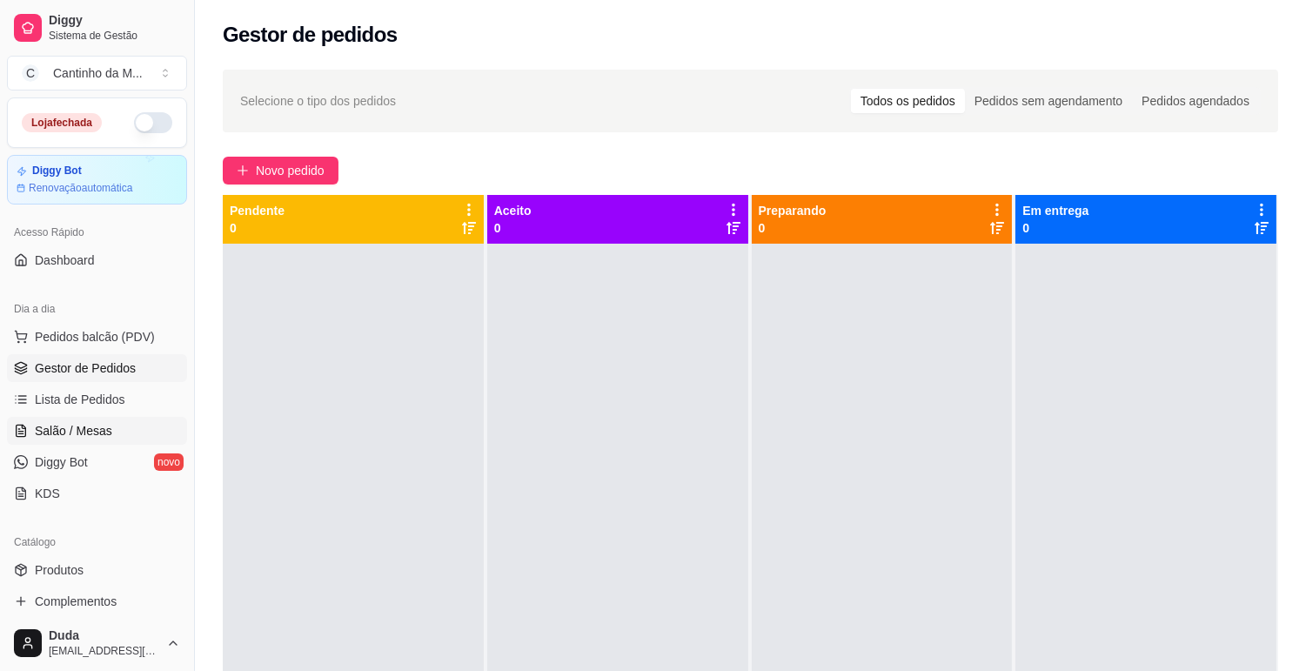
click at [90, 433] on span "Salão / Mesas" at bounding box center [73, 430] width 77 height 17
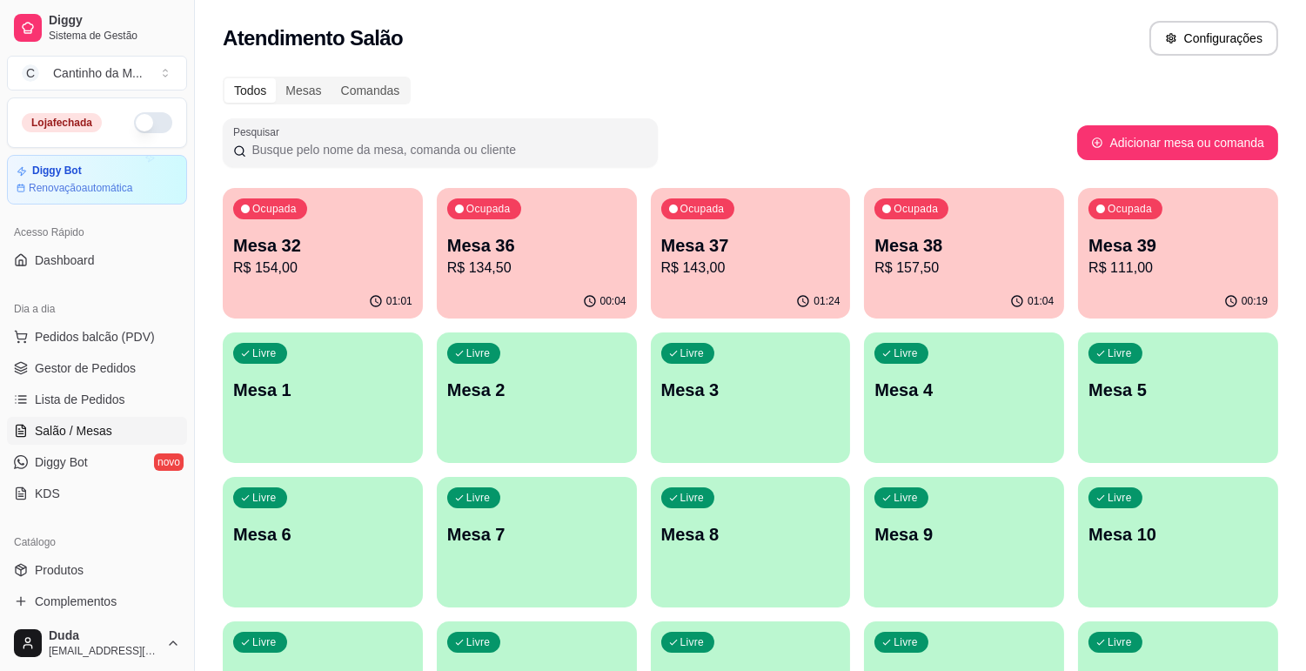
click at [721, 314] on div "01:24" at bounding box center [751, 302] width 200 height 34
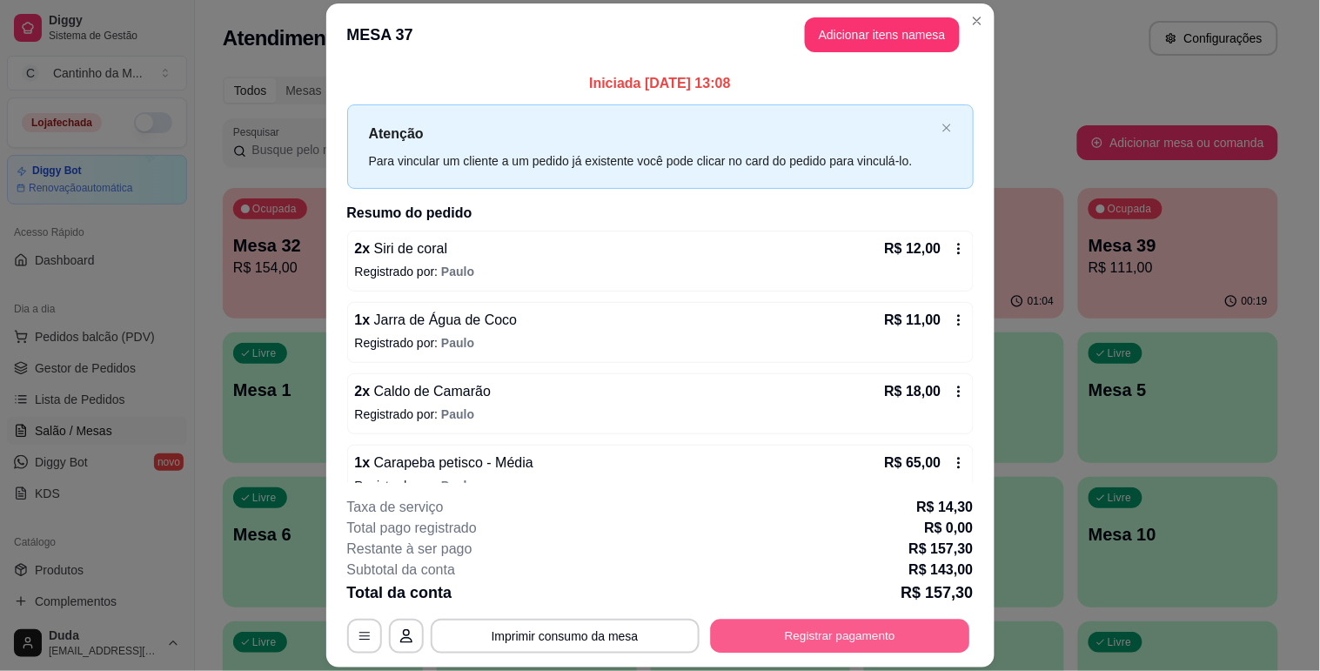
click at [838, 636] on button "Registrar pagamento" at bounding box center [839, 637] width 259 height 34
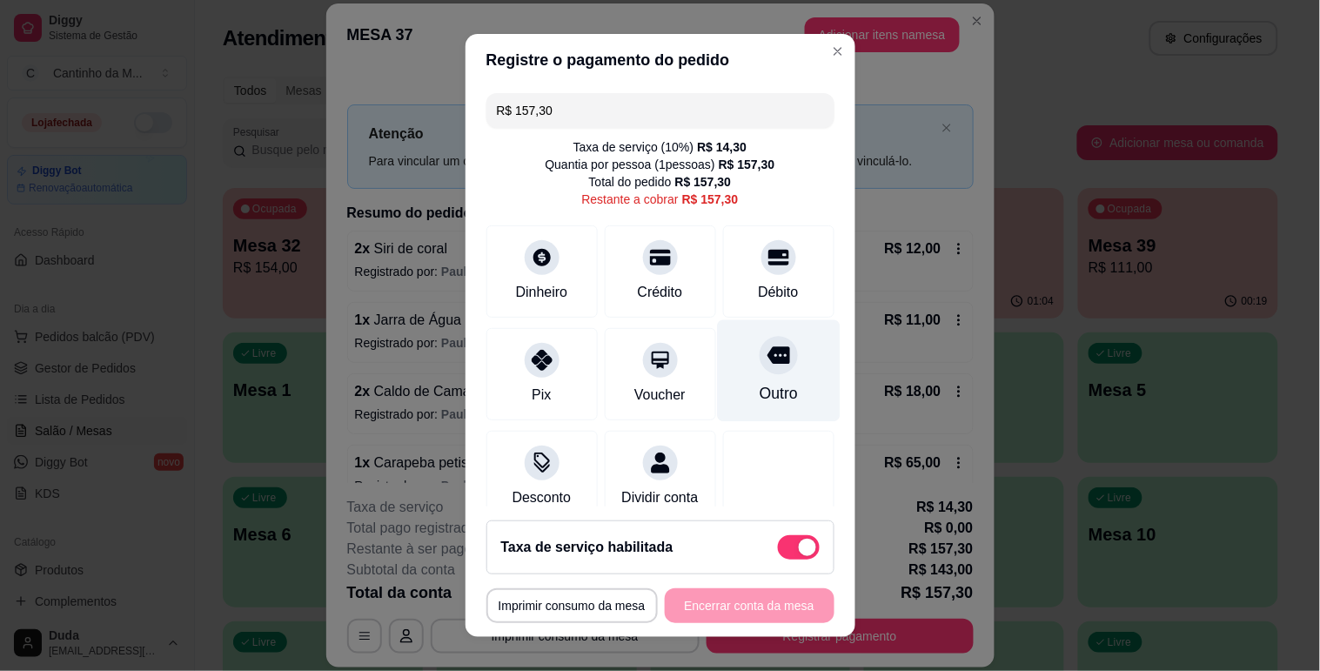
click at [760, 363] on div at bounding box center [779, 355] width 38 height 38
type input "R$ 0,00"
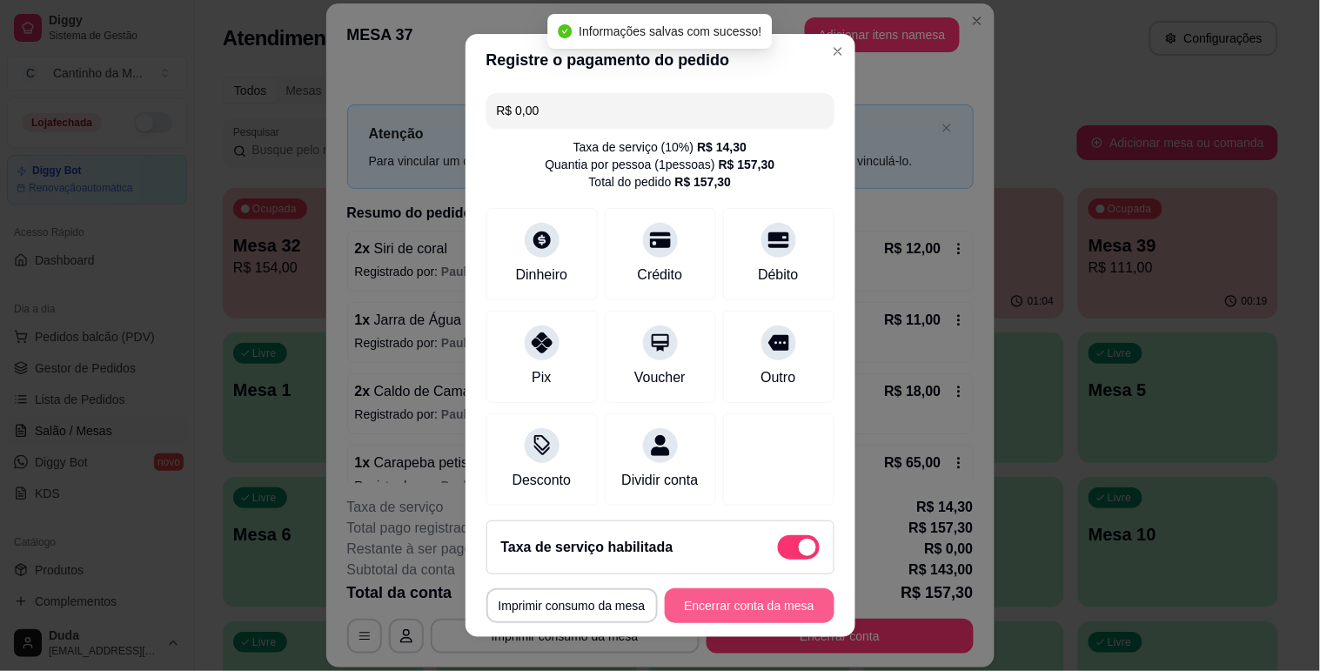
click at [724, 614] on button "Encerrar conta da mesa" at bounding box center [750, 605] width 170 height 35
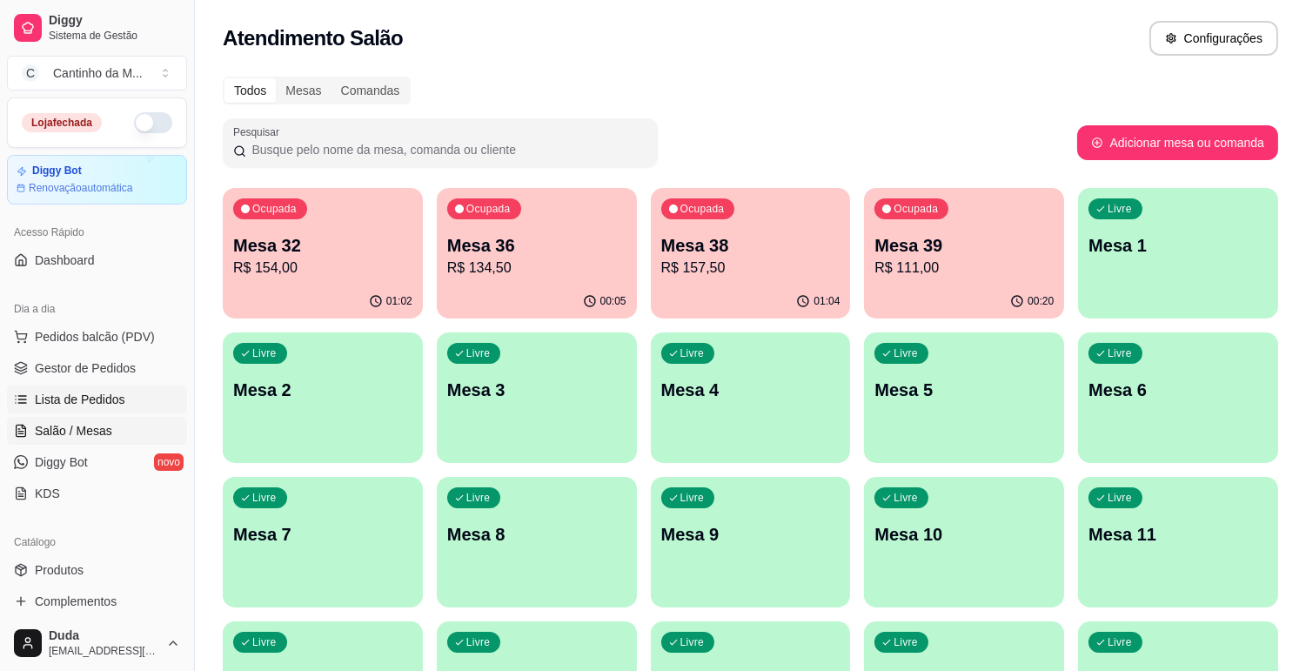
click at [77, 392] on span "Lista de Pedidos" at bounding box center [80, 399] width 91 height 17
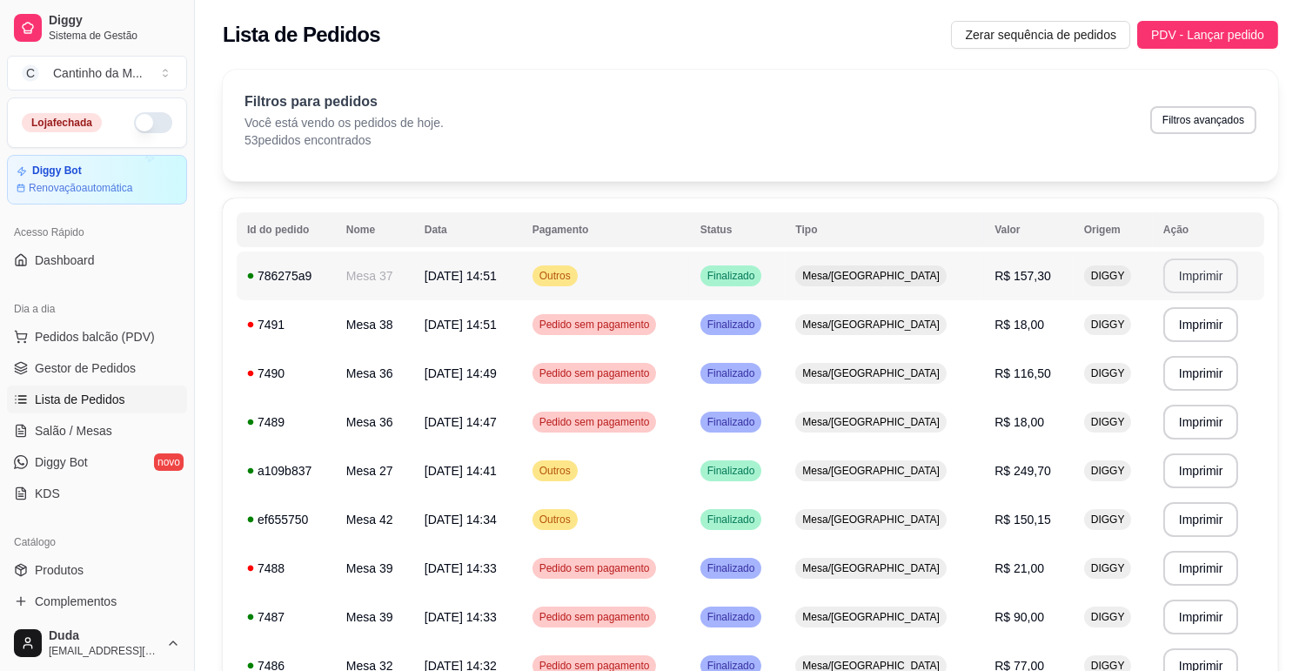
click at [1188, 273] on button "Imprimir" at bounding box center [1202, 275] width 76 height 35
click at [85, 428] on span "Salão / Mesas" at bounding box center [73, 430] width 77 height 17
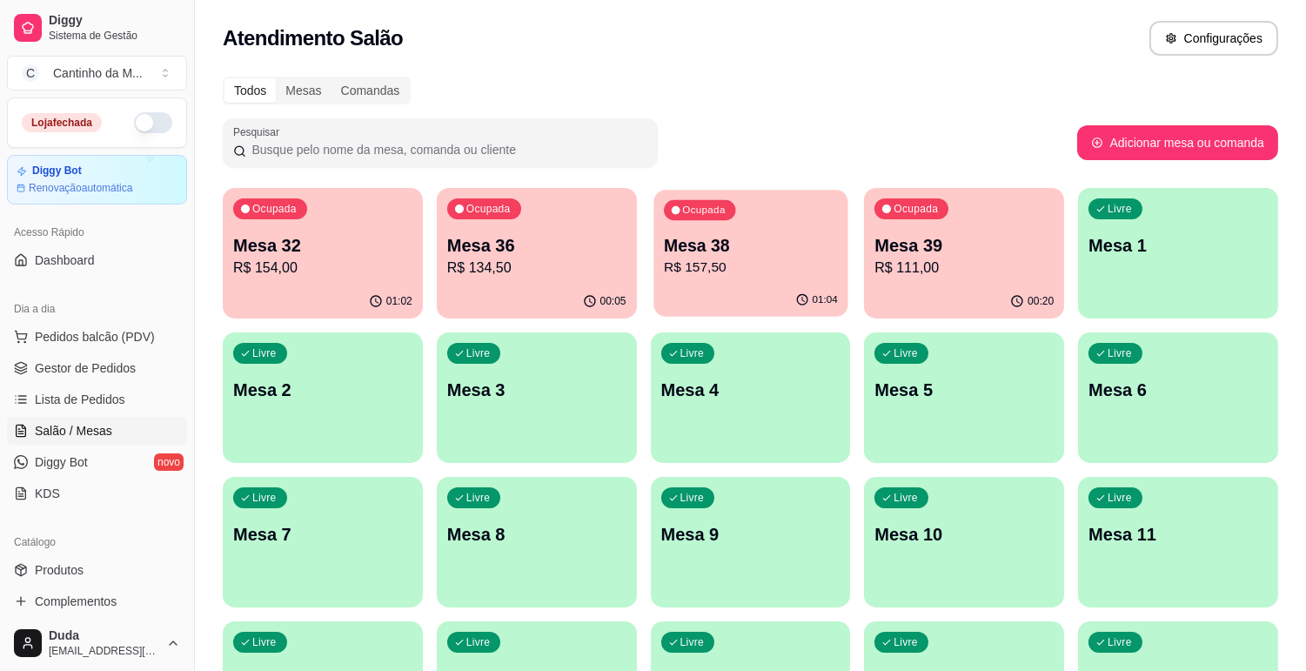
click at [761, 283] on button "Ocupada Mesa 38 R$ 157,50 01:04" at bounding box center [751, 253] width 194 height 127
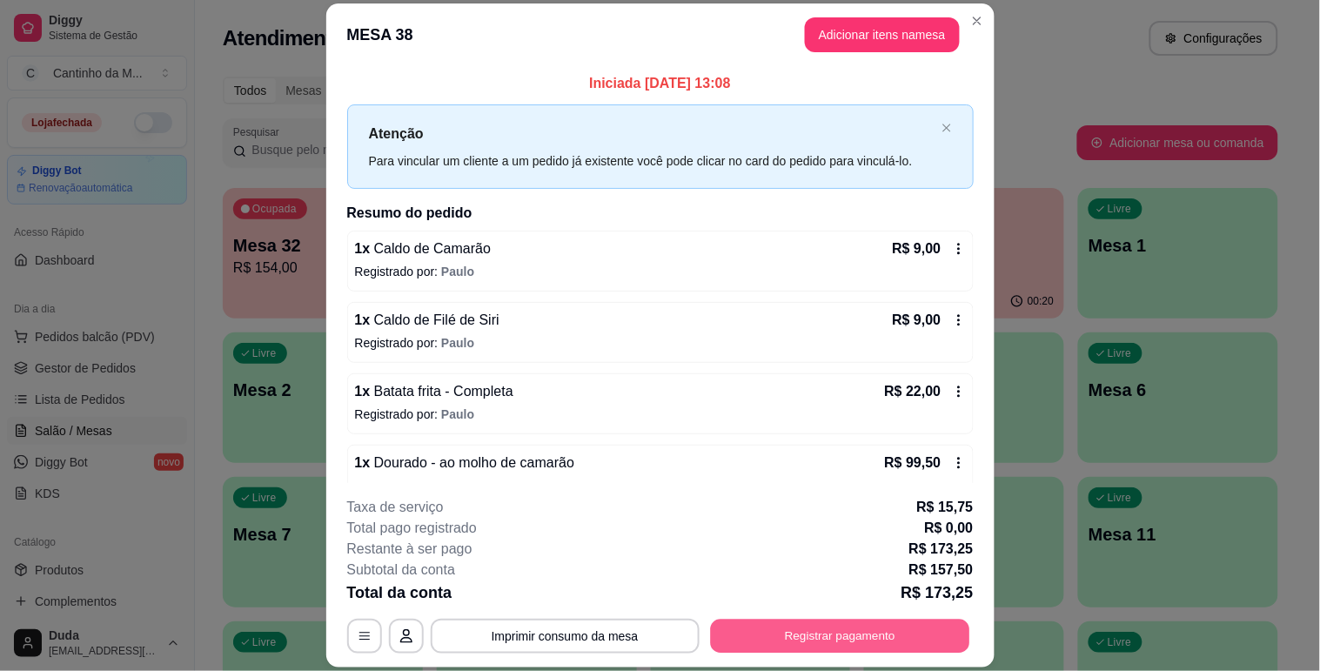
click at [811, 636] on button "Registrar pagamento" at bounding box center [839, 637] width 259 height 34
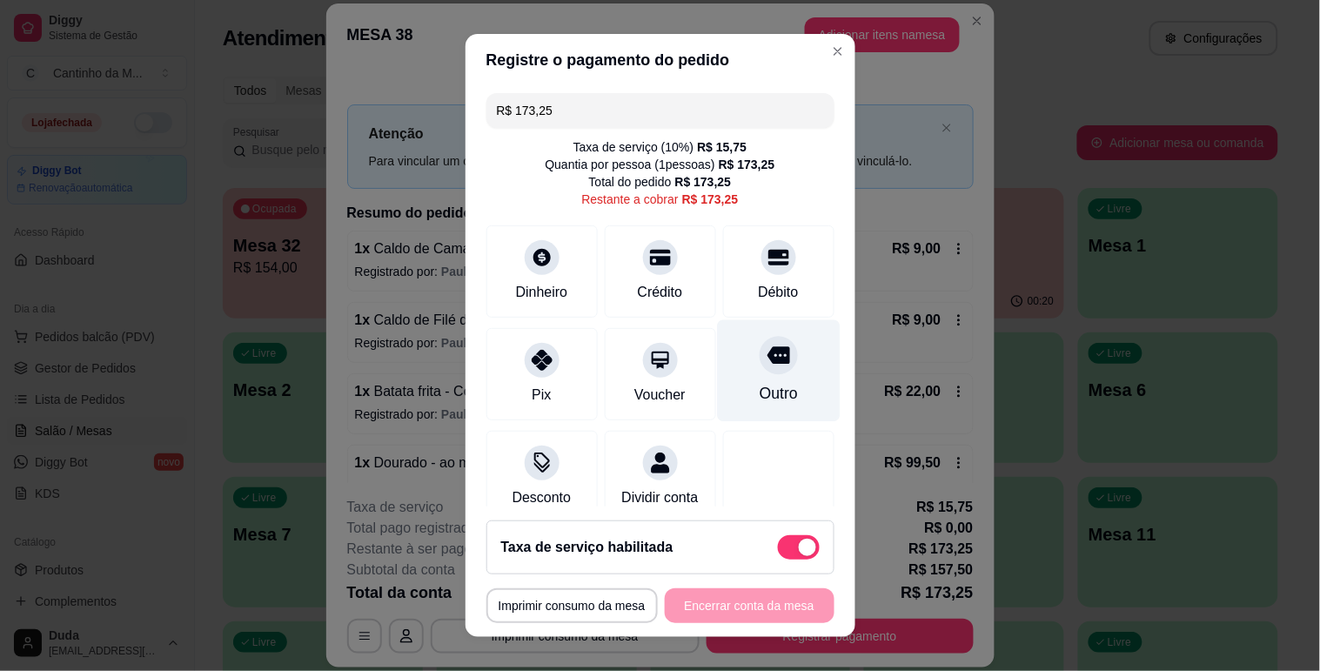
click at [746, 376] on div "Outro" at bounding box center [778, 370] width 123 height 102
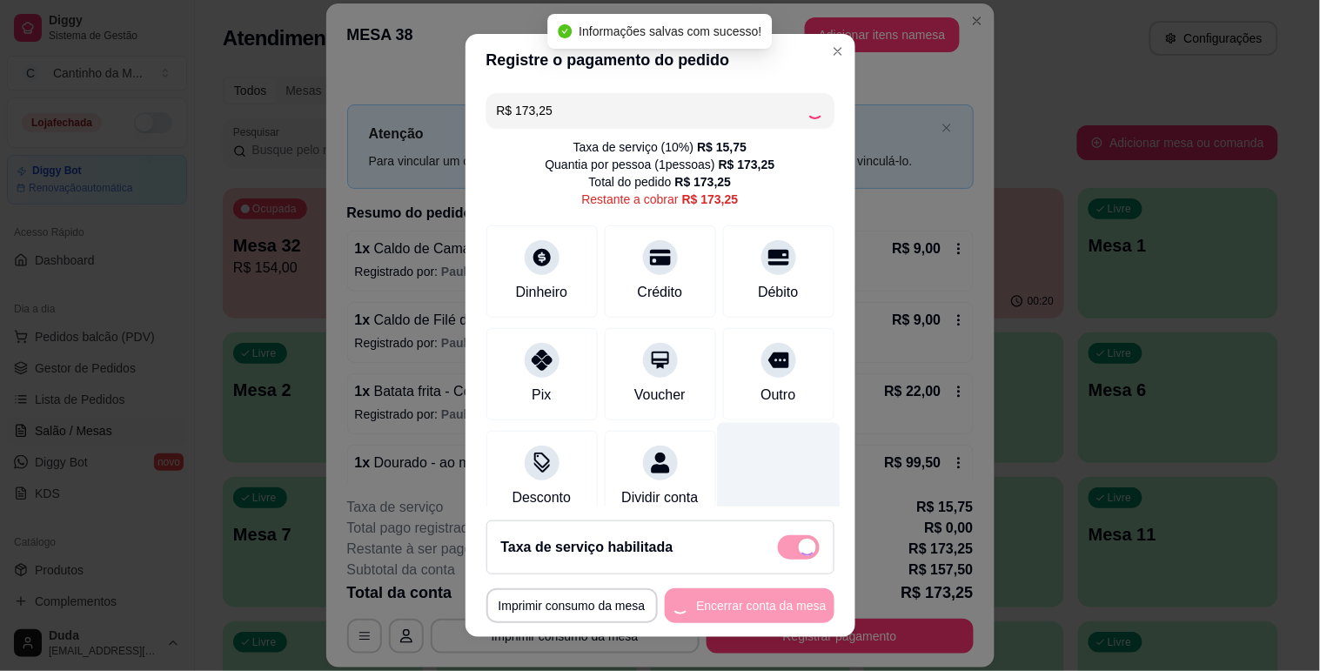
type input "R$ 0,00"
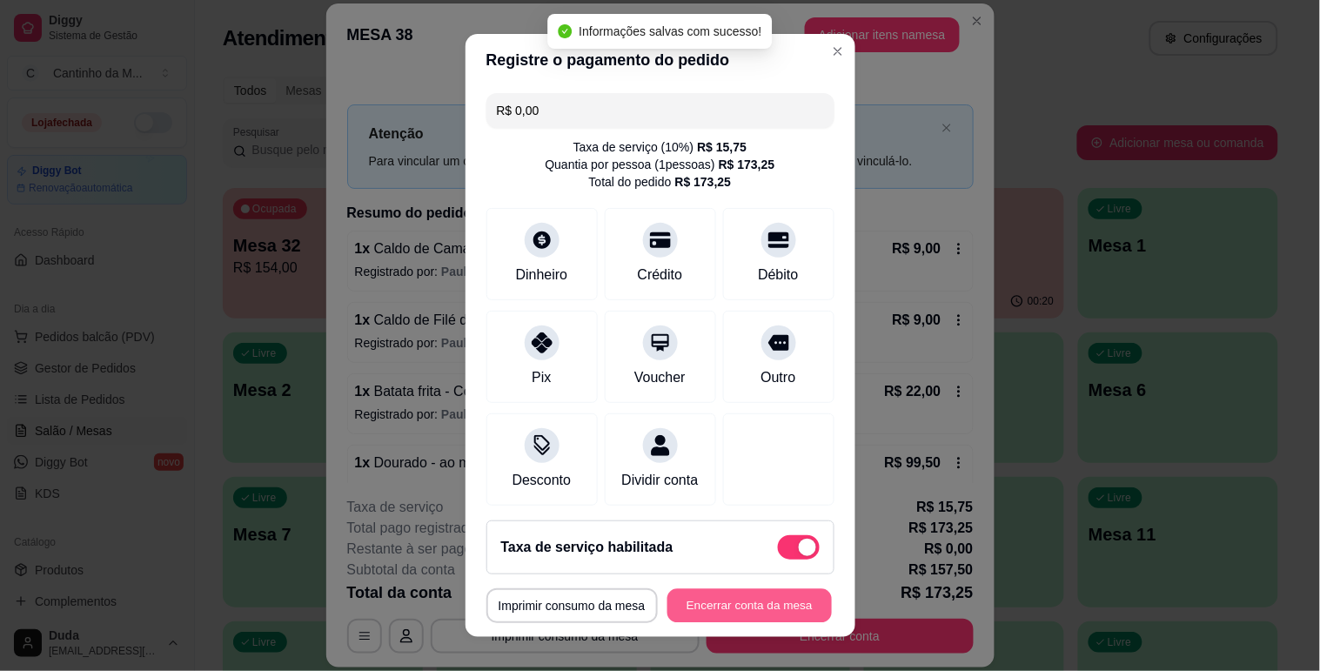
click at [746, 610] on button "Encerrar conta da mesa" at bounding box center [749, 606] width 164 height 34
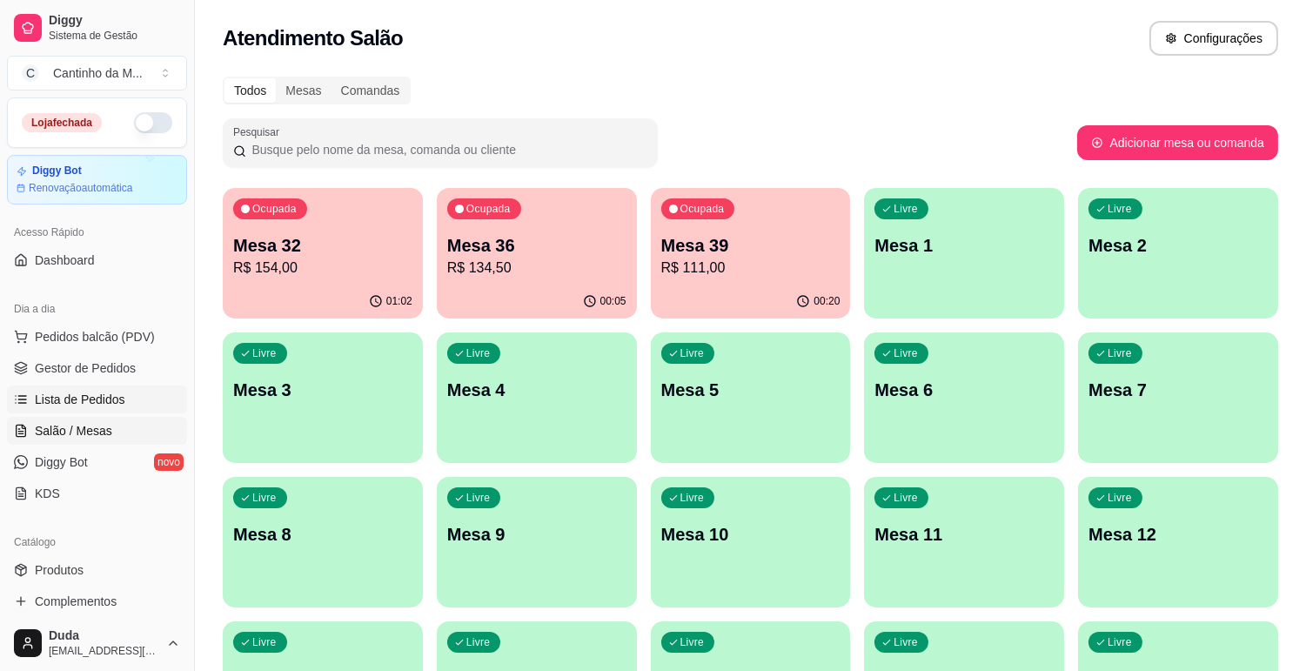
click at [102, 402] on span "Lista de Pedidos" at bounding box center [80, 399] width 91 height 17
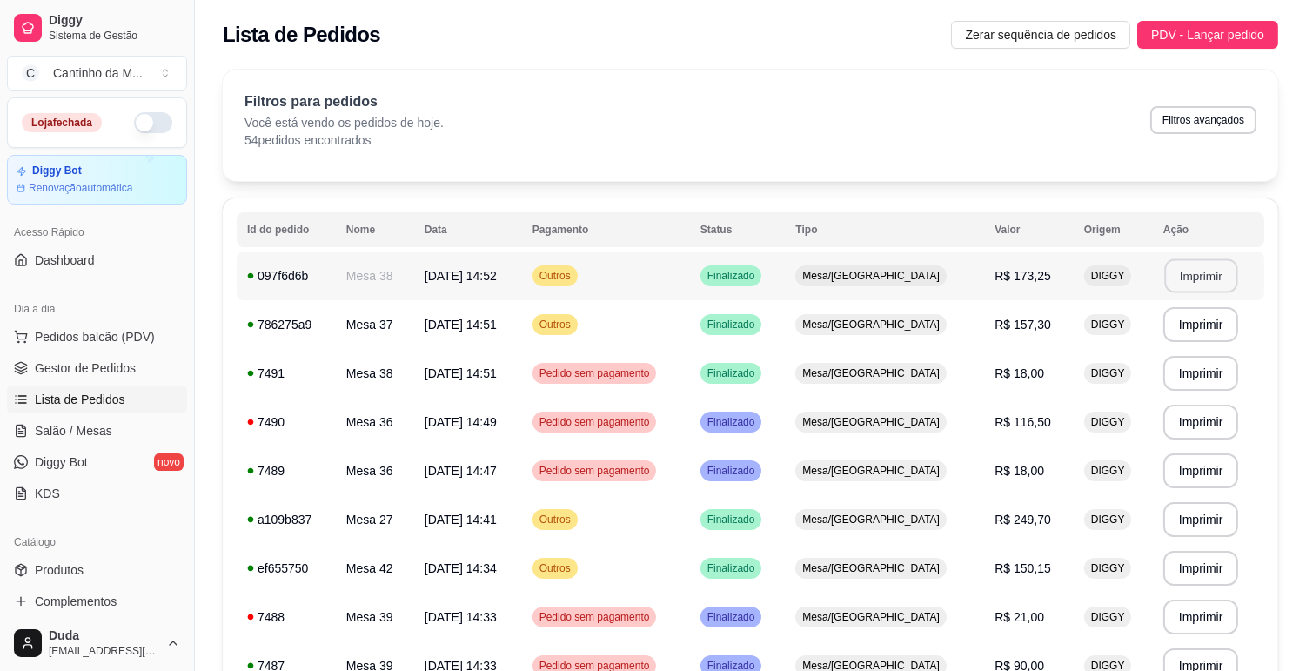
click at [1164, 273] on button "Imprimir" at bounding box center [1200, 276] width 73 height 34
click at [124, 369] on span "Gestor de Pedidos" at bounding box center [85, 367] width 101 height 17
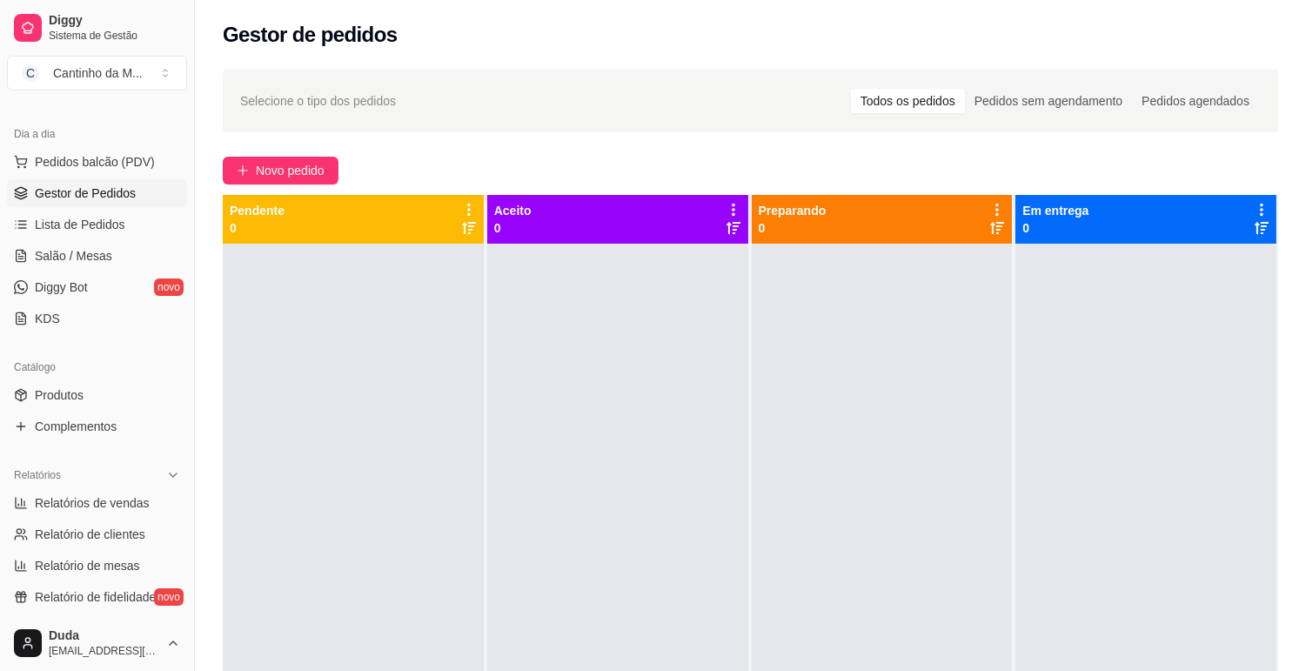
scroll to position [193, 0]
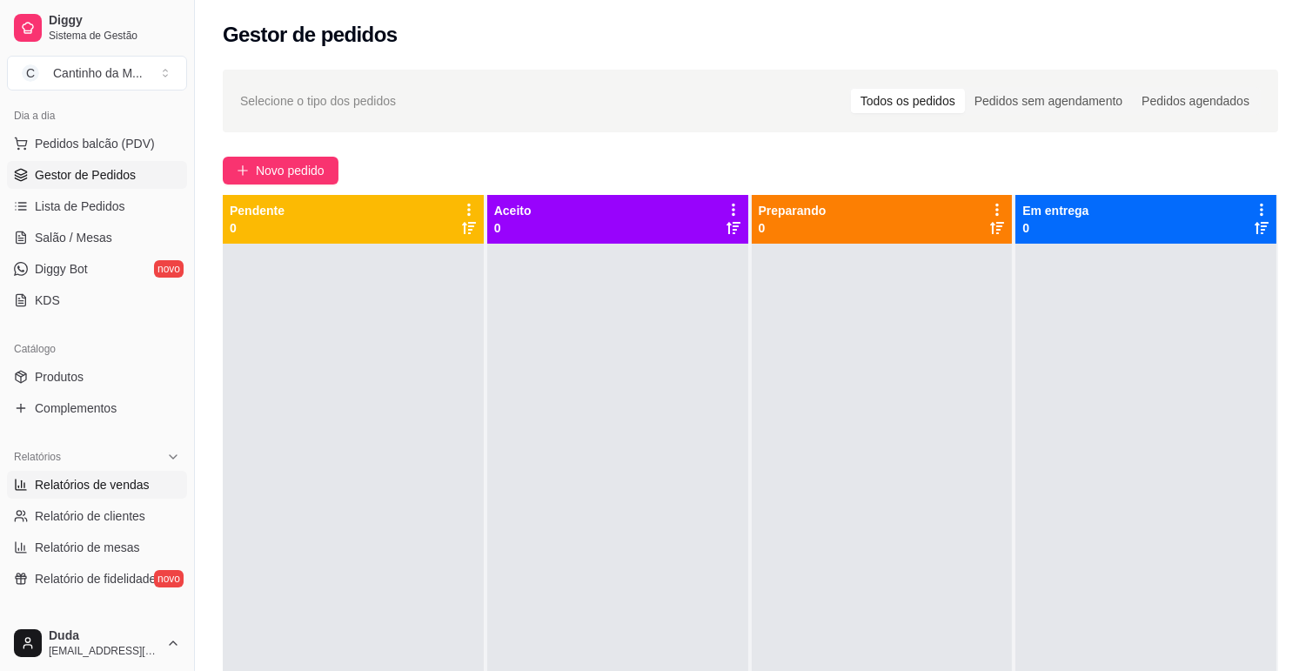
click at [124, 485] on span "Relatórios de vendas" at bounding box center [92, 484] width 115 height 17
select select "ALL"
select select "0"
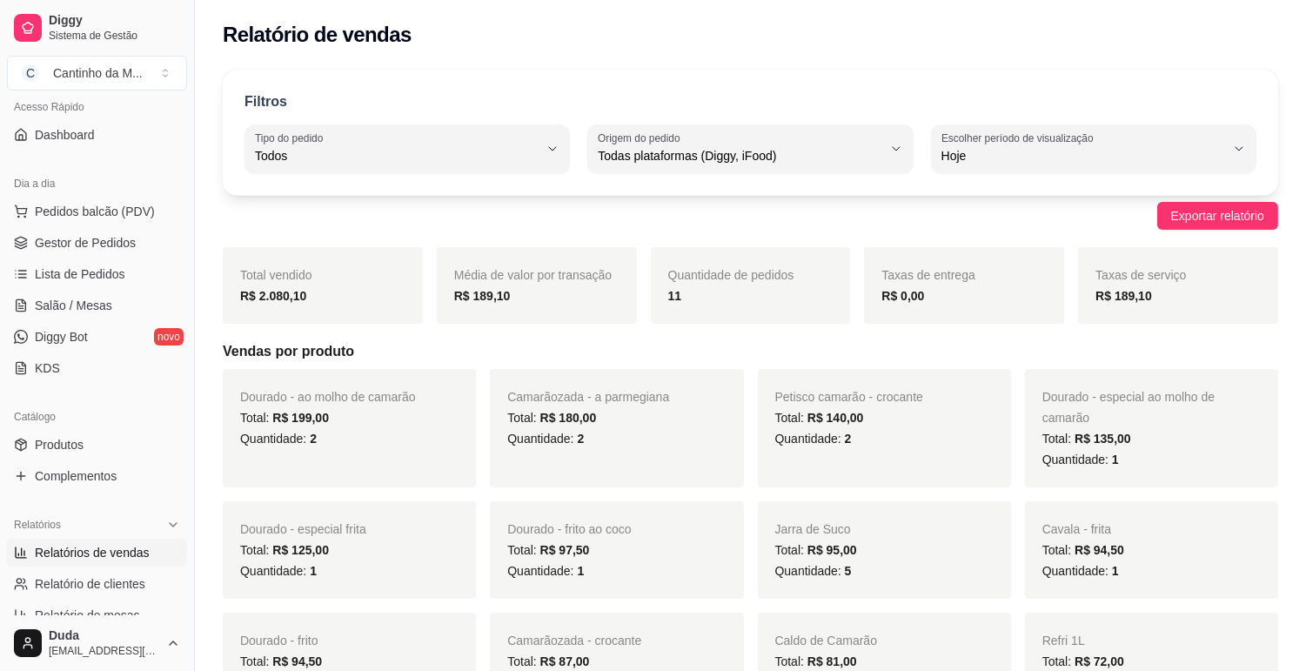
scroll to position [97, 0]
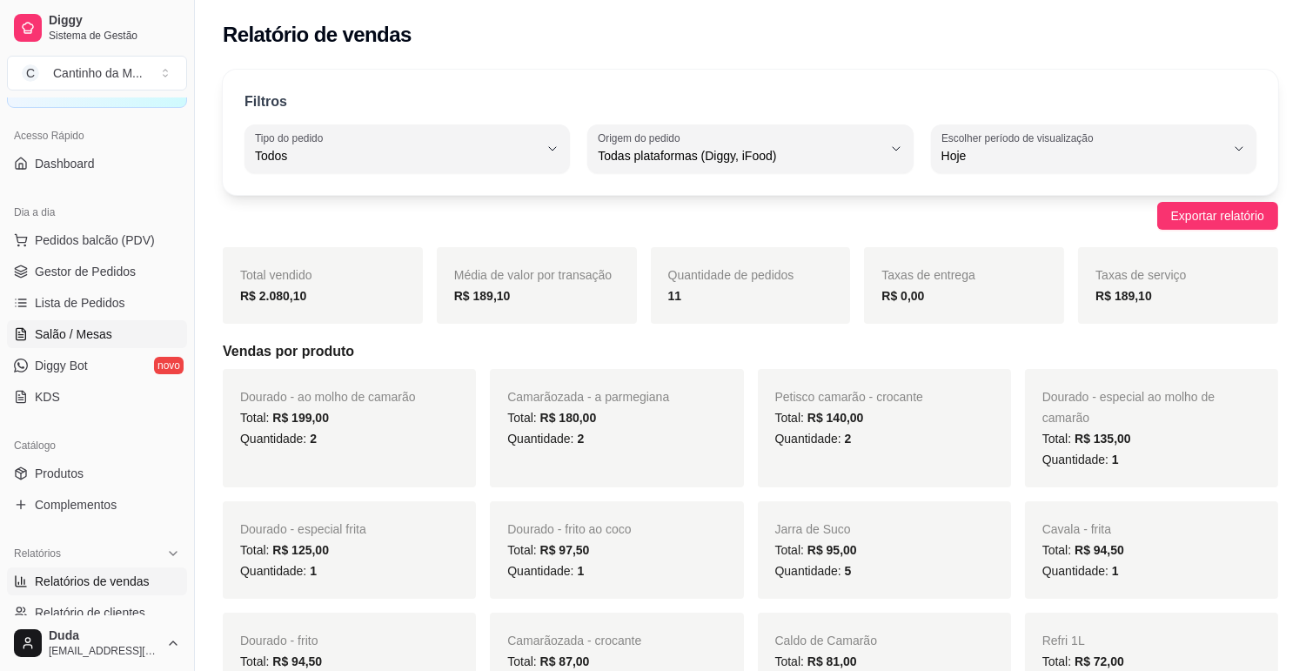
click at [88, 337] on span "Salão / Mesas" at bounding box center [73, 333] width 77 height 17
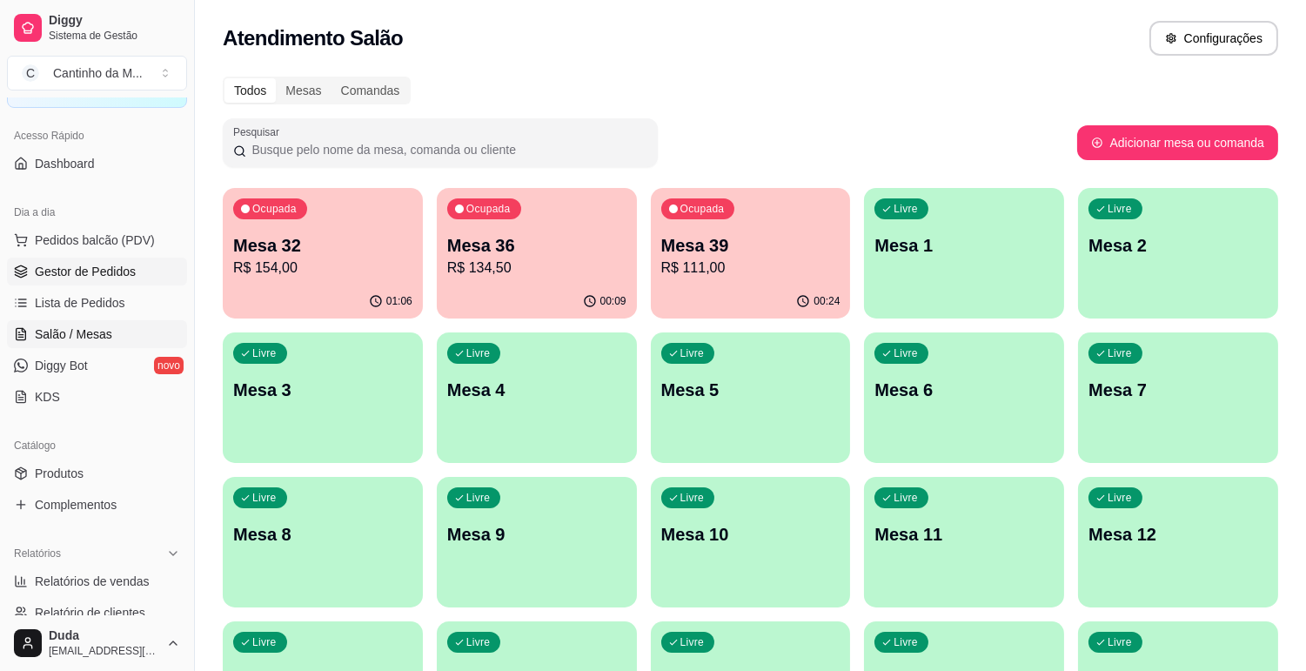
click at [87, 278] on span "Gestor de Pedidos" at bounding box center [85, 271] width 101 height 17
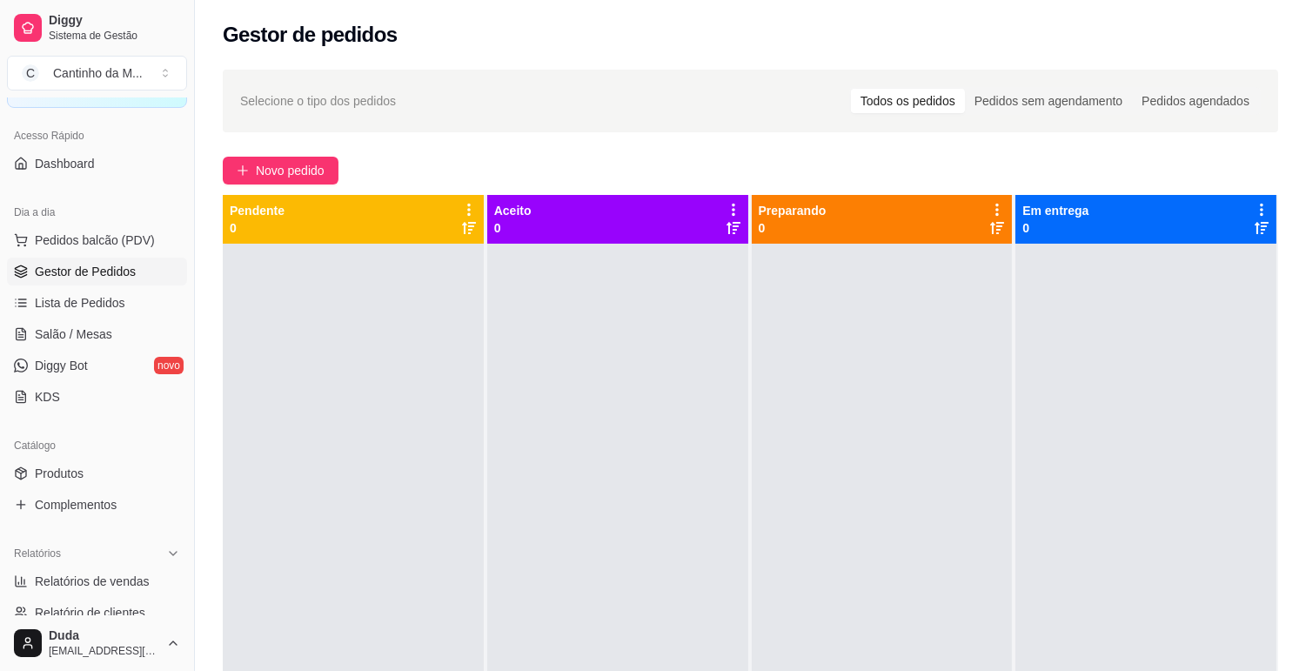
click at [91, 273] on span "Gestor de Pedidos" at bounding box center [85, 271] width 101 height 17
